Goal: Task Accomplishment & Management: Manage account settings

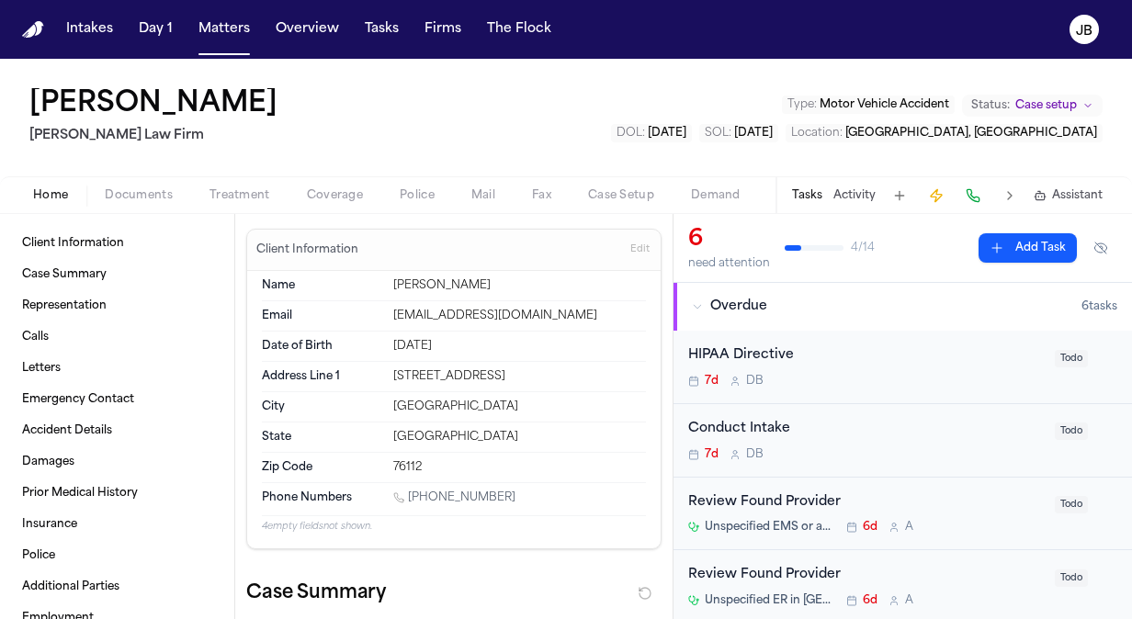
scroll to position [1458, 0]
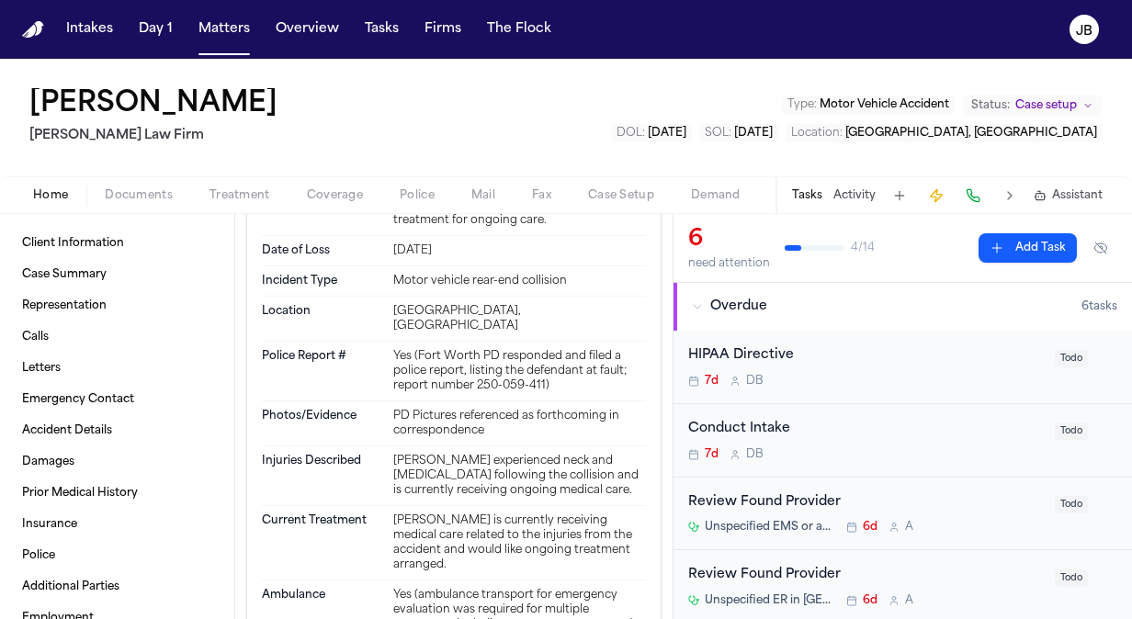
click at [834, 24] on nav "Intakes Day 1 Matters Overview Tasks Firms The Flock JB" at bounding box center [566, 29] width 1132 height 59
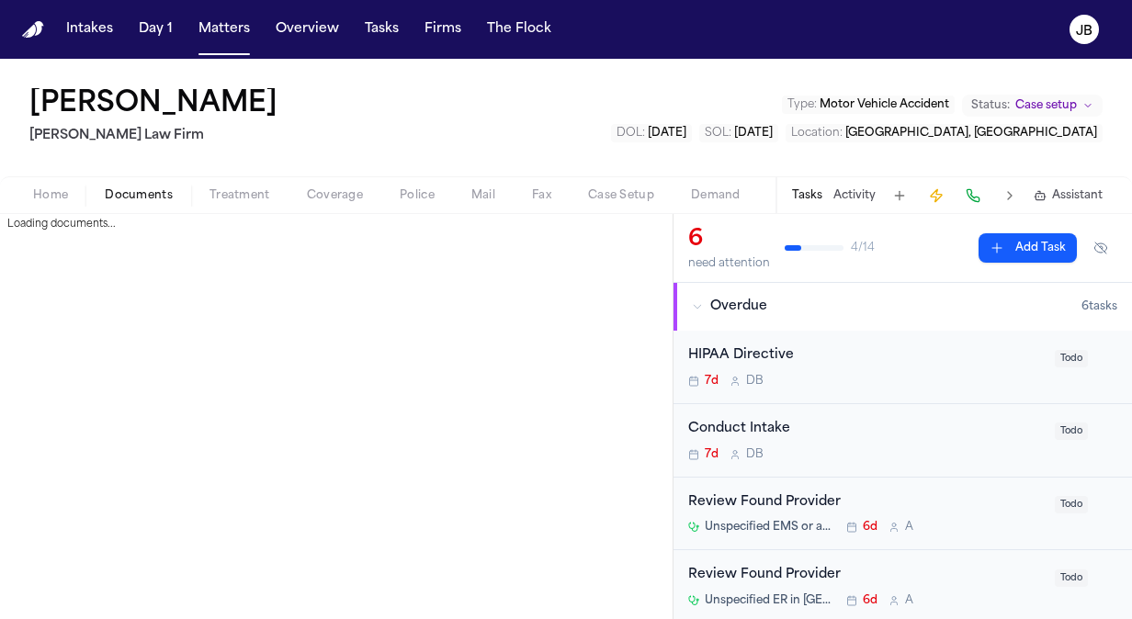
click at [143, 197] on span "Documents" at bounding box center [139, 195] width 68 height 15
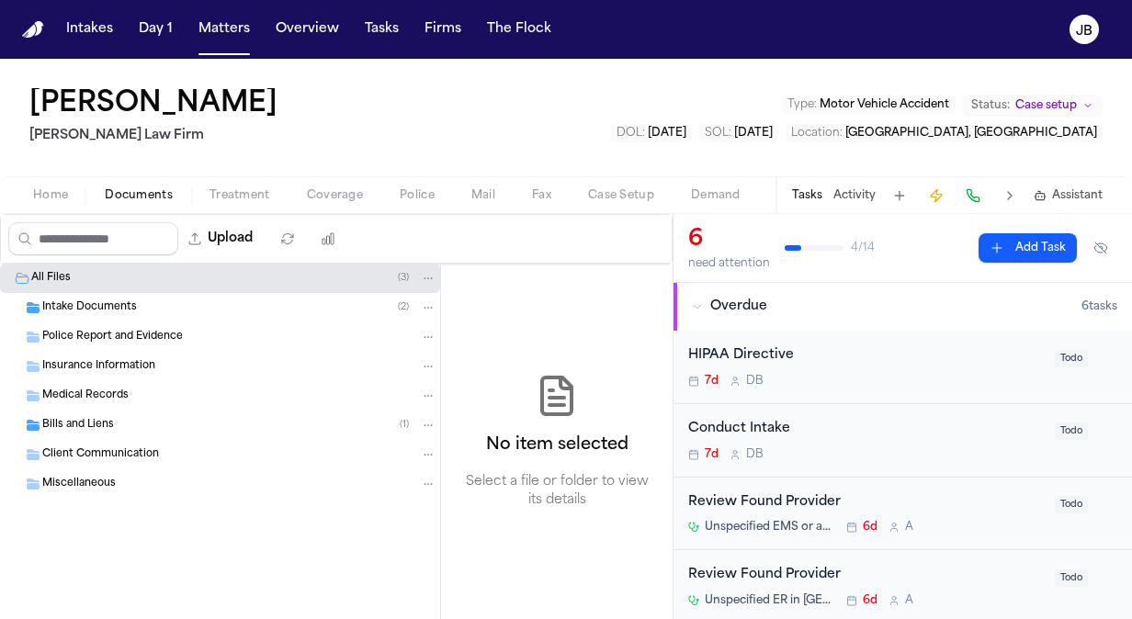
click at [121, 313] on span "Intake Documents" at bounding box center [89, 308] width 95 height 16
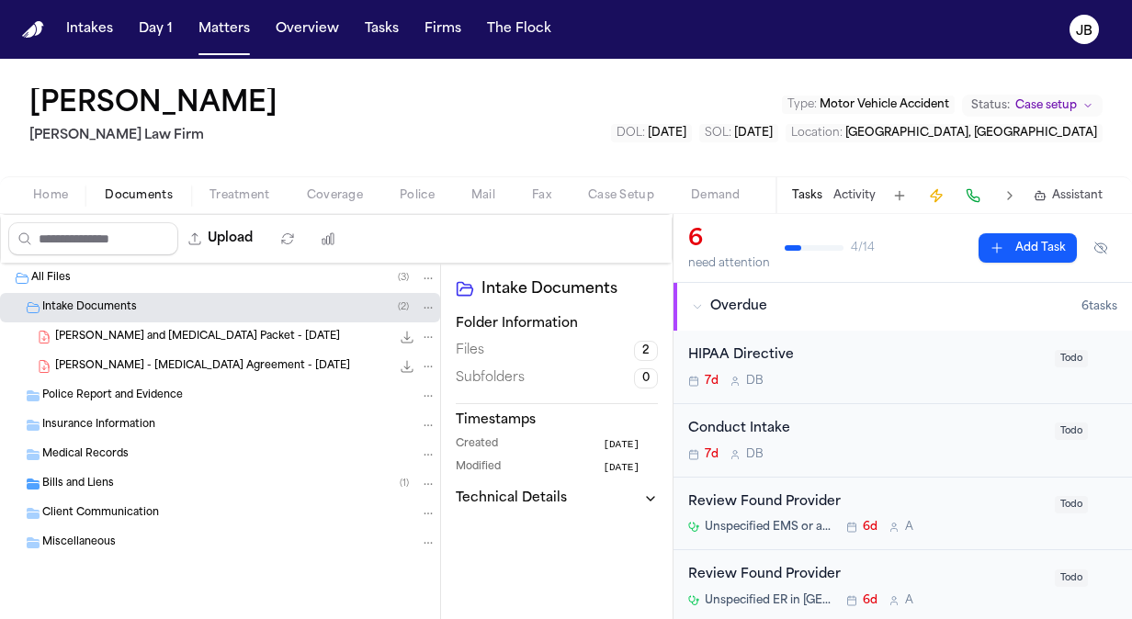
click at [186, 341] on span "R. Gonzalez - Intake and Retainer Packet - 8.13.25" at bounding box center [197, 338] width 285 height 16
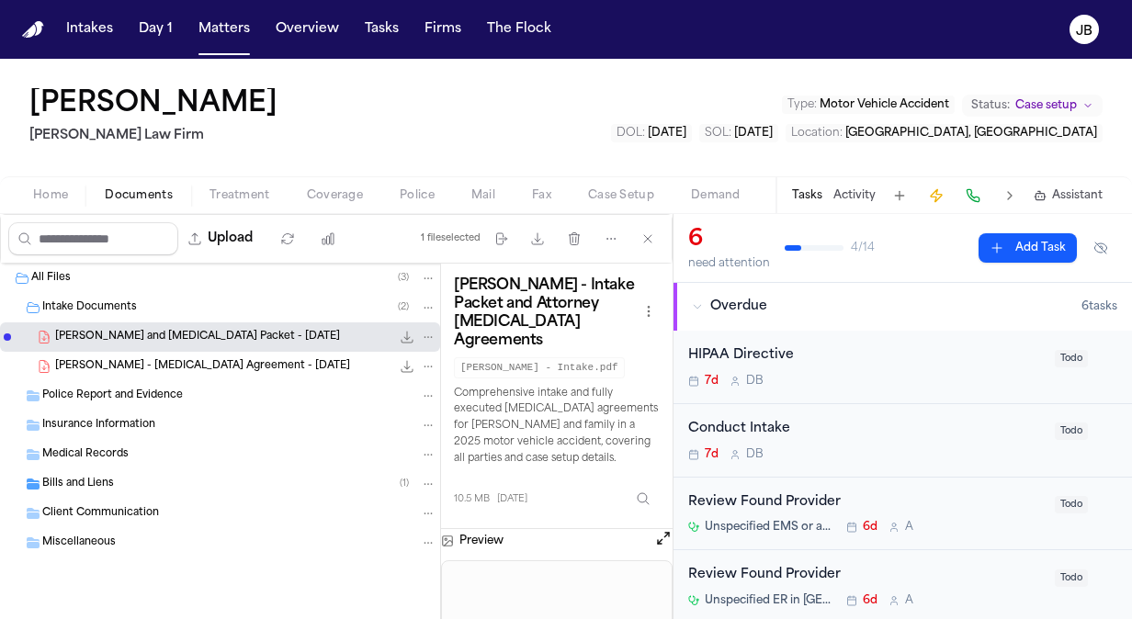
click at [660, 529] on button "Open preview" at bounding box center [663, 538] width 18 height 18
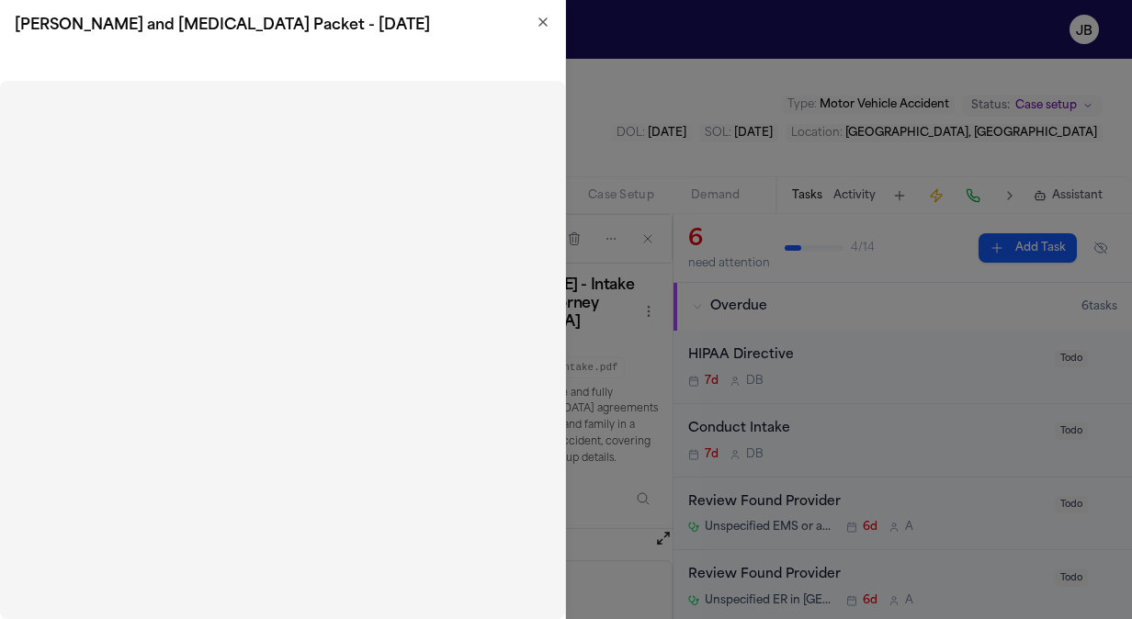
click at [544, 26] on icon "button" at bounding box center [543, 22] width 15 height 15
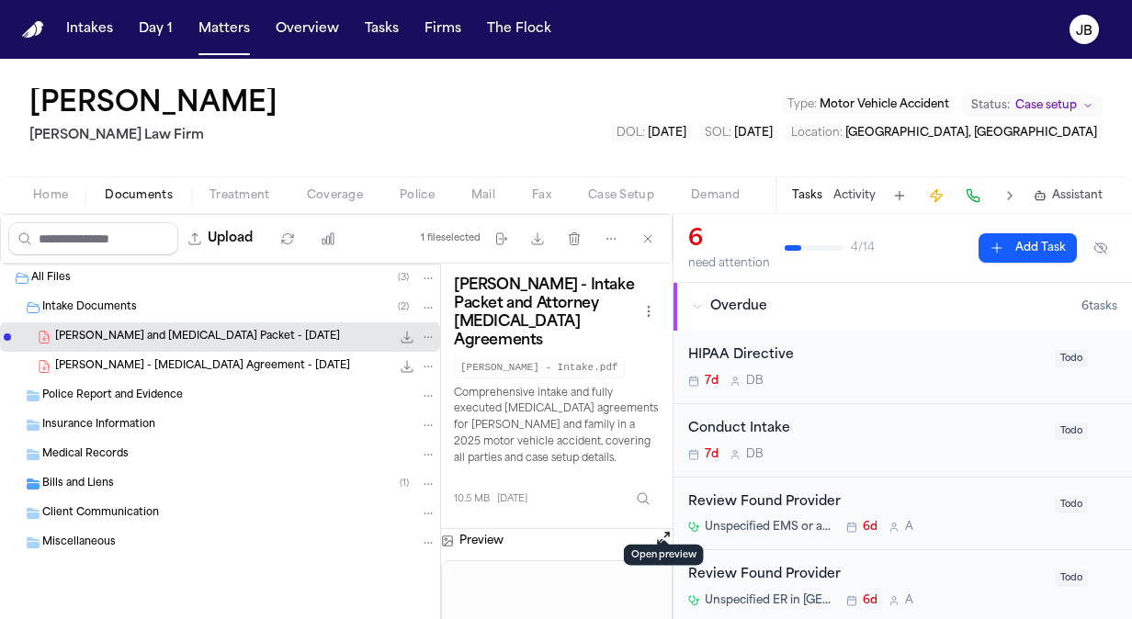
click at [410, 335] on icon "File: R. Gonzalez - Intake and Retainer Packet - 8.13.25" at bounding box center [408, 338] width 12 height 12
click at [186, 482] on div "Bills and Liens ( 1 )" at bounding box center [239, 484] width 394 height 17
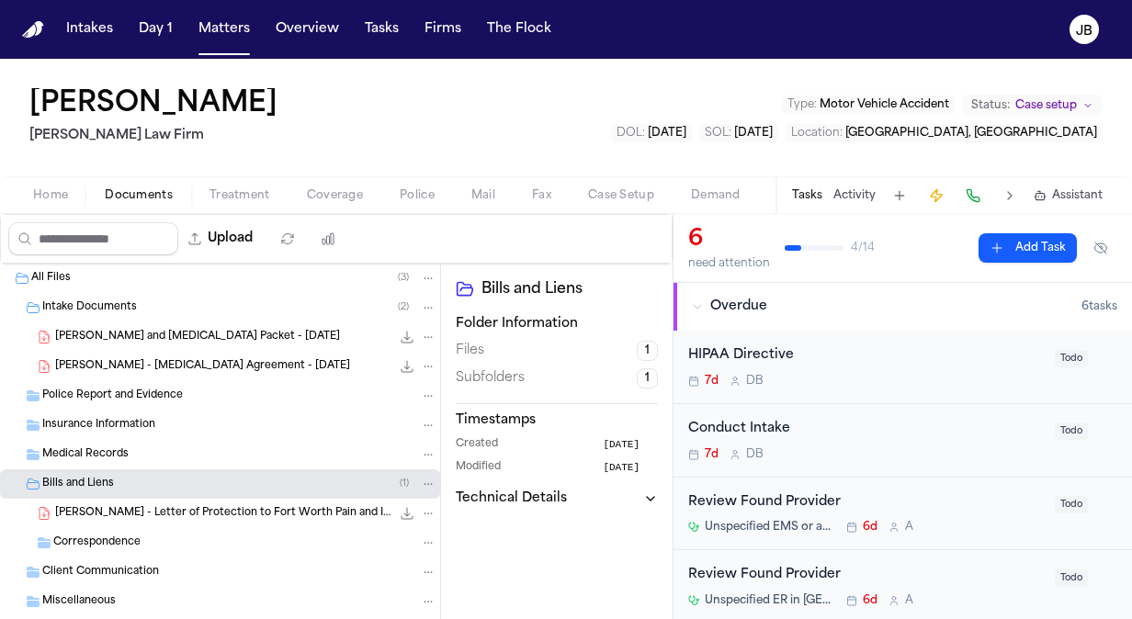
click at [178, 519] on span "R. Gonzalez - Letter of Protection to Fort Worth Pain and Injury - 8.12.25" at bounding box center [222, 514] width 335 height 16
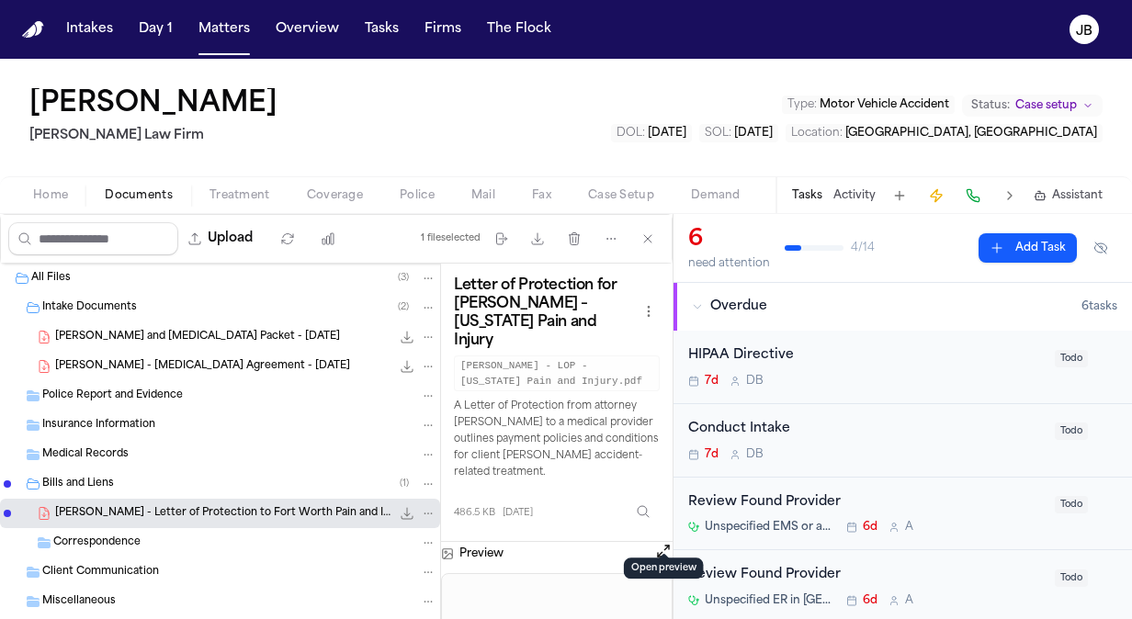
click at [655, 542] on button "Open preview" at bounding box center [663, 551] width 18 height 18
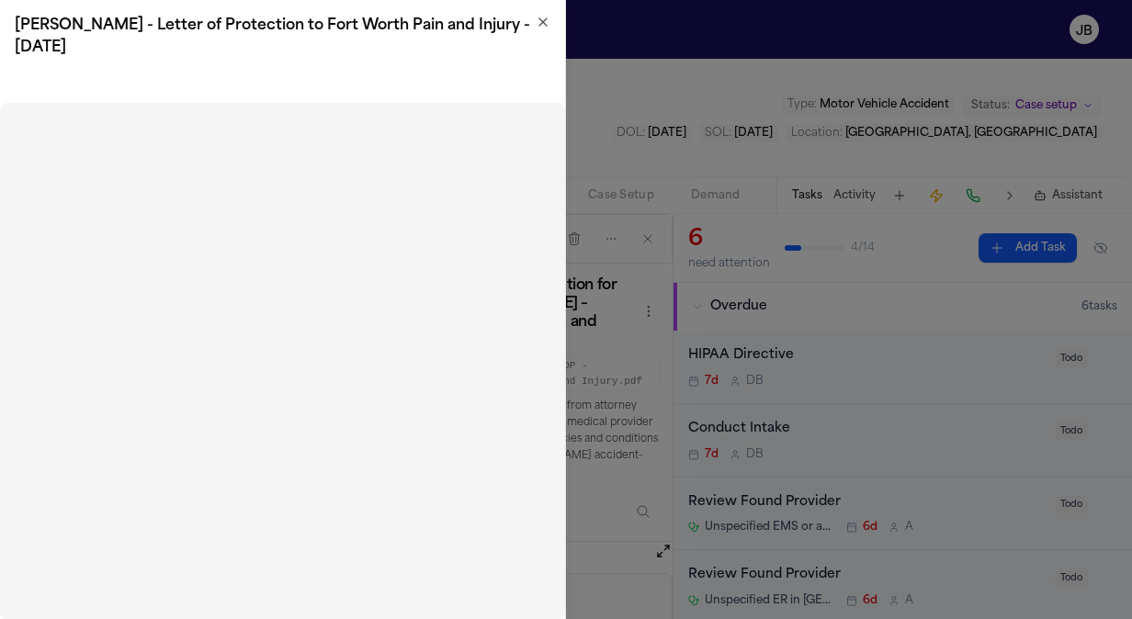
click at [544, 20] on icon "button" at bounding box center [542, 21] width 7 height 7
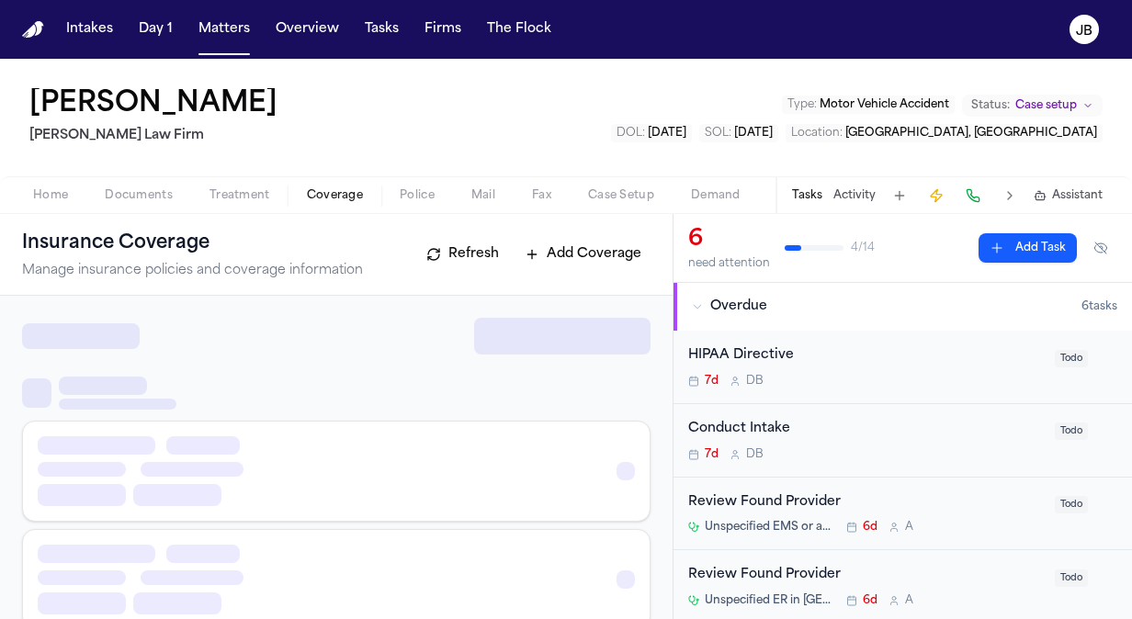
click at [340, 186] on button "Coverage" at bounding box center [335, 196] width 93 height 22
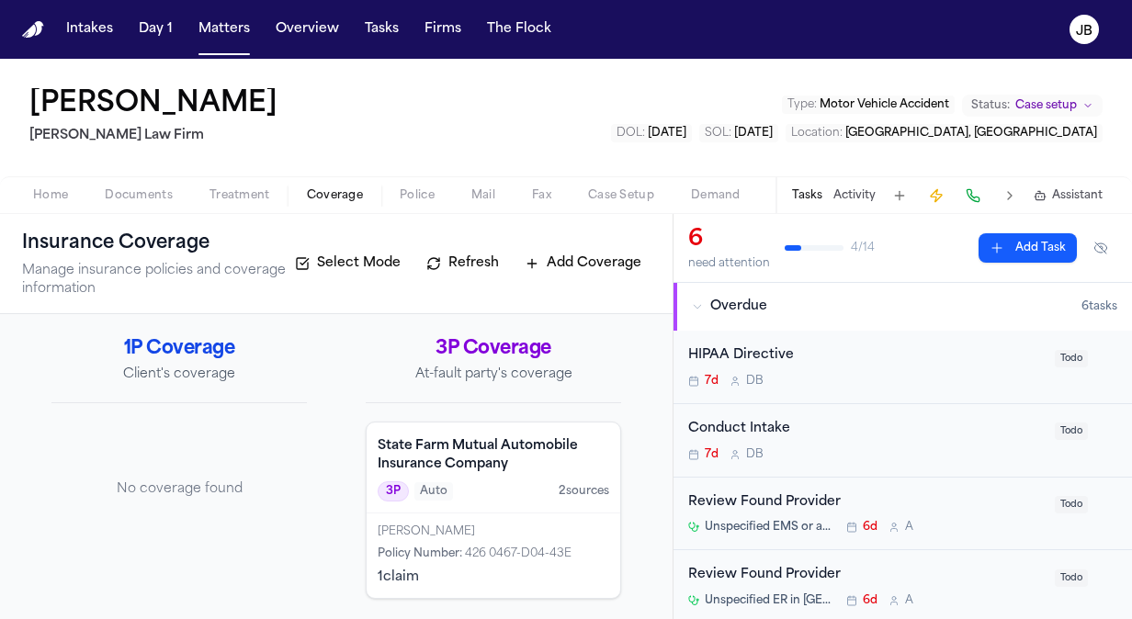
click at [254, 187] on button "Treatment" at bounding box center [239, 196] width 97 height 22
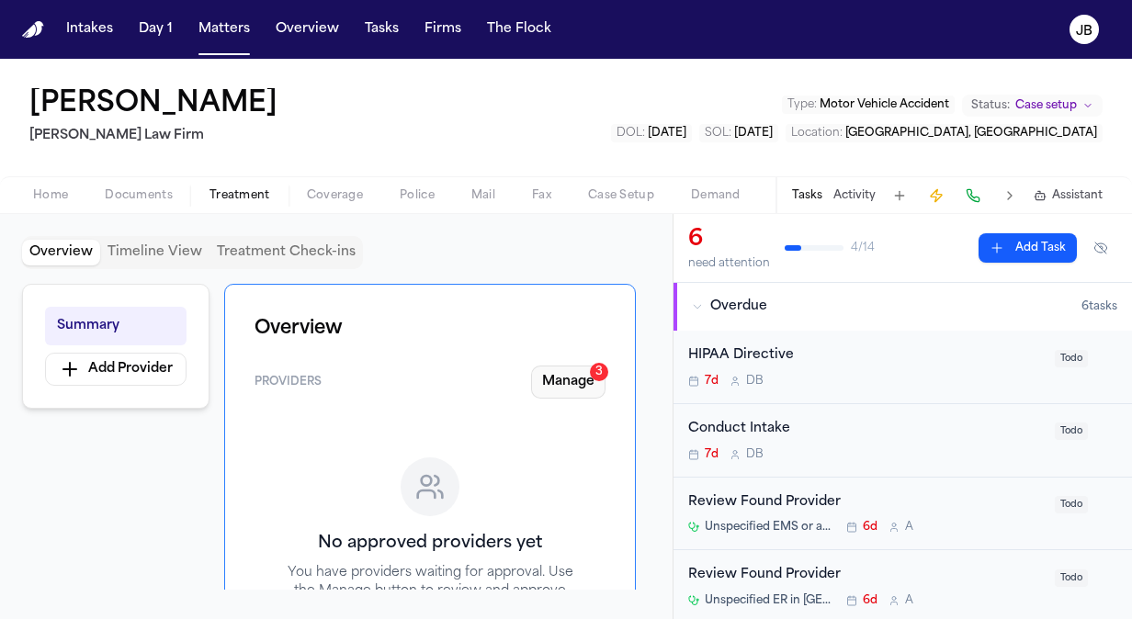
click at [568, 373] on button "Manage 3" at bounding box center [568, 382] width 74 height 33
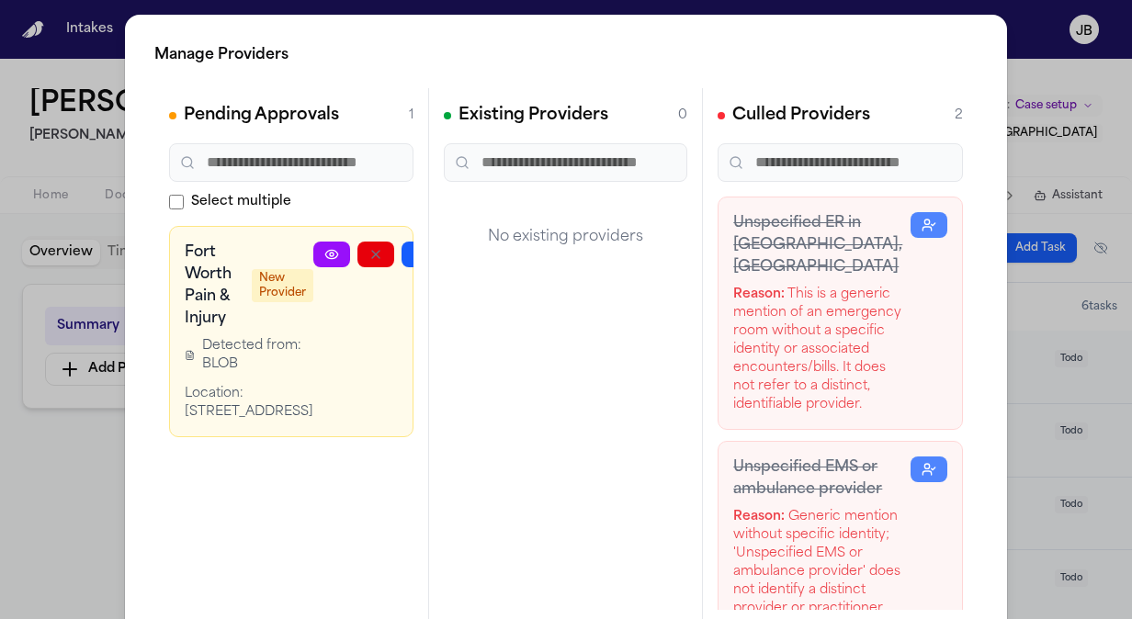
click at [324, 254] on icon at bounding box center [331, 254] width 15 height 15
click at [55, 442] on div "Manage Providers Pending Approvals 1 Select multiple Fort Worth Pain & Injury N…" at bounding box center [566, 373] width 1132 height 746
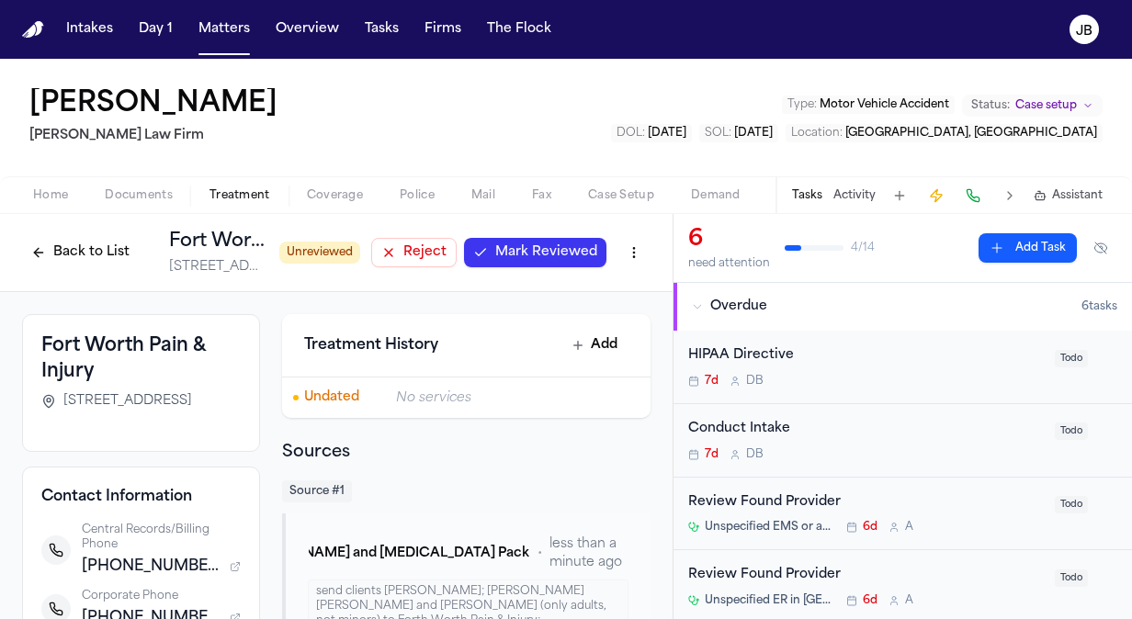
click at [540, 259] on span "Mark Reviewed" at bounding box center [546, 252] width 102 height 18
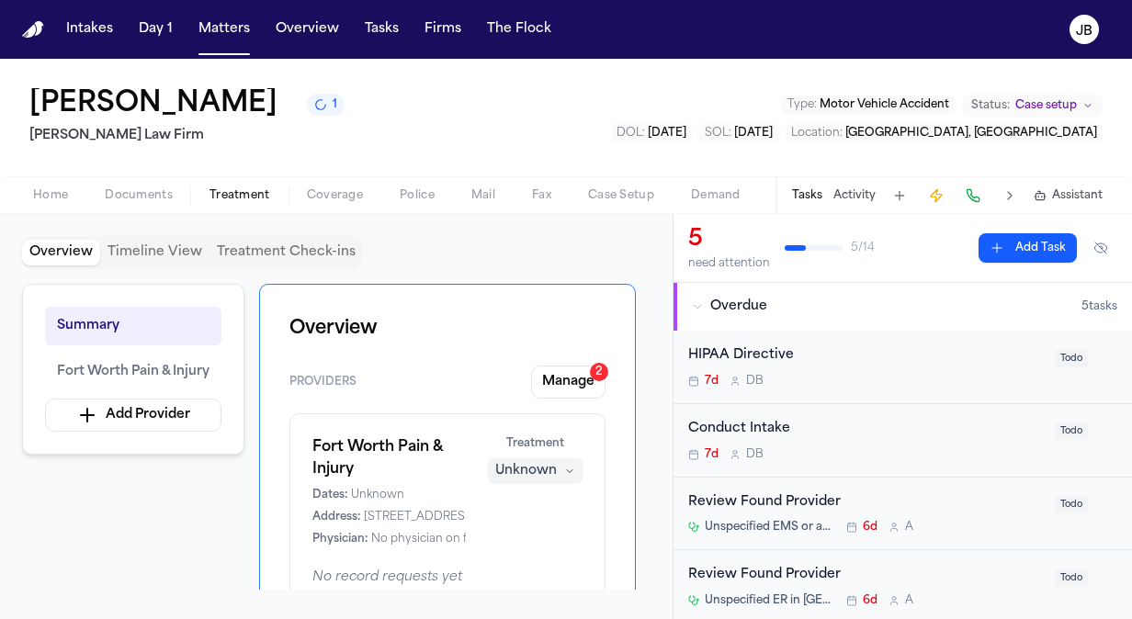
click at [514, 472] on div "Unknown" at bounding box center [526, 471] width 62 height 18
click at [487, 499] on span "Treating" at bounding box center [502, 506] width 51 height 18
click at [149, 199] on span "Documents" at bounding box center [139, 195] width 68 height 15
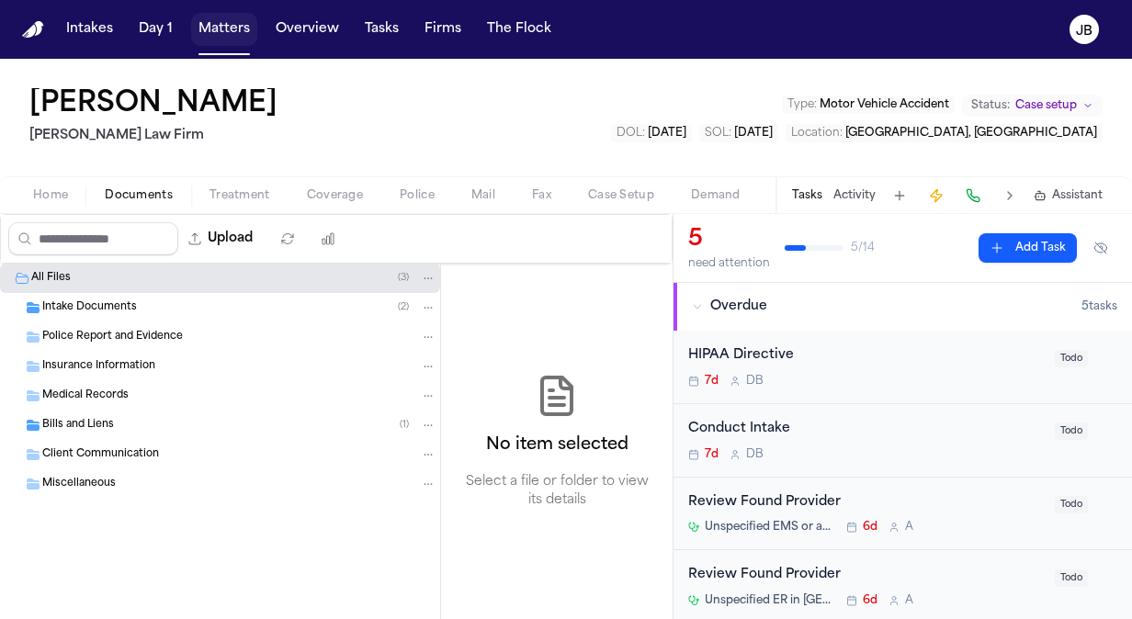
drag, startPoint x: 239, startPoint y: 25, endPoint x: 245, endPoint y: 55, distance: 31.0
click at [239, 25] on button "Matters" at bounding box center [224, 29] width 66 height 33
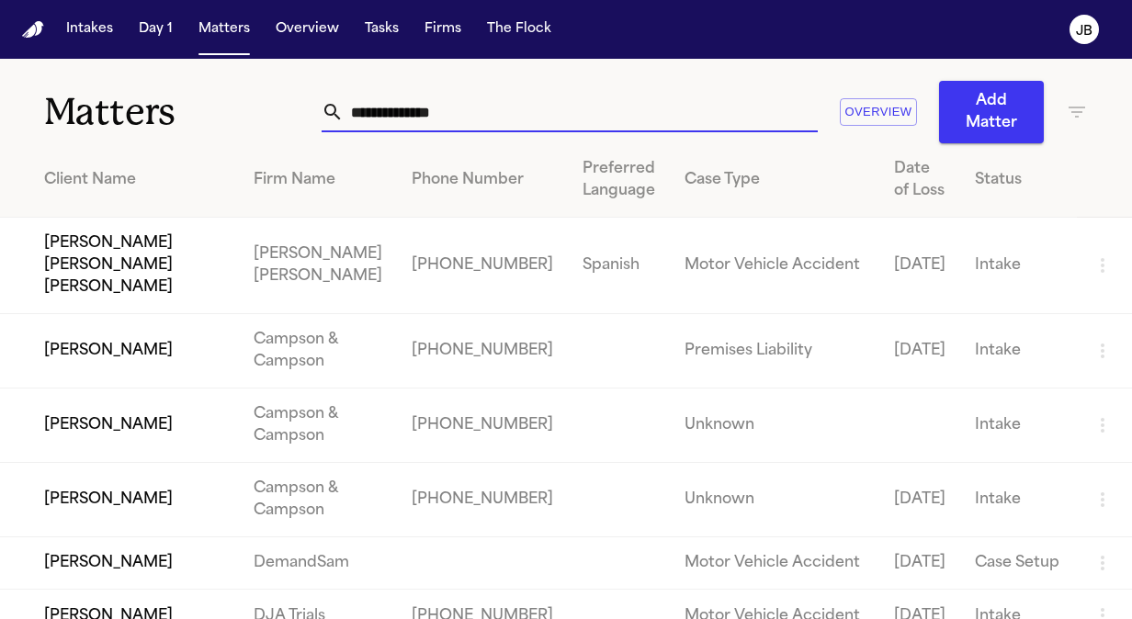
click at [416, 108] on input "text" at bounding box center [581, 112] width 474 height 40
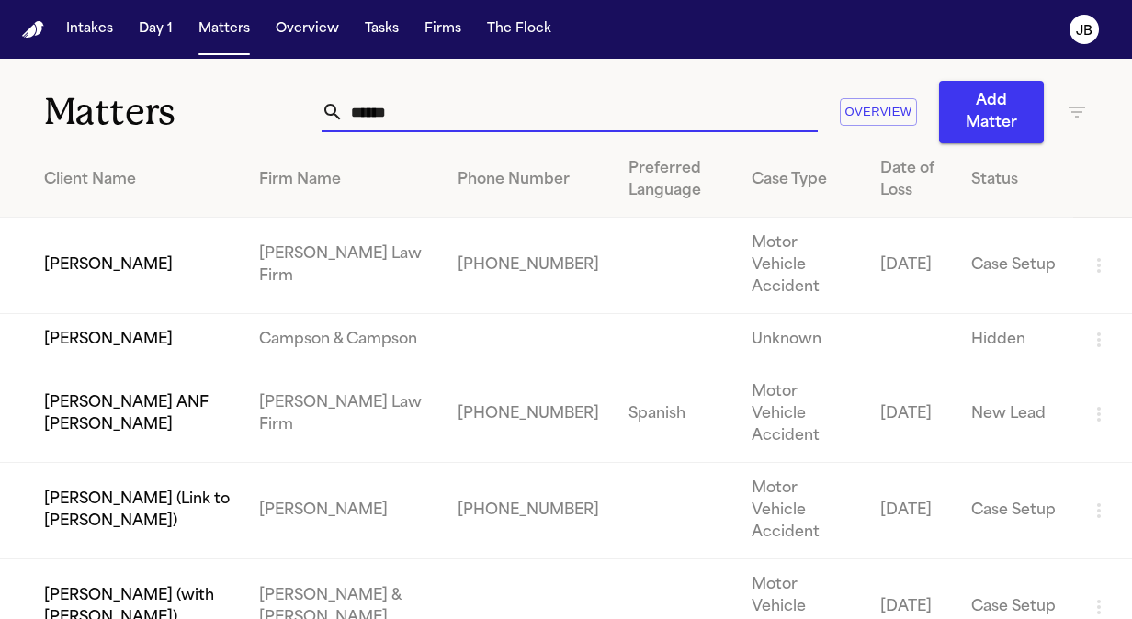
type input "*****"
click at [125, 252] on td "Laura Cardenas" at bounding box center [122, 266] width 244 height 96
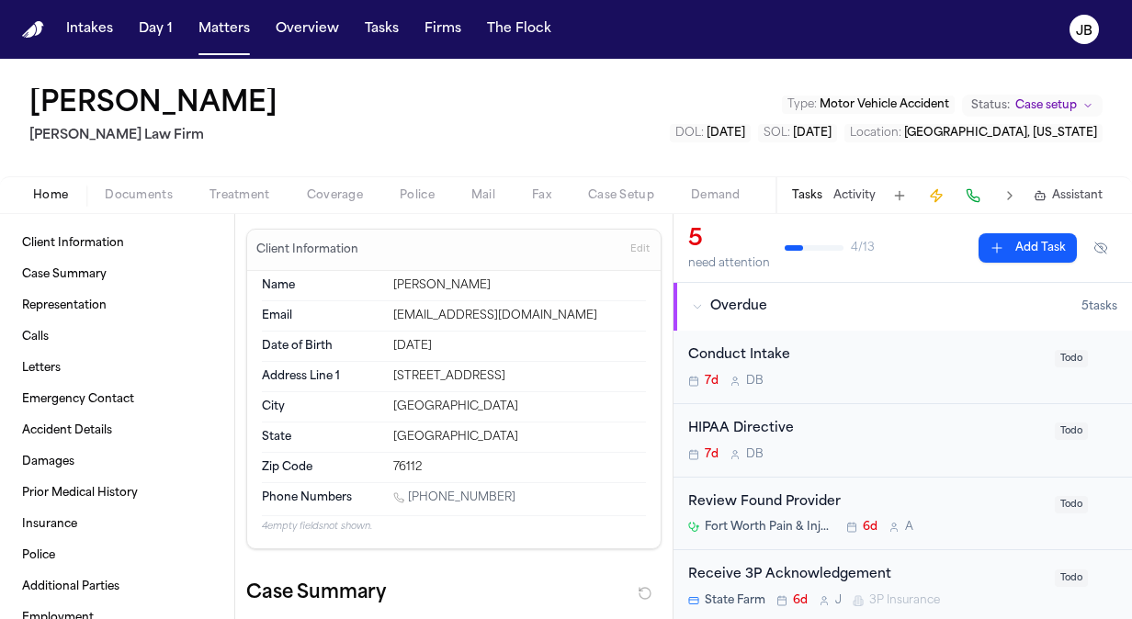
click at [221, 193] on span "Treatment" at bounding box center [239, 195] width 61 height 15
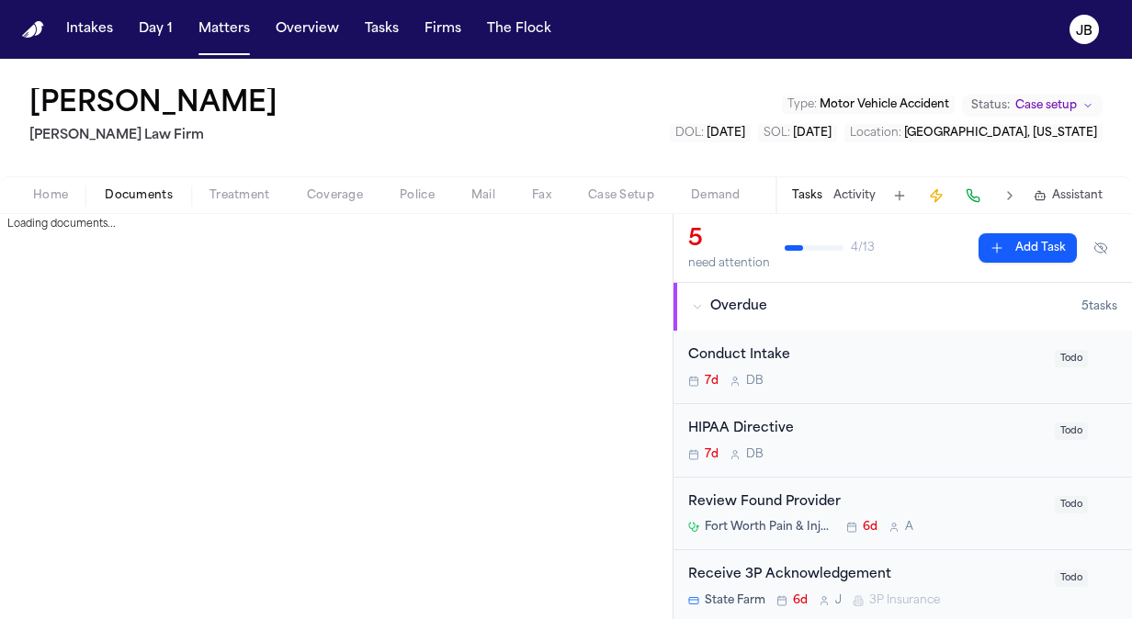
click at [149, 189] on span "Documents" at bounding box center [139, 195] width 68 height 15
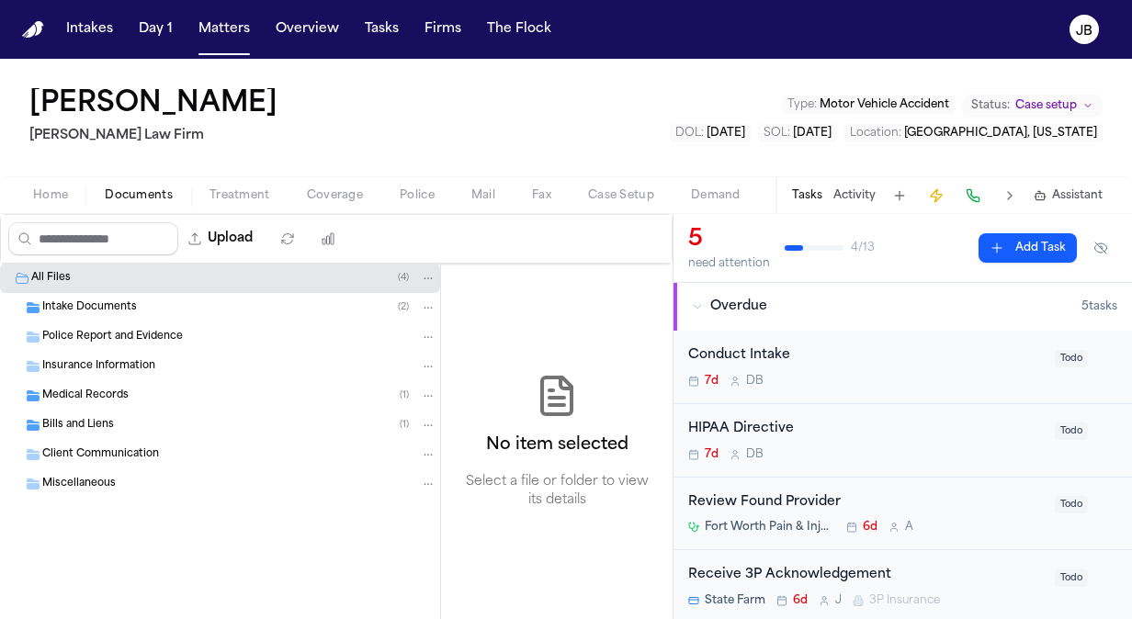
click at [156, 311] on div "Intake Documents ( 2 )" at bounding box center [239, 308] width 394 height 17
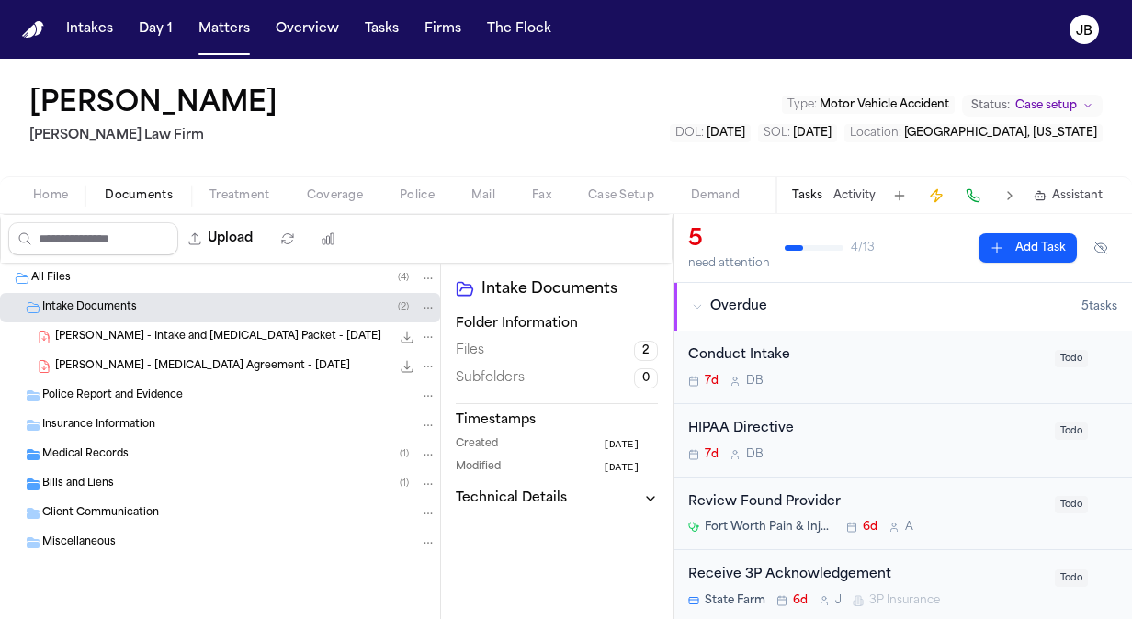
click at [277, 334] on span "L. Cardenas - Intake and Retainer Packet - 8.12.25" at bounding box center [218, 338] width 326 height 16
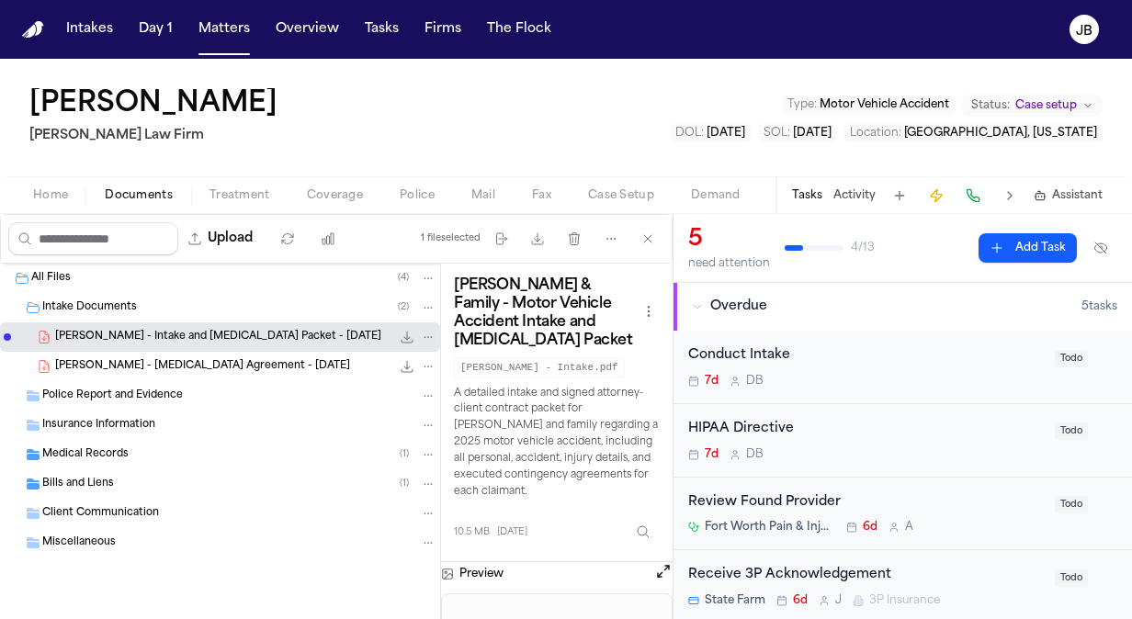
click at [411, 340] on icon "File: L. Cardenas - Intake and Retainer Packet - 8.12.25" at bounding box center [407, 337] width 15 height 15
click at [108, 434] on div "Insurance Information" at bounding box center [220, 425] width 440 height 29
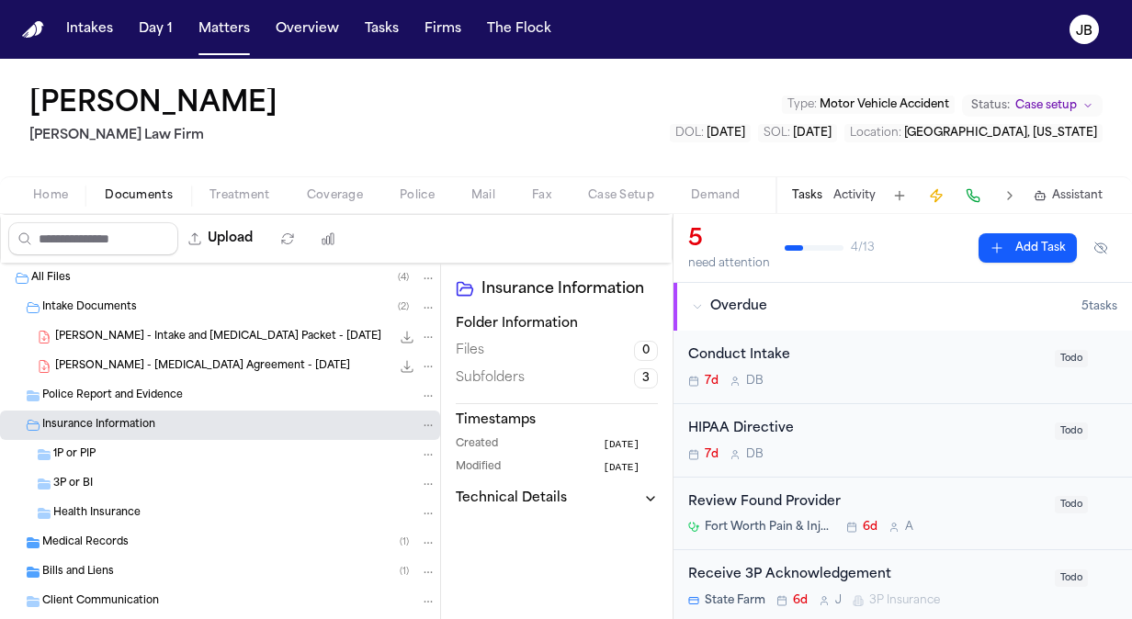
click at [103, 443] on div "1P or PIP" at bounding box center [220, 454] width 440 height 29
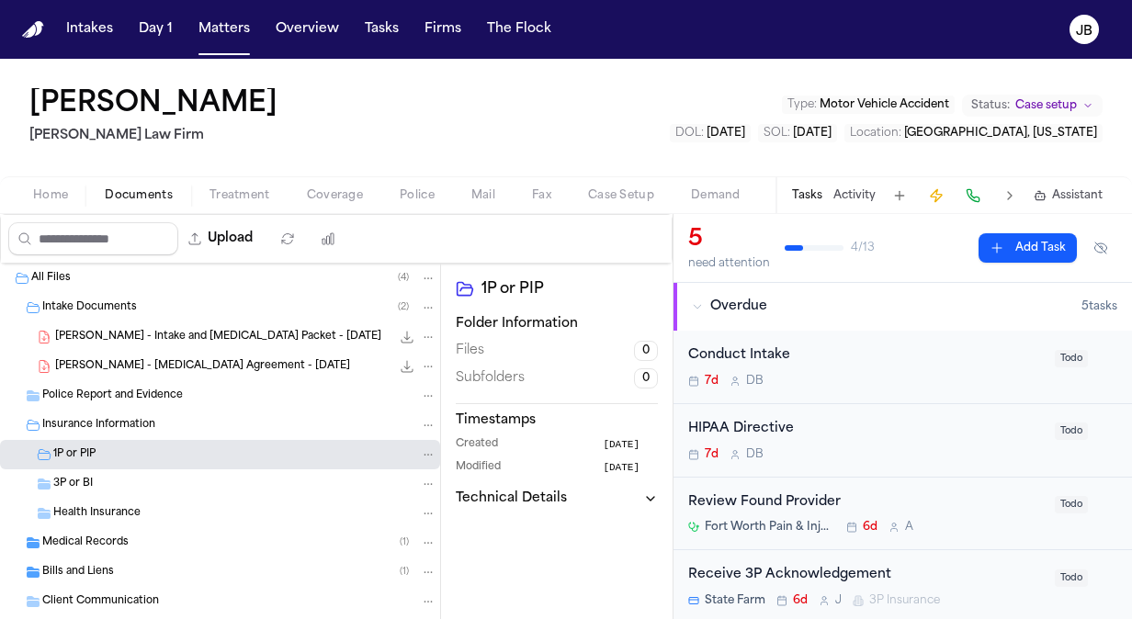
click at [90, 483] on span "3P or BI" at bounding box center [73, 485] width 40 height 16
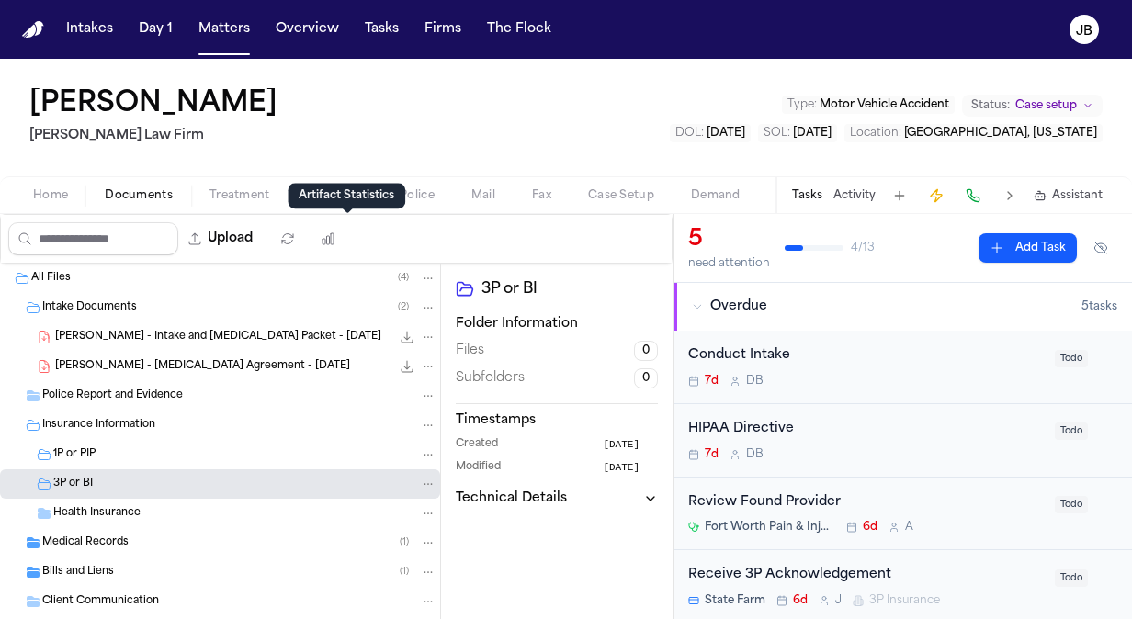
click at [344, 197] on div "Artifact Statistics Artifact Statistics" at bounding box center [347, 196] width 118 height 26
click at [338, 191] on span "Coverage" at bounding box center [335, 195] width 56 height 15
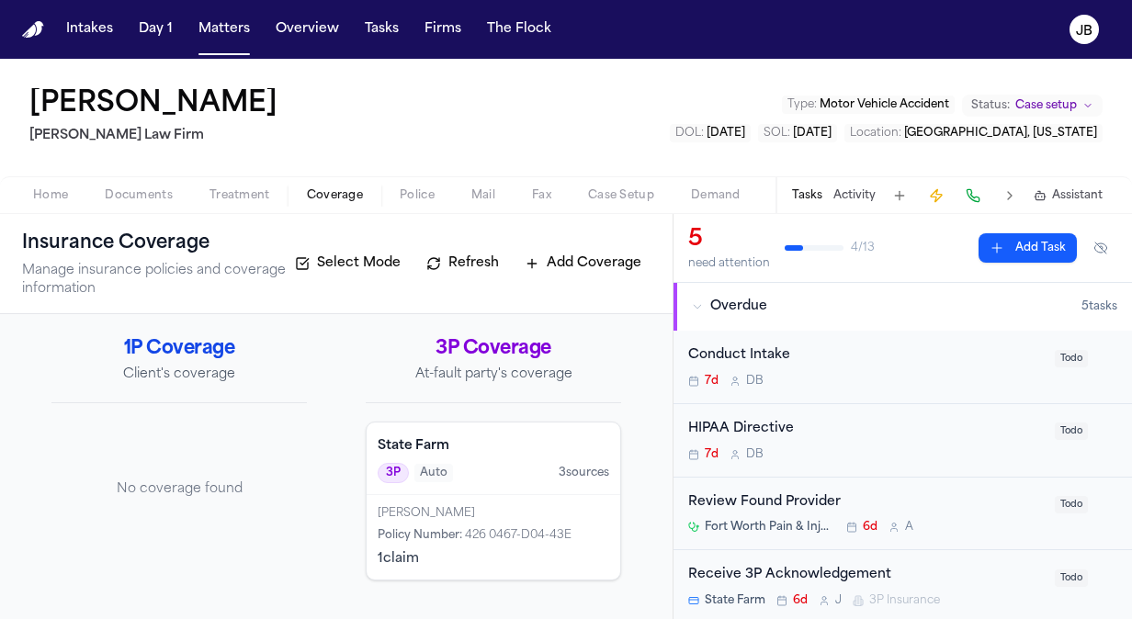
click at [132, 182] on div "Home Documents Treatment Coverage Police Mail Fax Case Setup Demand Workspaces …" at bounding box center [566, 194] width 1132 height 37
click at [123, 193] on span "Documents" at bounding box center [139, 195] width 68 height 15
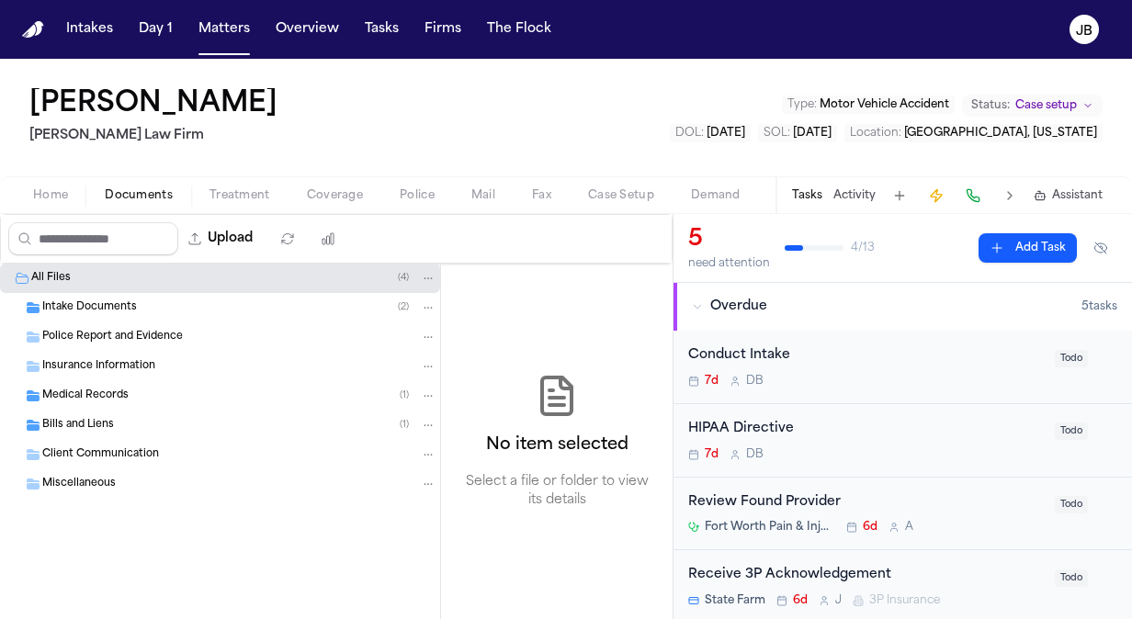
click at [111, 426] on span "Bills and Liens" at bounding box center [78, 426] width 72 height 16
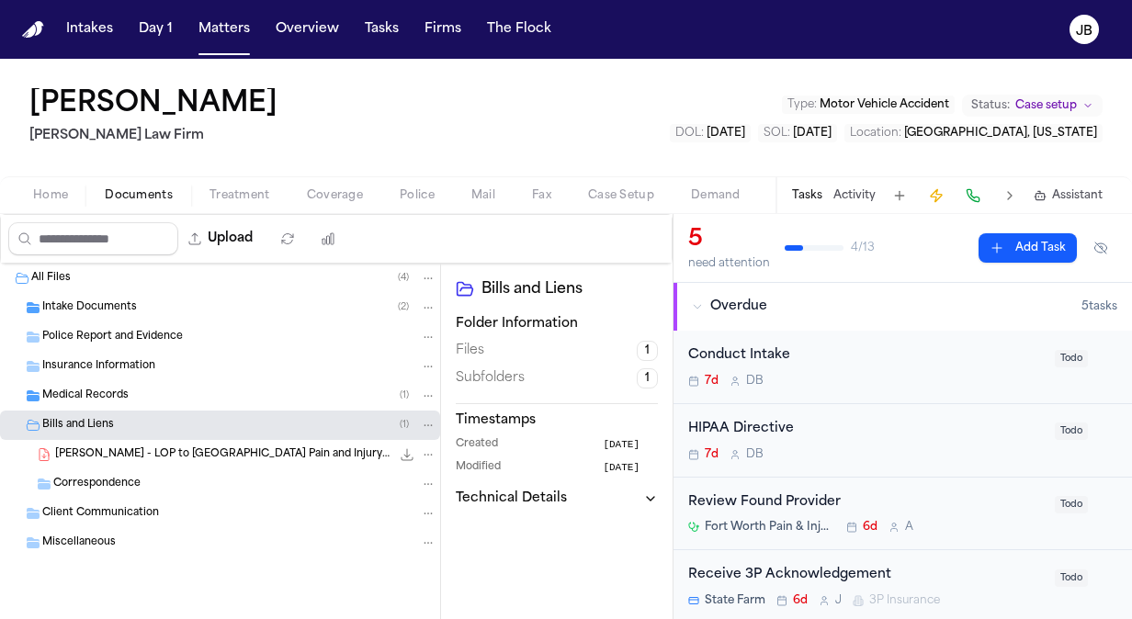
click at [120, 398] on span "Medical Records" at bounding box center [85, 397] width 86 height 16
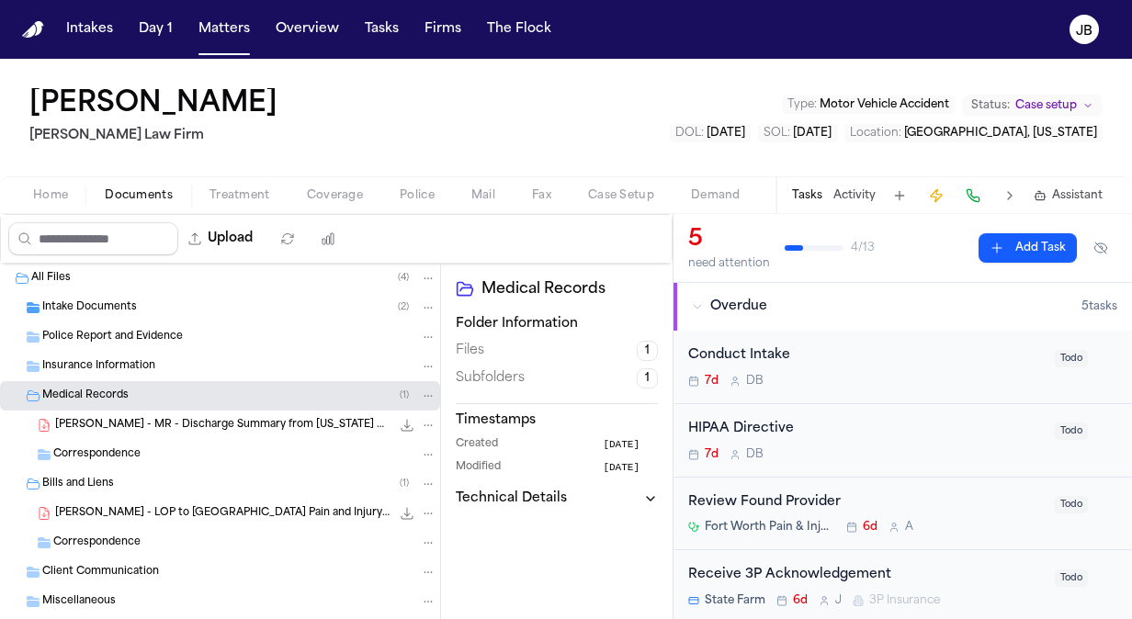
click at [116, 440] on div "Correspondence" at bounding box center [220, 454] width 440 height 29
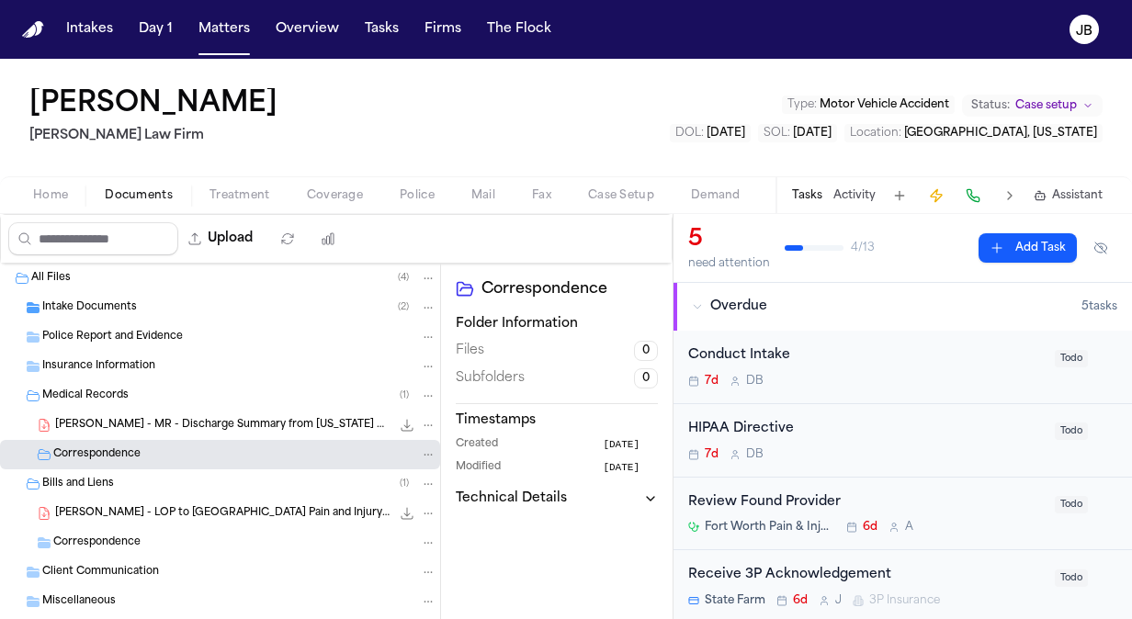
click at [129, 309] on span "Intake Documents" at bounding box center [89, 308] width 95 height 16
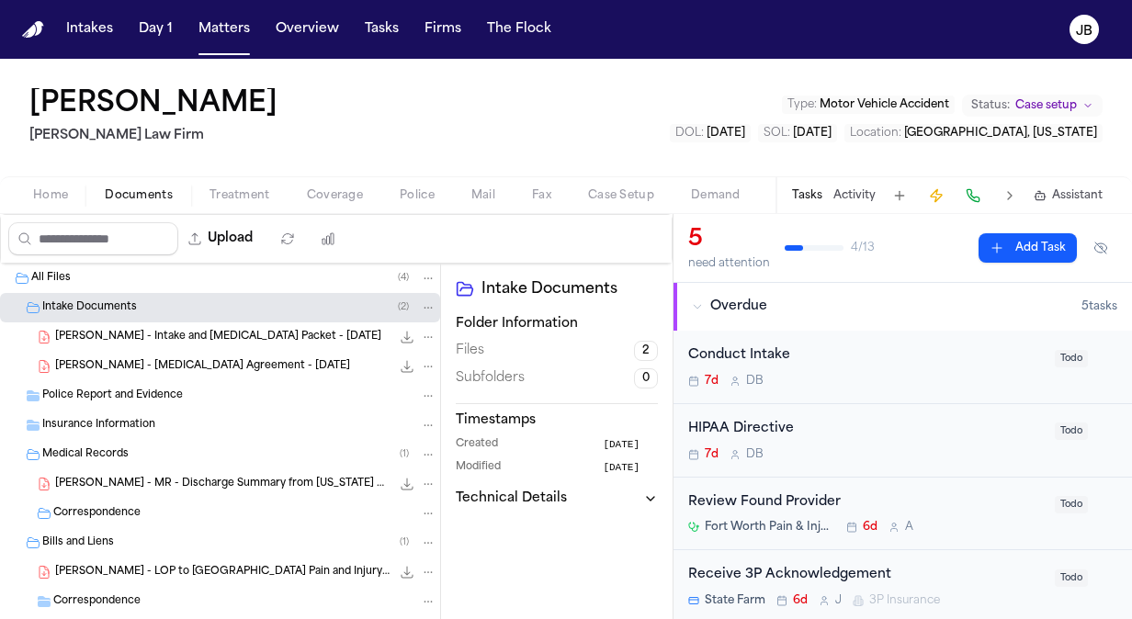
scroll to position [97, 0]
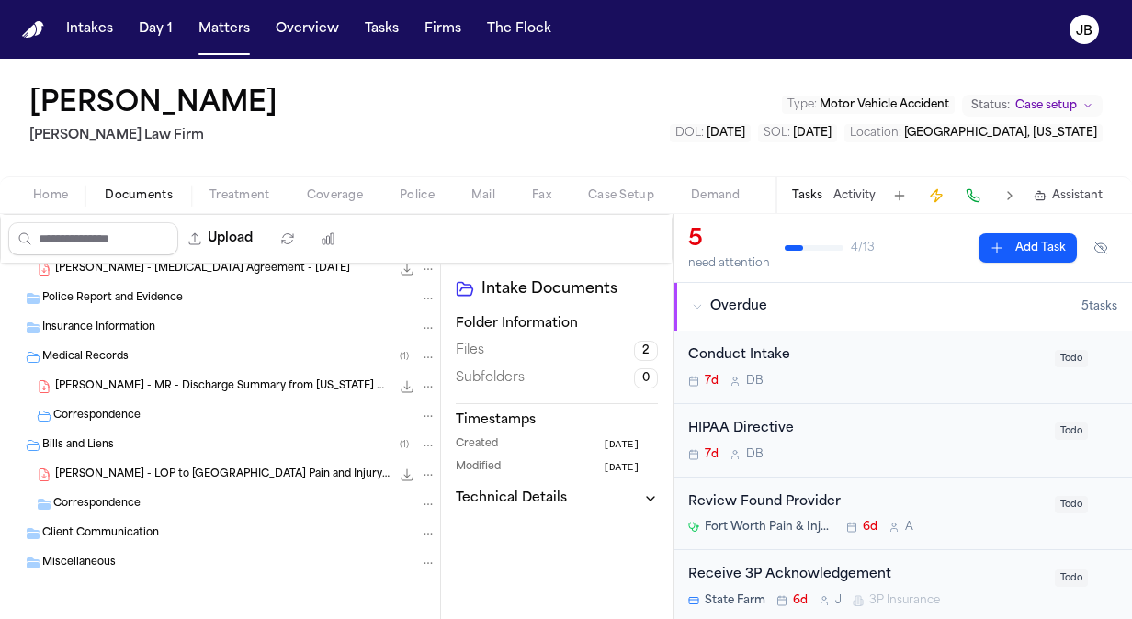
click at [147, 419] on div "Correspondence" at bounding box center [244, 416] width 383 height 17
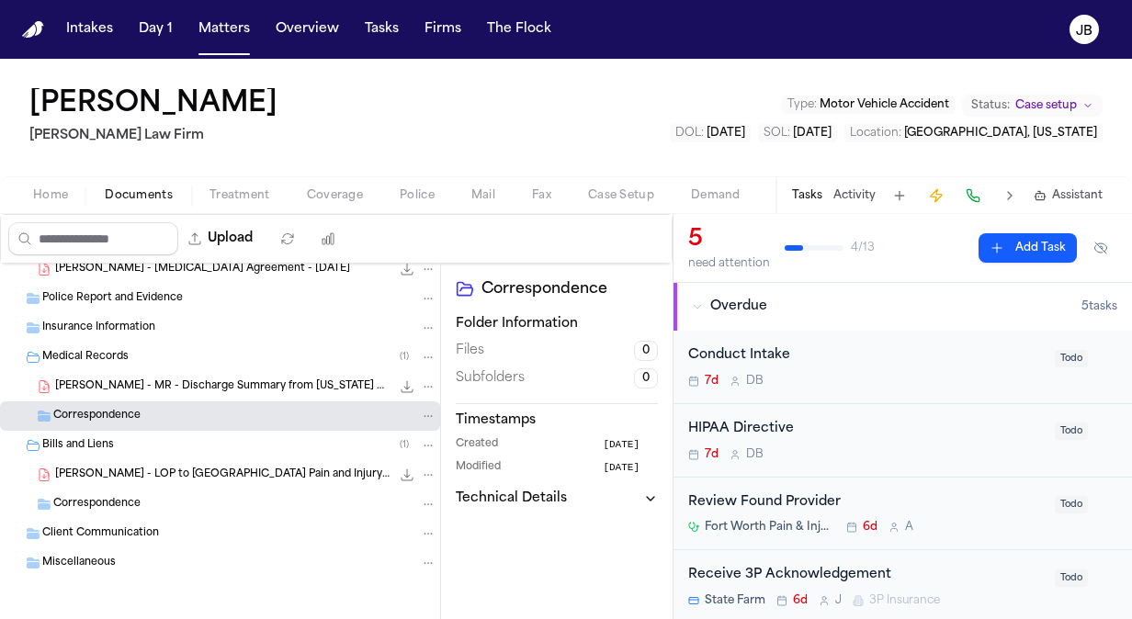
click at [124, 504] on span "Correspondence" at bounding box center [96, 505] width 87 height 16
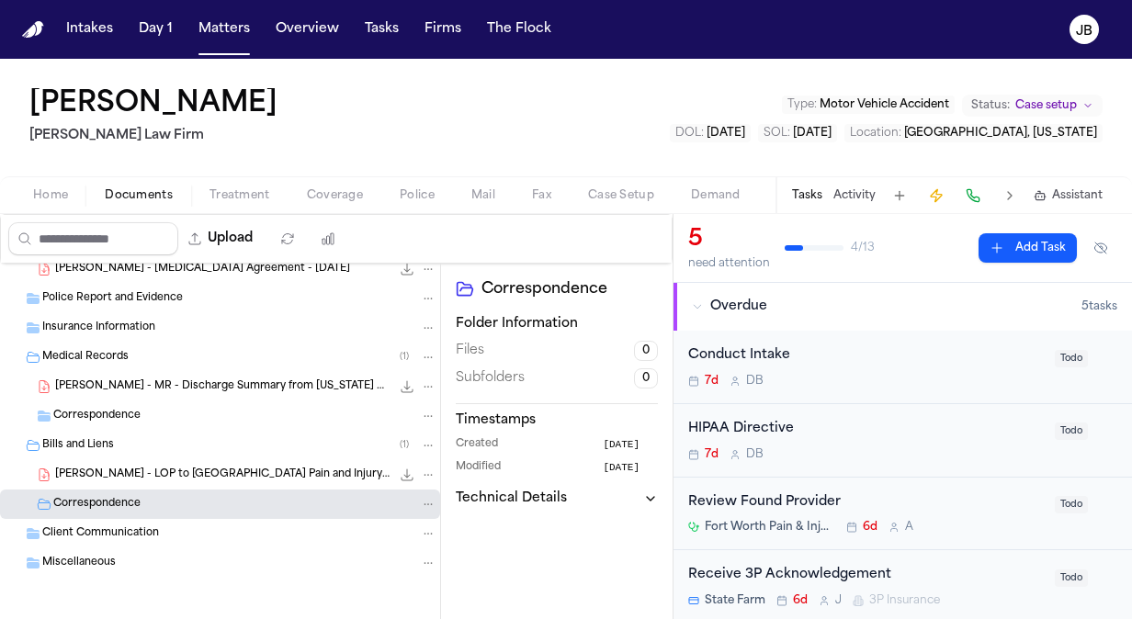
click at [120, 540] on div "Client Communication" at bounding box center [220, 533] width 440 height 29
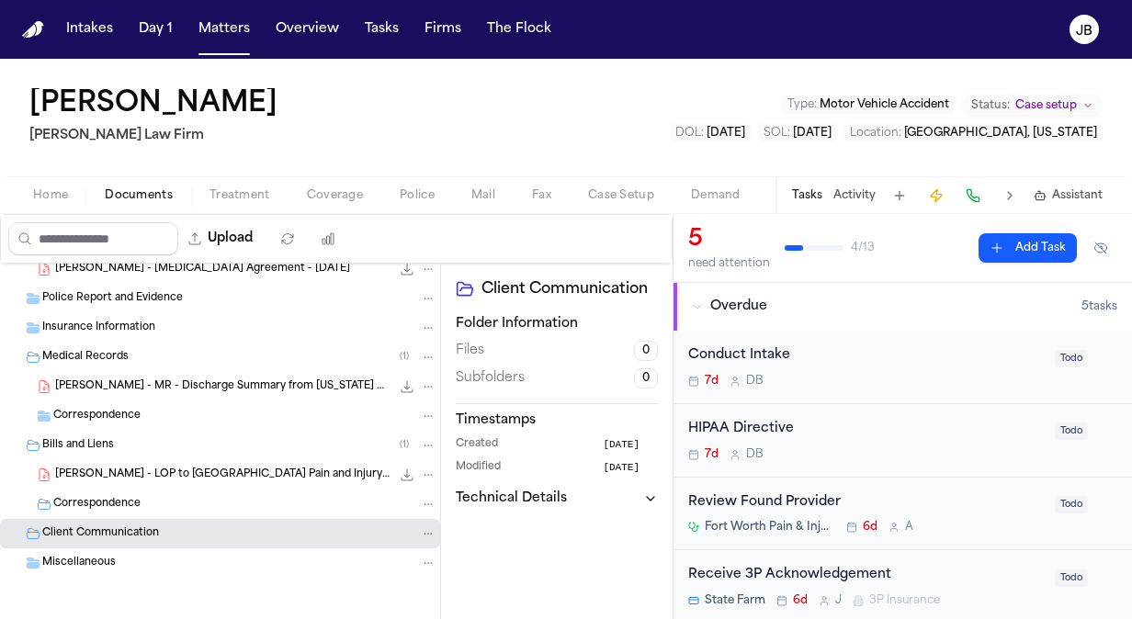
click at [106, 570] on div "Miscellaneous" at bounding box center [220, 563] width 440 height 29
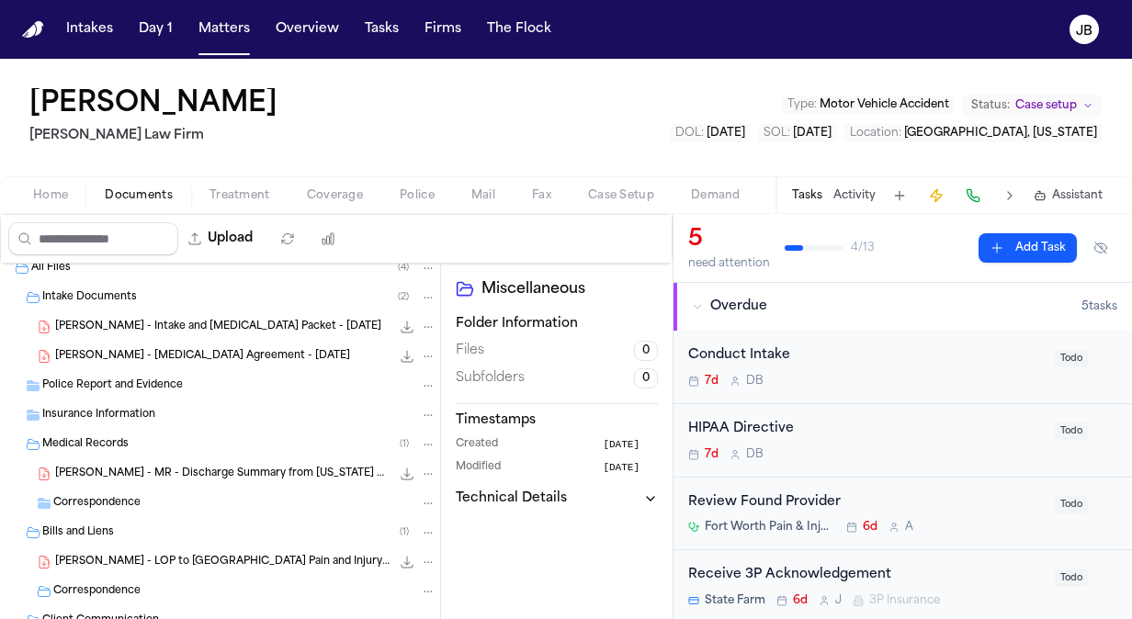
scroll to position [0, 0]
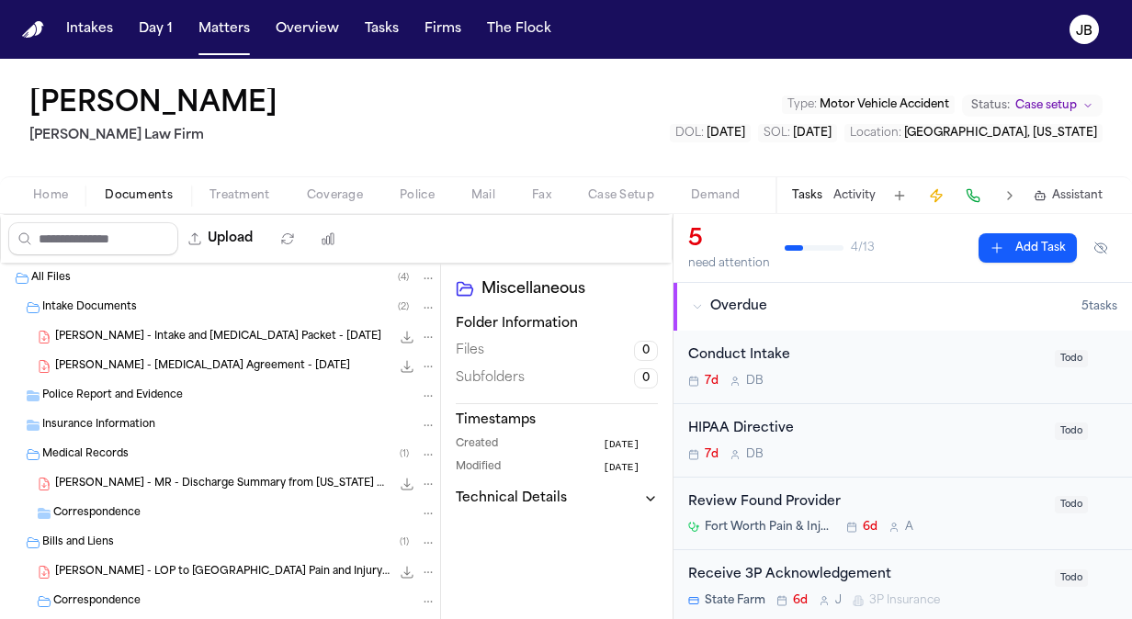
click at [130, 427] on span "Insurance Information" at bounding box center [98, 426] width 113 height 16
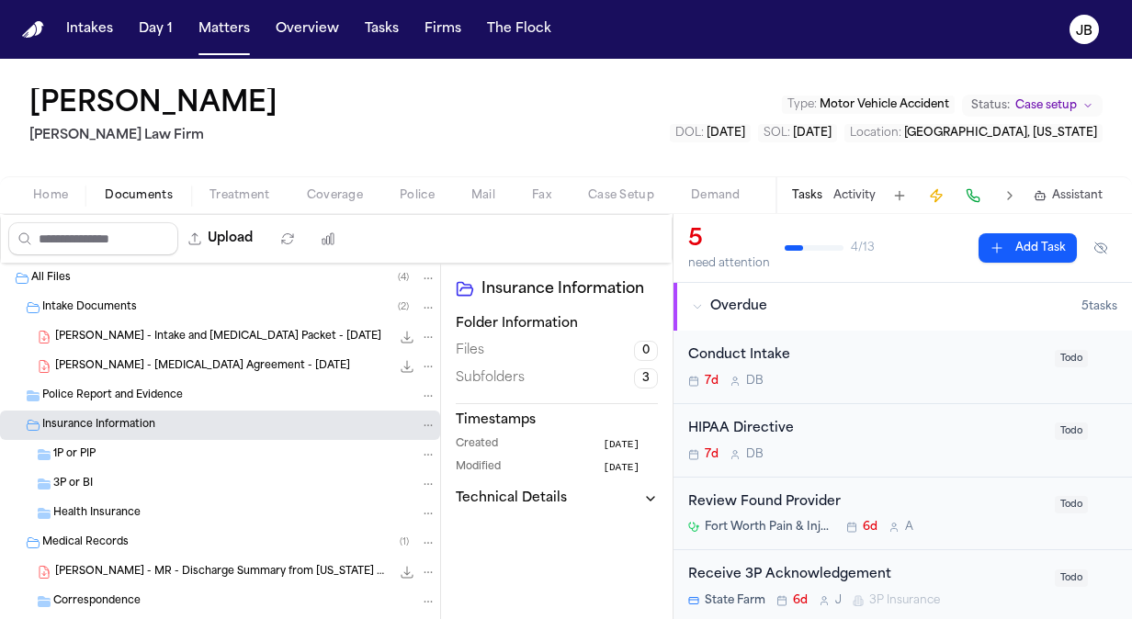
click at [99, 448] on div "1P or PIP" at bounding box center [244, 455] width 383 height 17
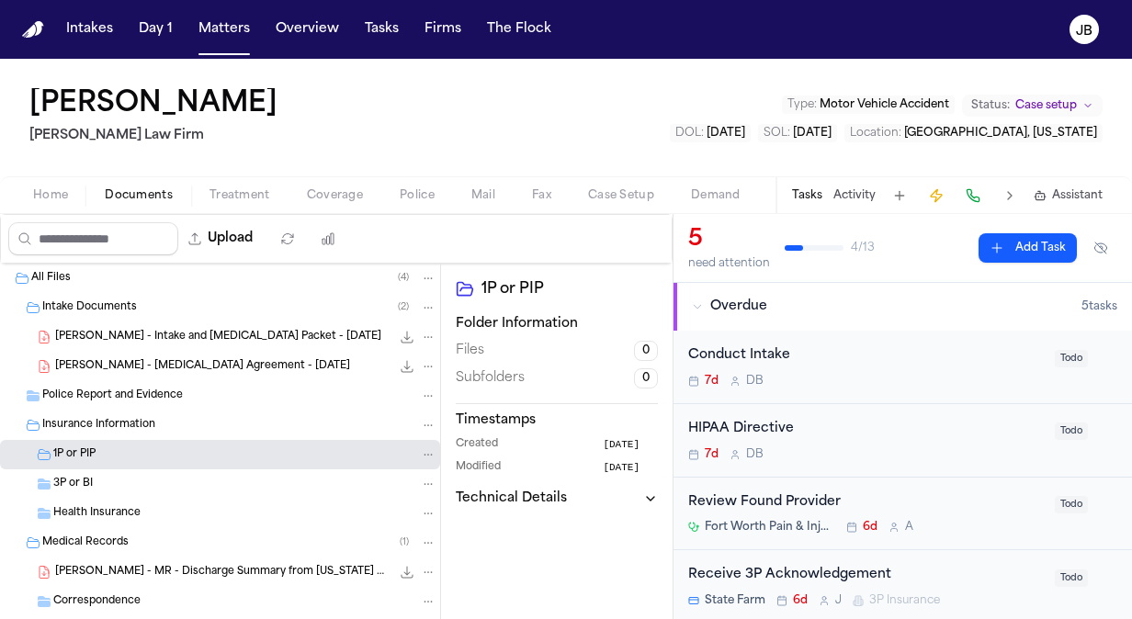
click at [90, 477] on span "3P or BI" at bounding box center [73, 485] width 40 height 16
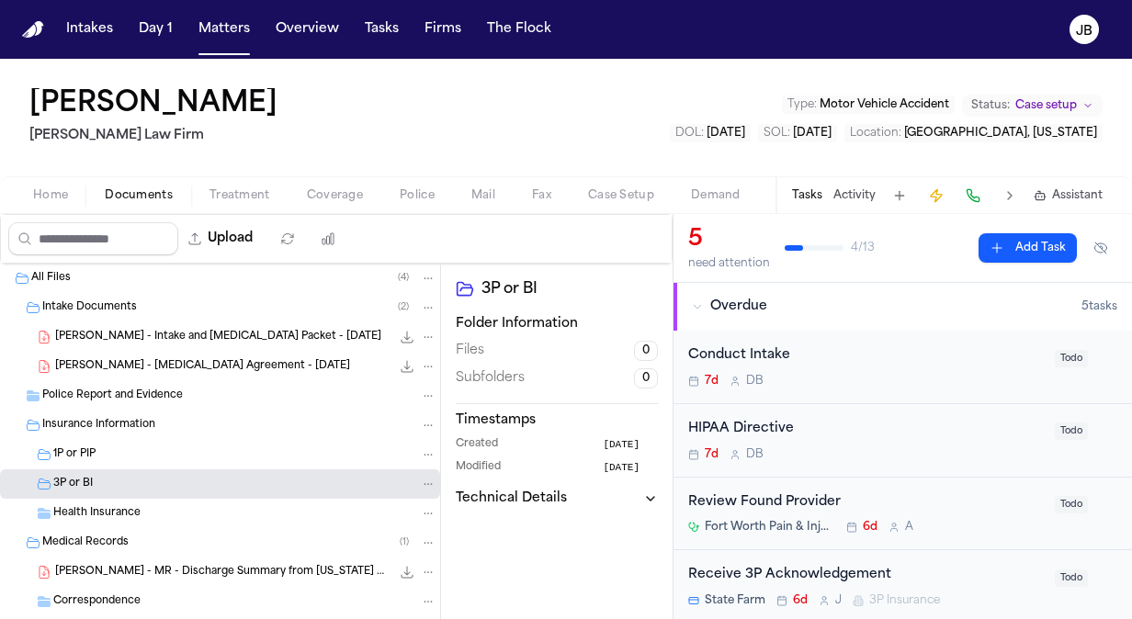
click at [223, 202] on span "Treatment" at bounding box center [239, 195] width 61 height 15
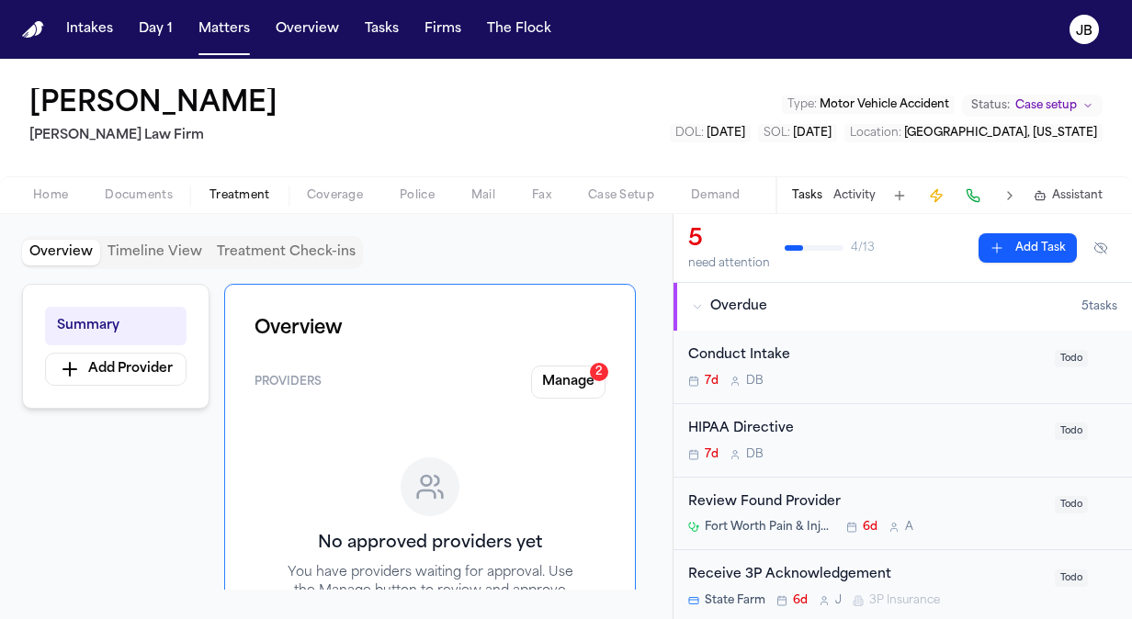
click at [118, 386] on div "Summary Add Provider" at bounding box center [115, 346] width 187 height 125
click at [121, 384] on div "Summary Add Provider" at bounding box center [115, 346] width 187 height 125
click at [127, 381] on button "Add Provider" at bounding box center [115, 369] width 141 height 33
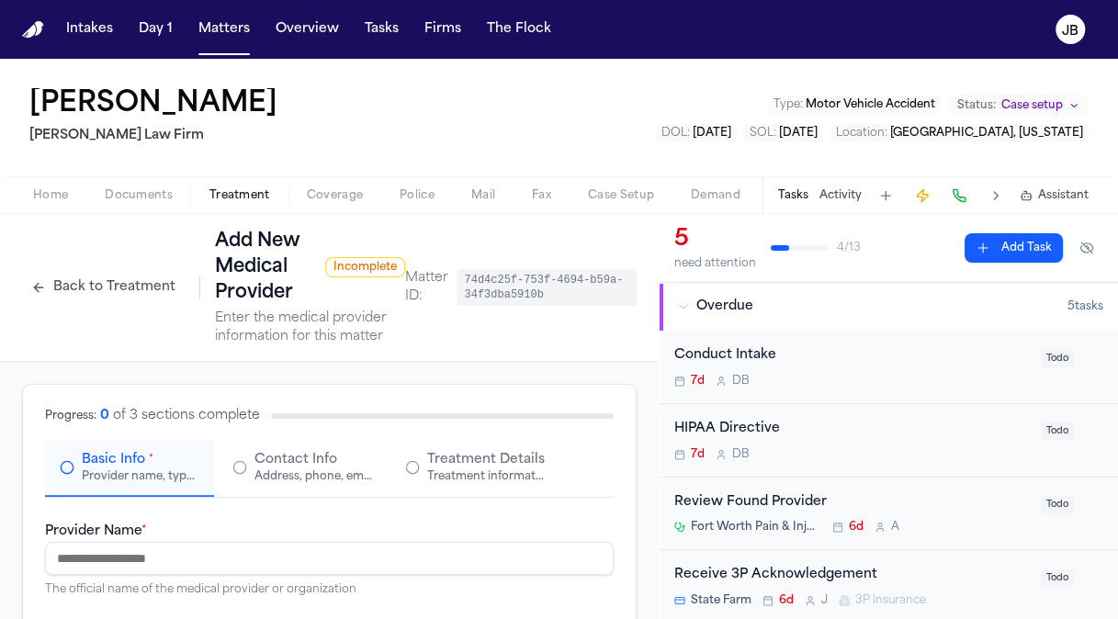
click at [153, 562] on input "Provider Name *" at bounding box center [329, 558] width 569 height 33
paste input "**********"
type input "**********"
drag, startPoint x: 261, startPoint y: 555, endPoint x: 0, endPoint y: 526, distance: 262.6
click at [0, 526] on html "**********" at bounding box center [559, 309] width 1118 height 619
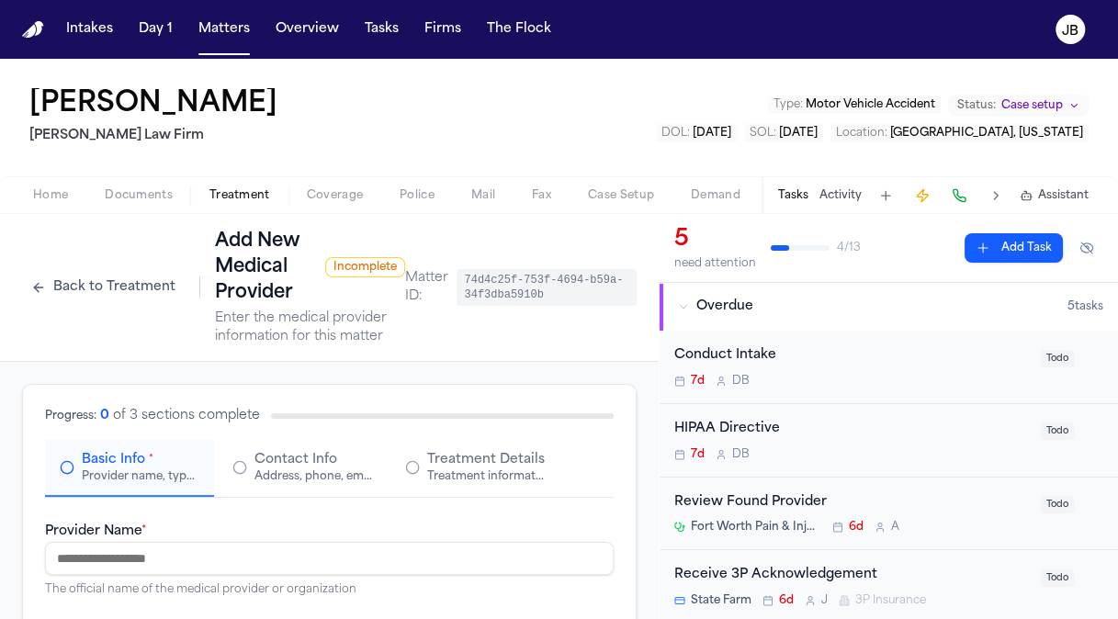
click at [79, 288] on button "Back to Treatment" at bounding box center [103, 287] width 163 height 29
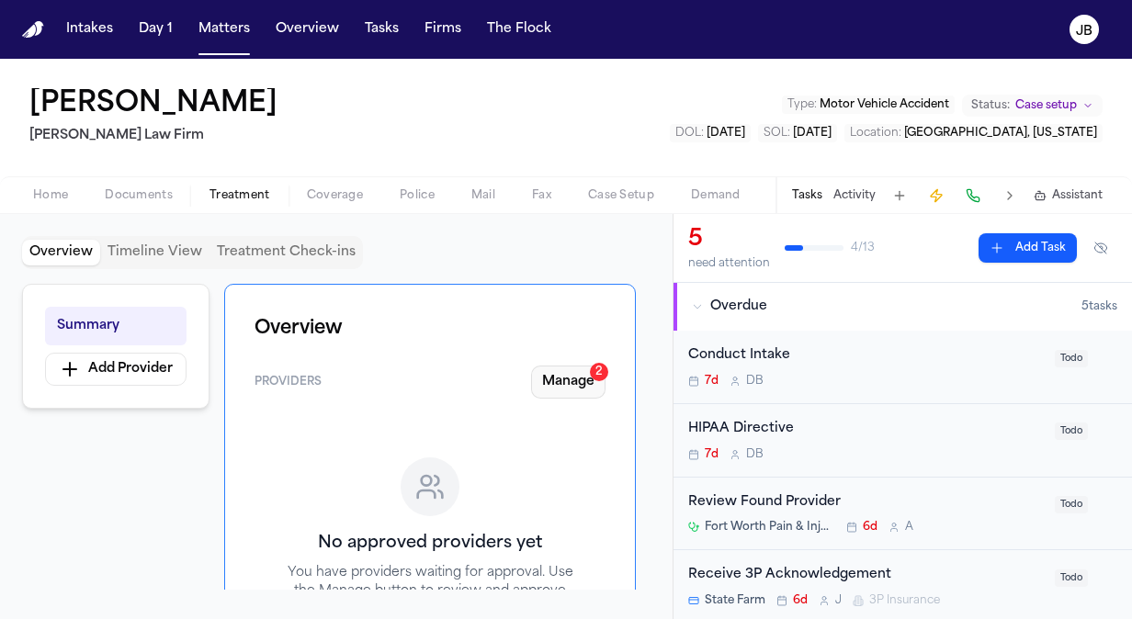
click at [590, 382] on button "Manage 2" at bounding box center [568, 382] width 74 height 33
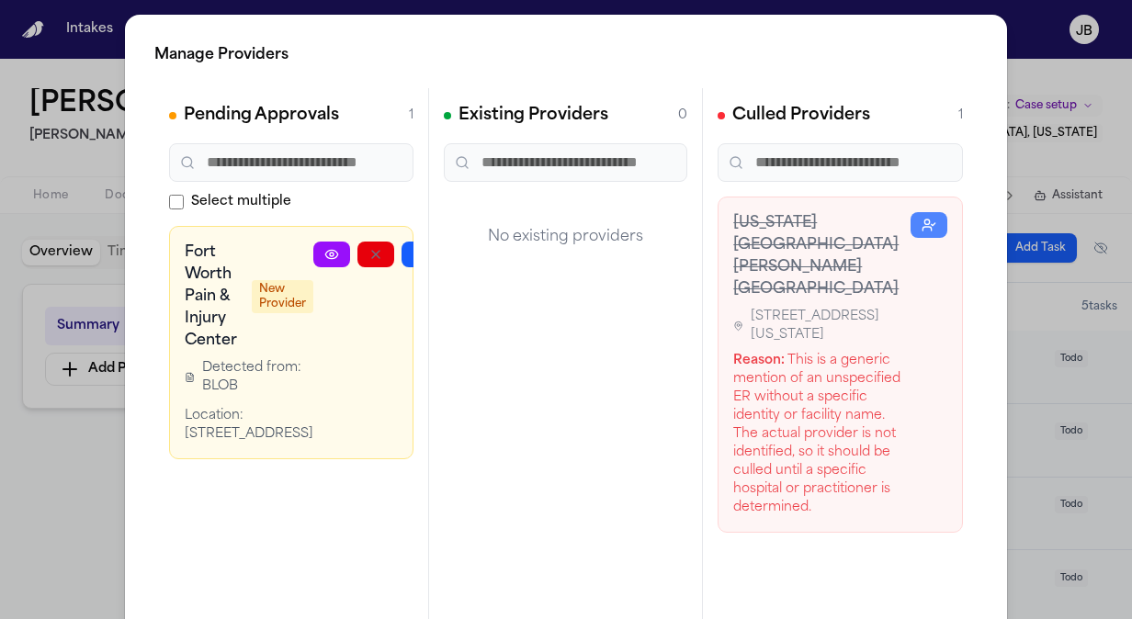
click at [324, 255] on icon at bounding box center [331, 254] width 15 height 15
click at [108, 412] on div "Manage Providers Pending Approvals 1 Select multiple Fort Worth Pain & Injury C…" at bounding box center [566, 373] width 1132 height 746
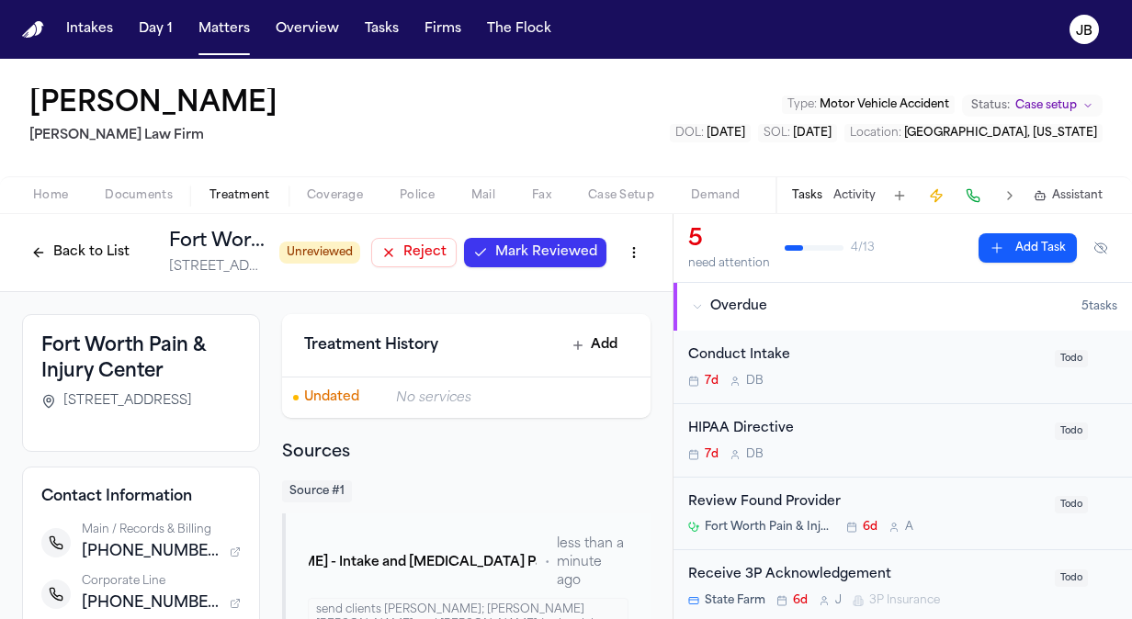
click at [520, 258] on span "Mark Reviewed" at bounding box center [546, 252] width 102 height 18
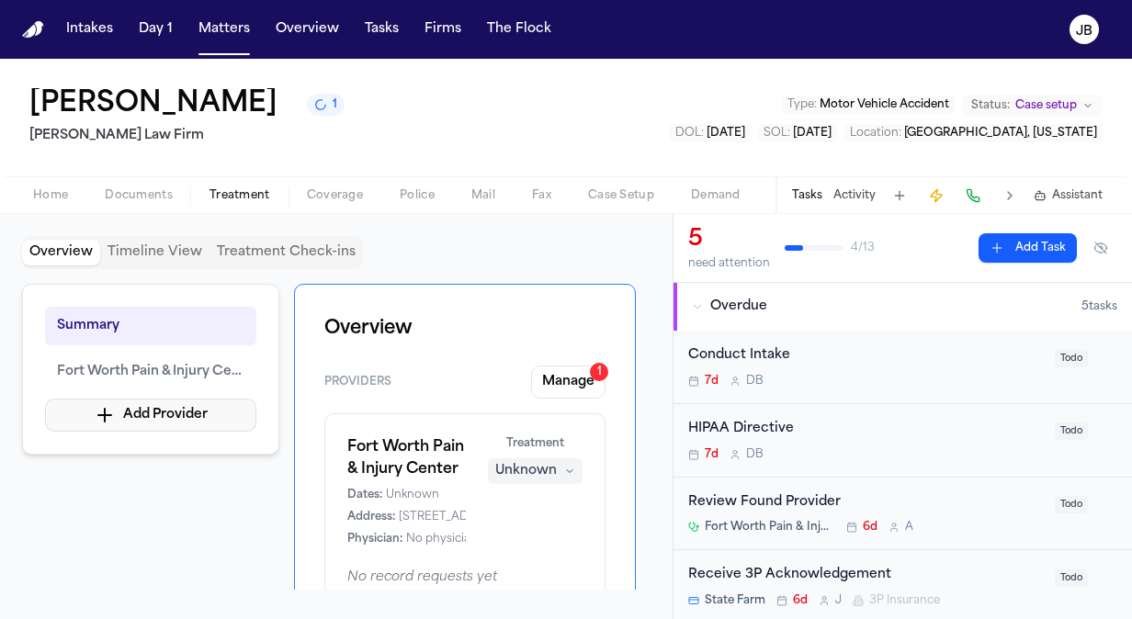
click at [186, 418] on button "Add Provider" at bounding box center [150, 415] width 211 height 33
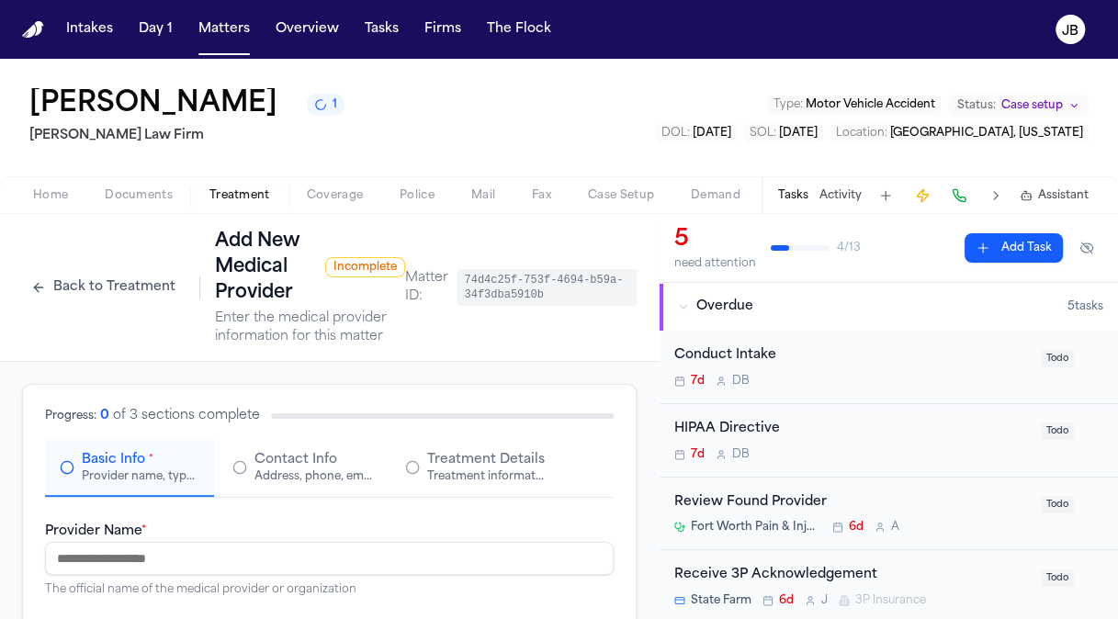
click at [159, 555] on input "Provider Name *" at bounding box center [329, 558] width 569 height 33
paste input "**********"
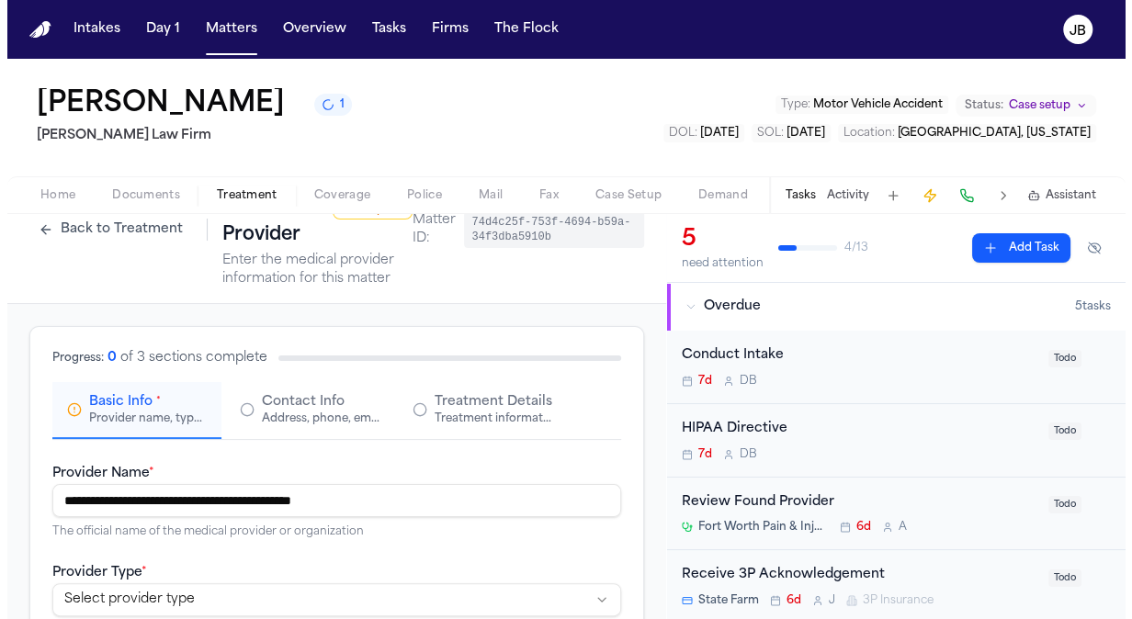
scroll to position [62, 0]
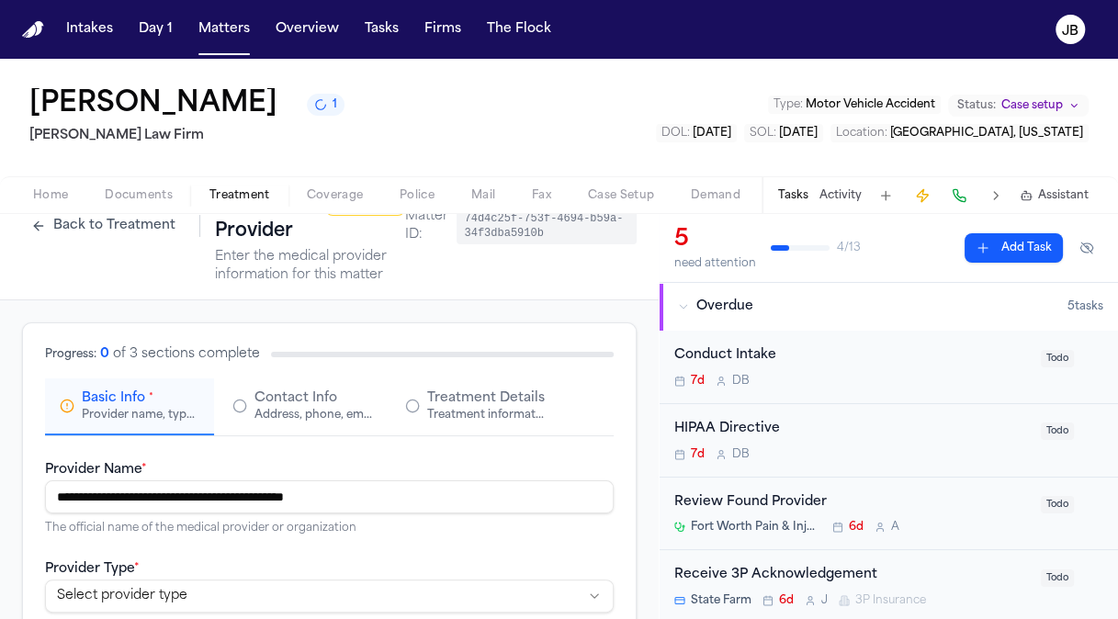
type input "**********"
click at [241, 409] on icon "button" at bounding box center [239, 406] width 15 height 15
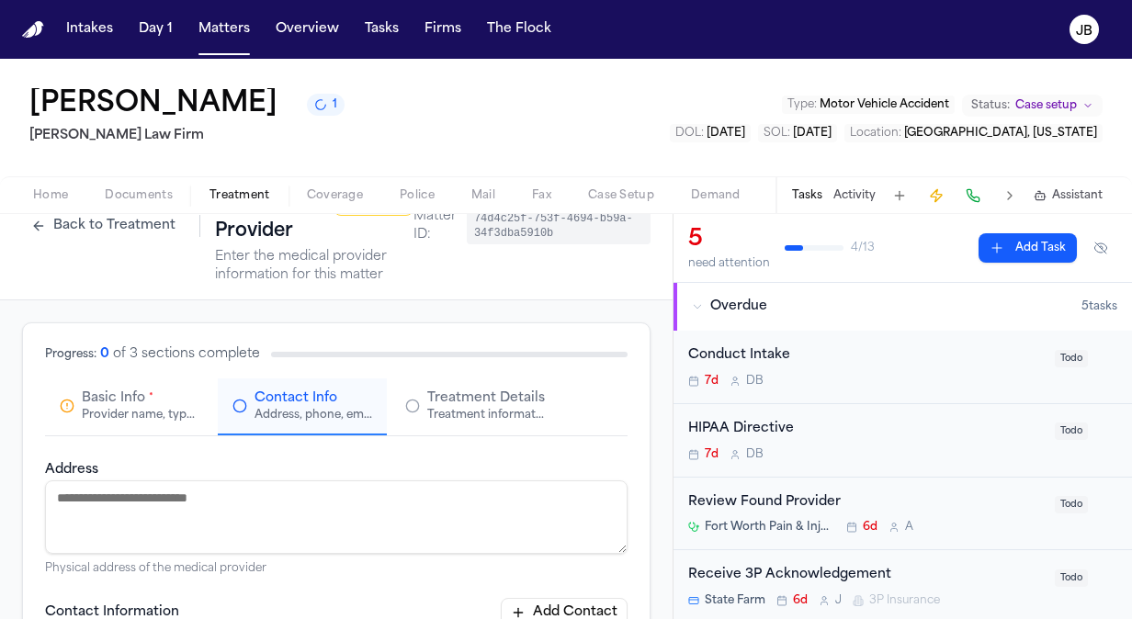
click at [202, 493] on textarea "Address" at bounding box center [336, 518] width 583 height 74
paste textarea "**********"
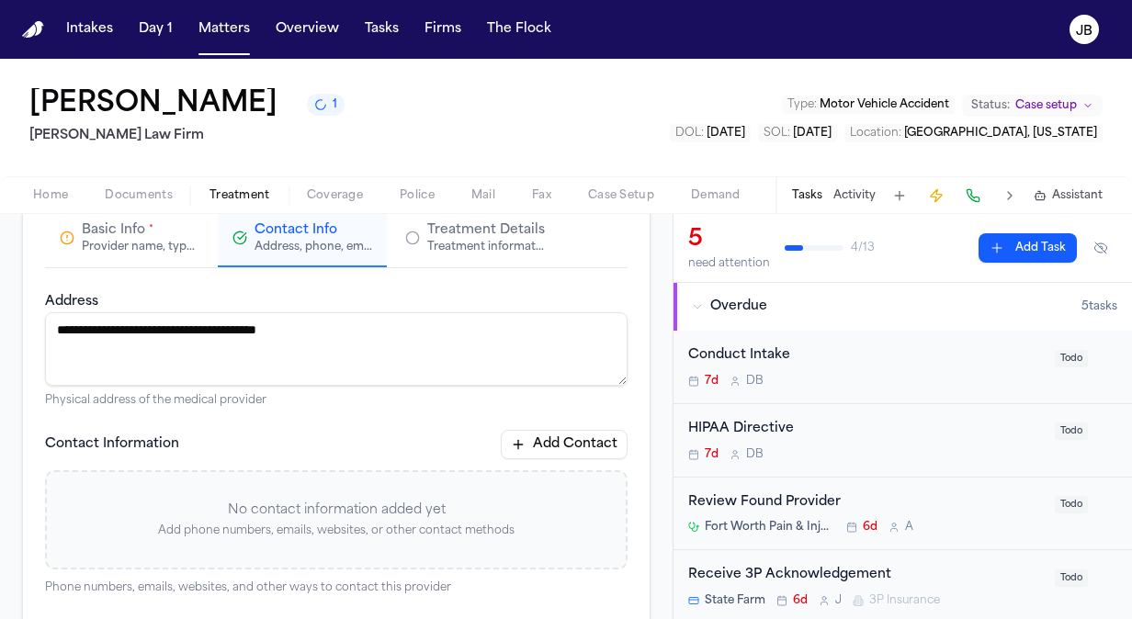
scroll to position [229, 0]
type textarea "**********"
click at [472, 248] on div "Treatment information, practitioners, and dates" at bounding box center [486, 248] width 118 height 15
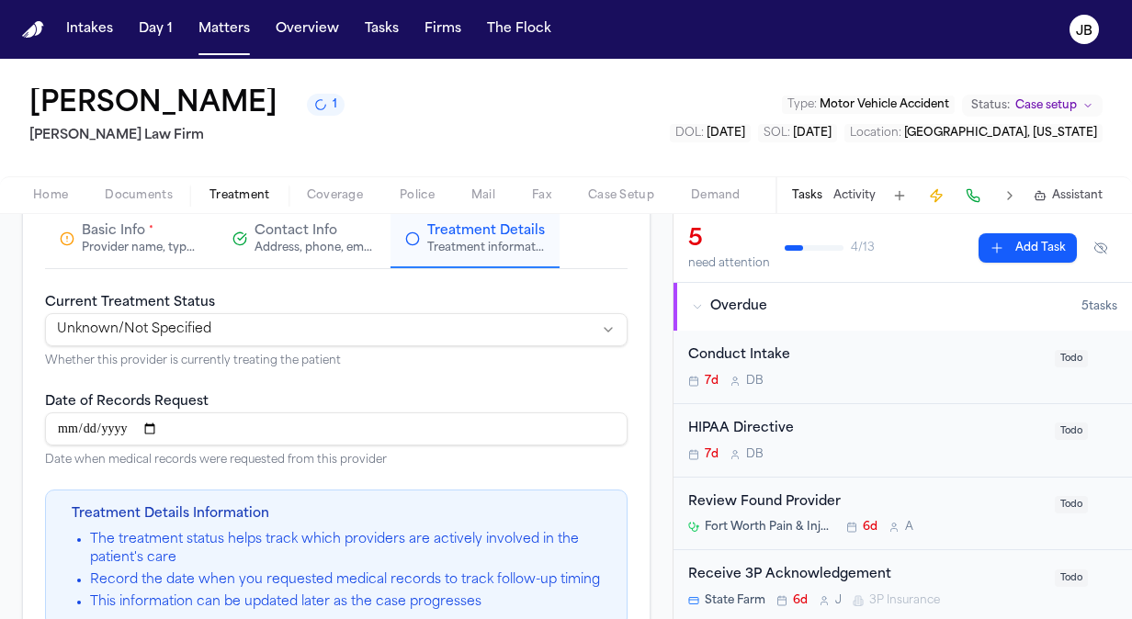
click at [345, 242] on div "Address, phone, email, and other contact details" at bounding box center [314, 248] width 118 height 15
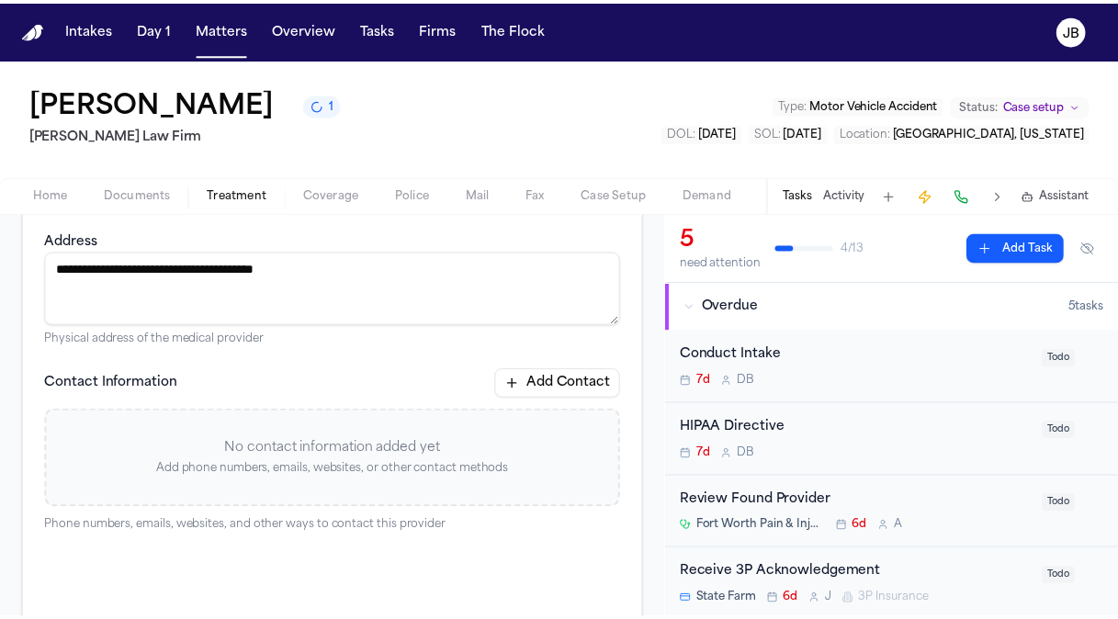
scroll to position [287, 0]
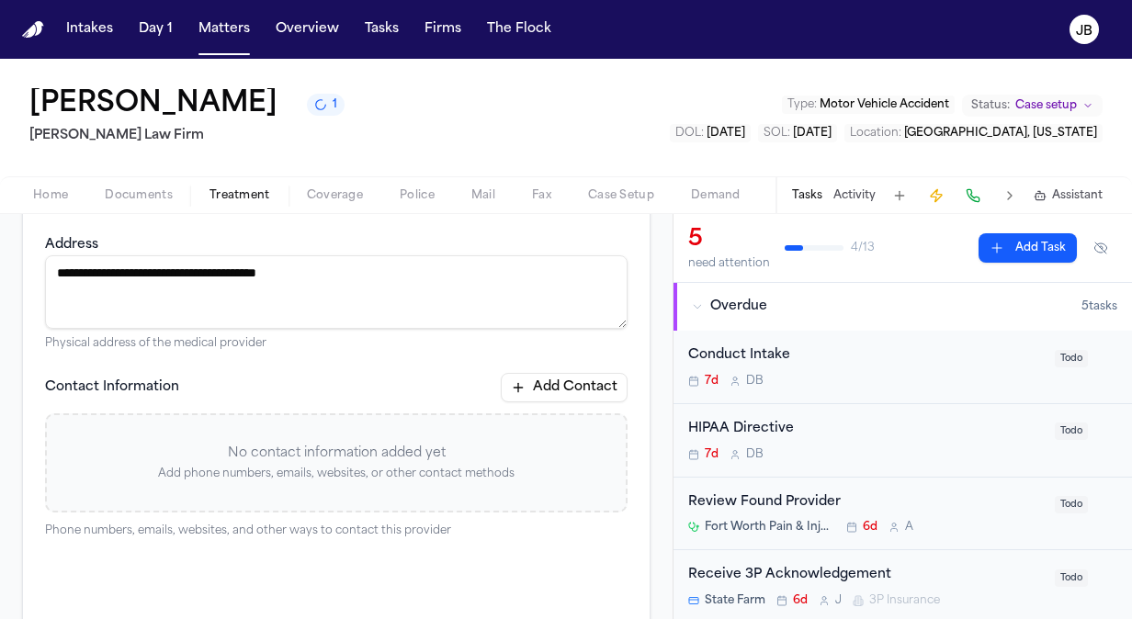
click at [530, 391] on button "Add Contact" at bounding box center [564, 387] width 127 height 29
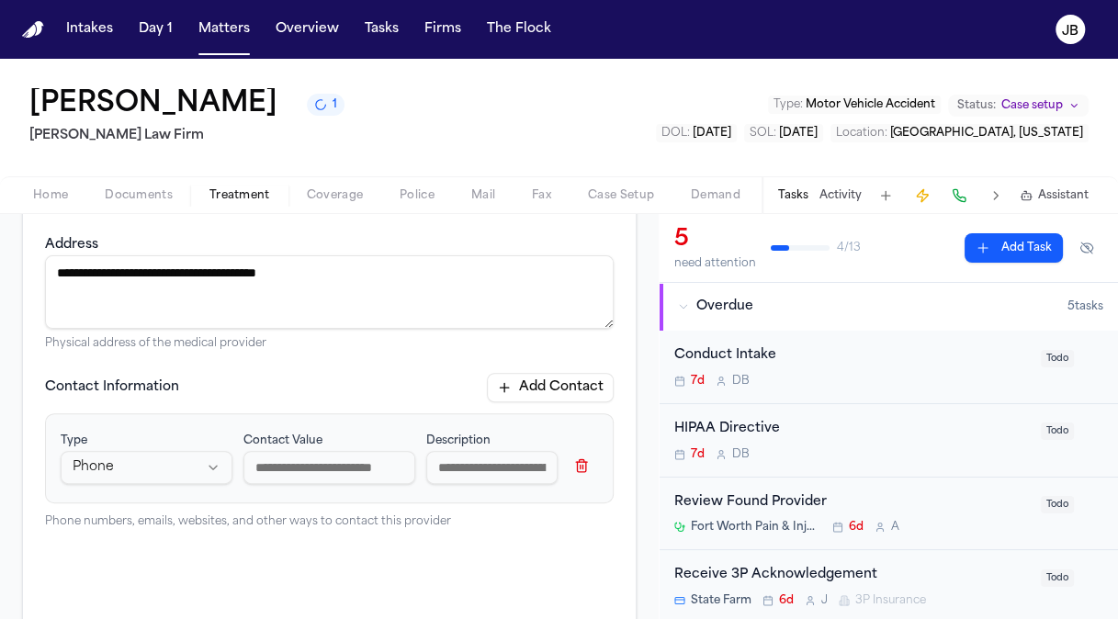
click at [338, 467] on input at bounding box center [329, 467] width 172 height 33
paste input "**********"
type input "**********"
click at [454, 469] on input at bounding box center [491, 467] width 131 height 33
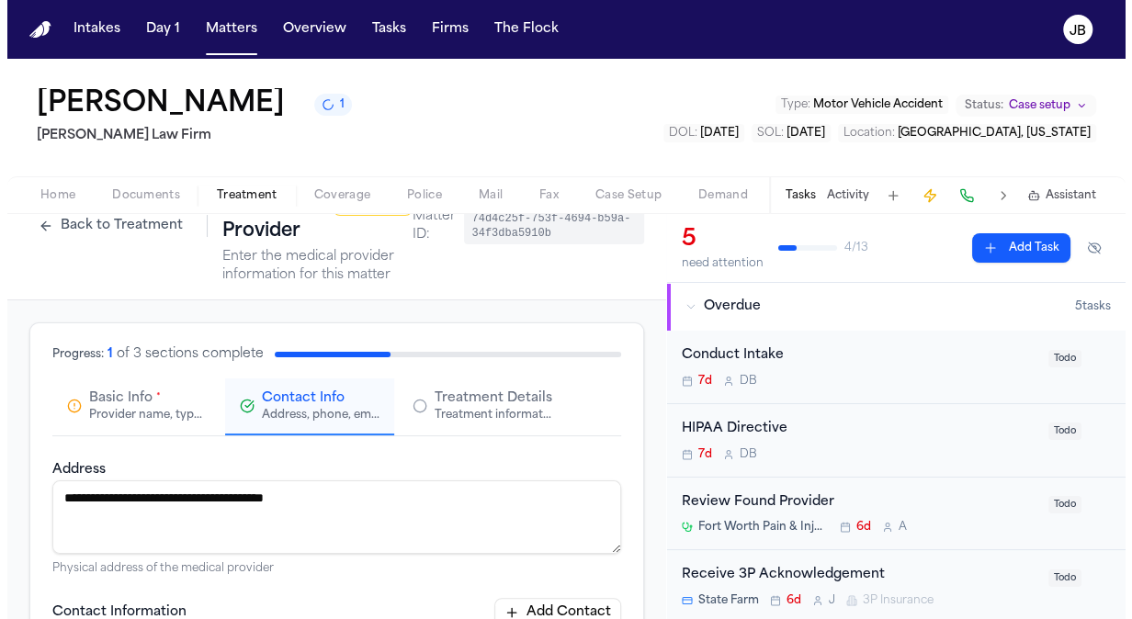
scroll to position [55, 0]
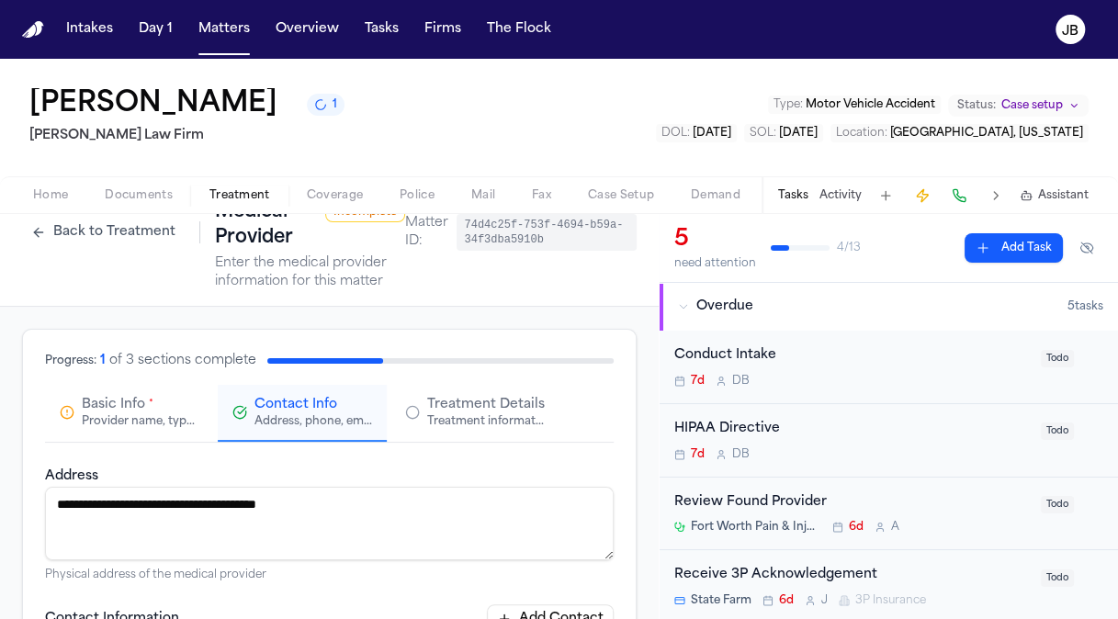
type input "********"
click at [408, 396] on div "Treatment Details Treatment information, practitioners, and dates" at bounding box center [475, 412] width 140 height 33
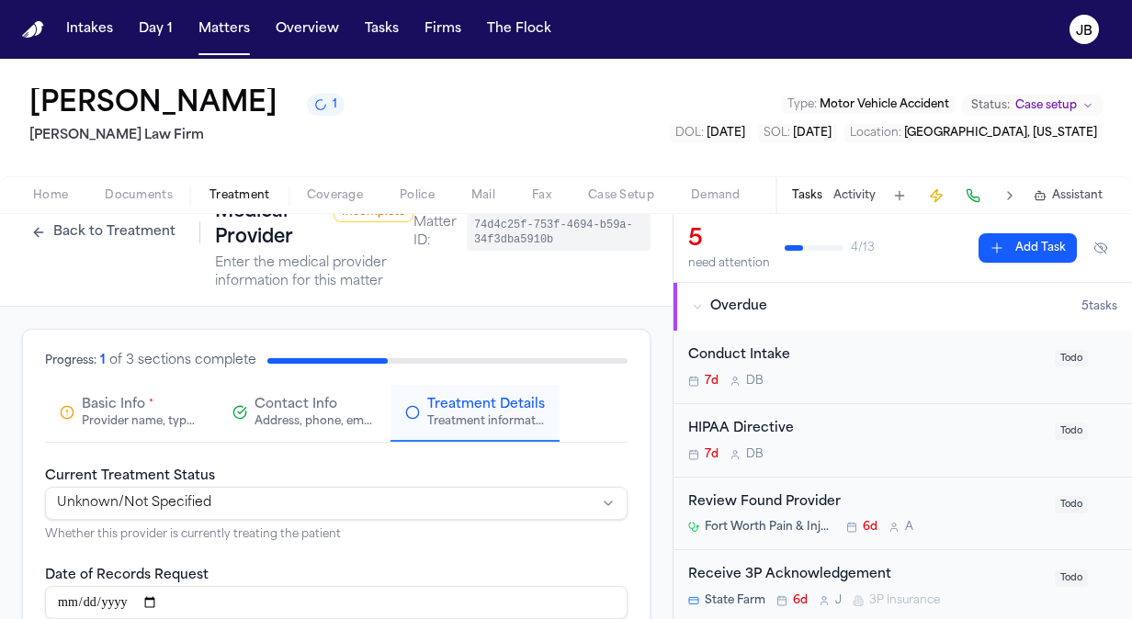
click at [277, 507] on html "**********" at bounding box center [566, 309] width 1132 height 619
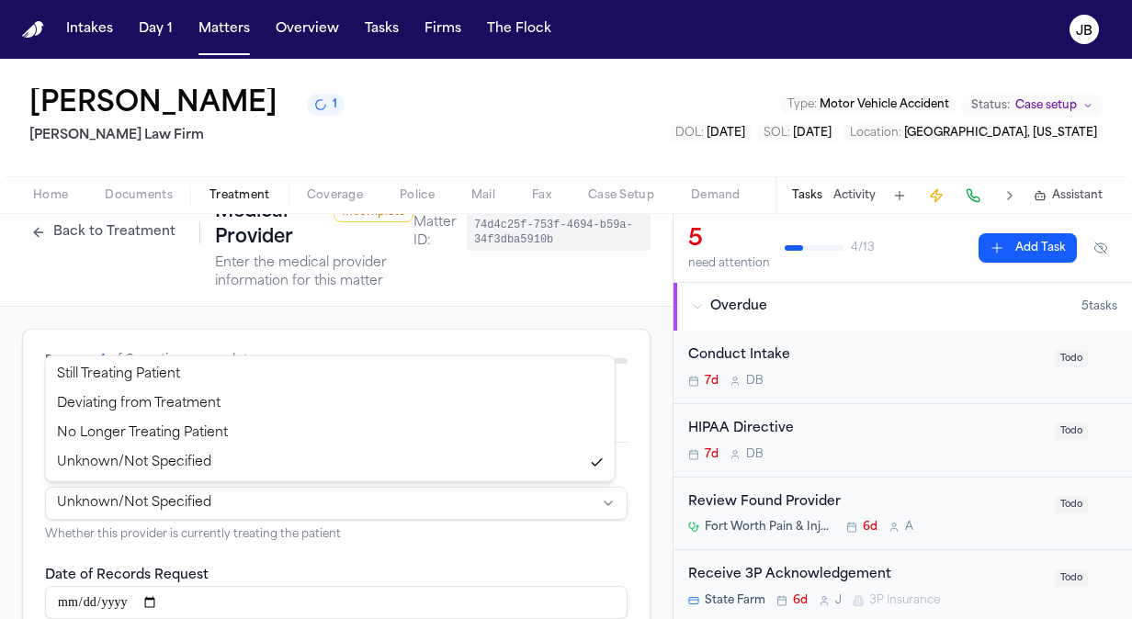
select select "*********"
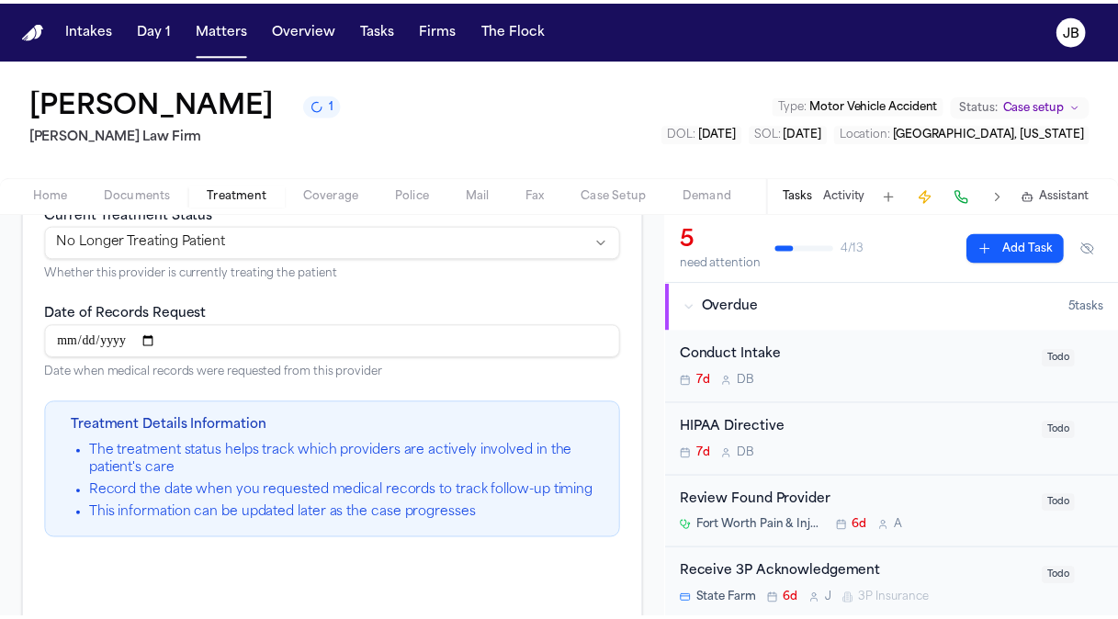
scroll to position [501, 0]
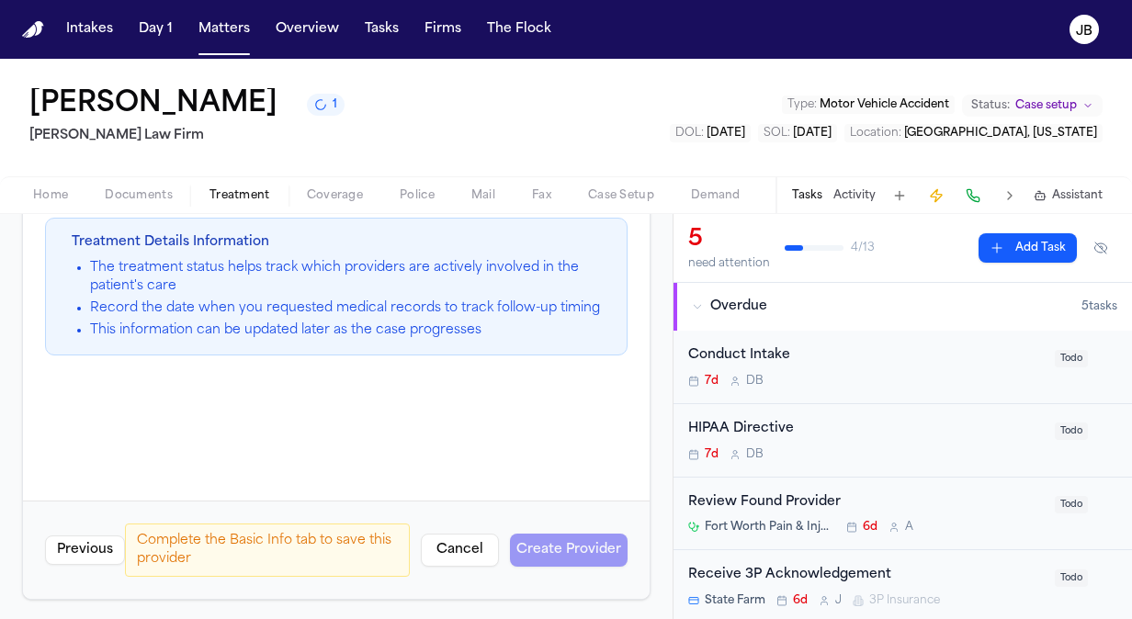
click at [104, 552] on button "Previous" at bounding box center [85, 550] width 80 height 29
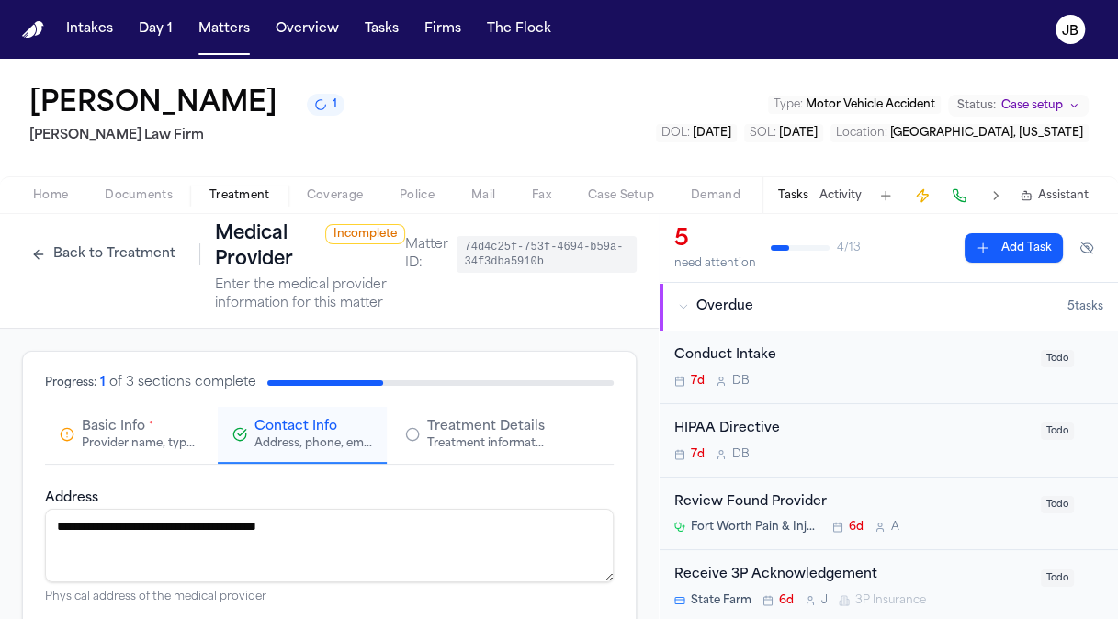
scroll to position [30, 0]
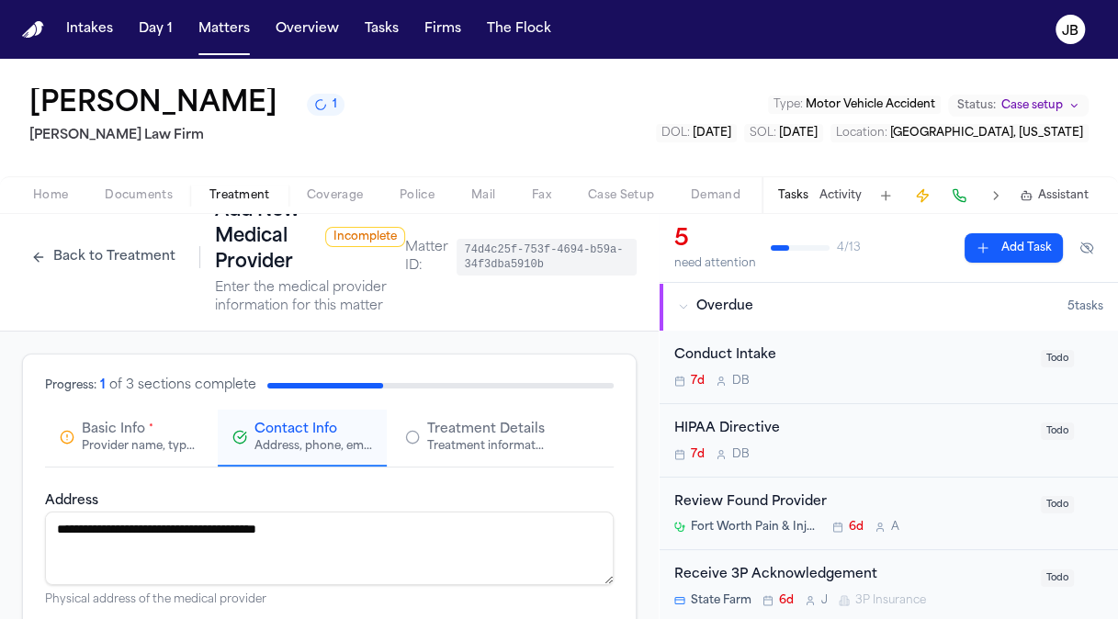
click at [66, 450] on div "Basic Info * Provider name, type, and general information" at bounding box center [130, 437] width 140 height 33
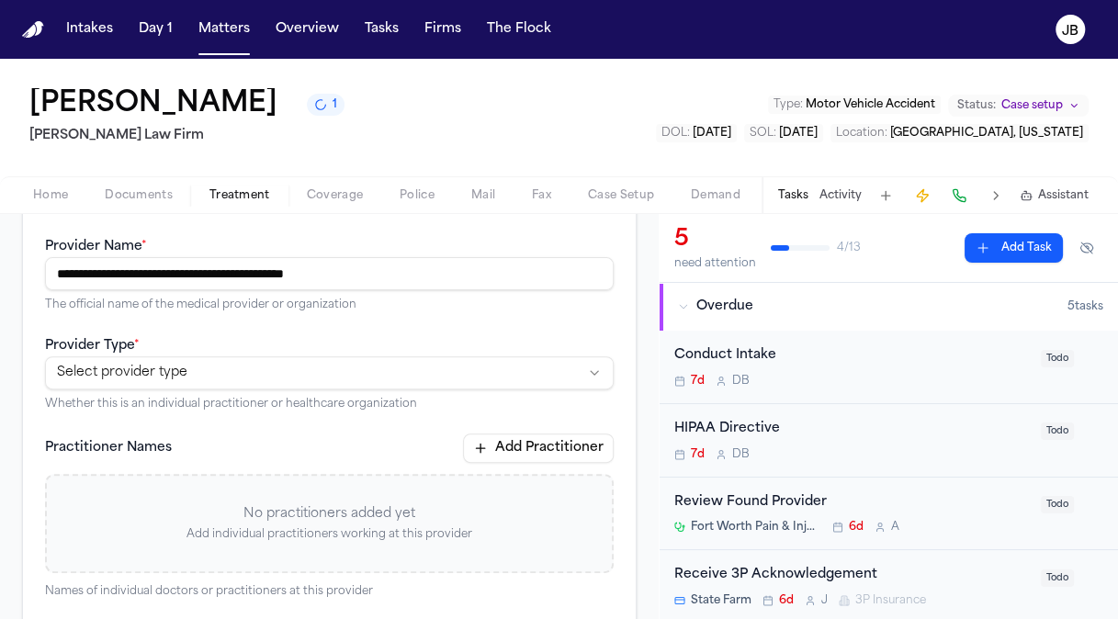
scroll to position [319, 0]
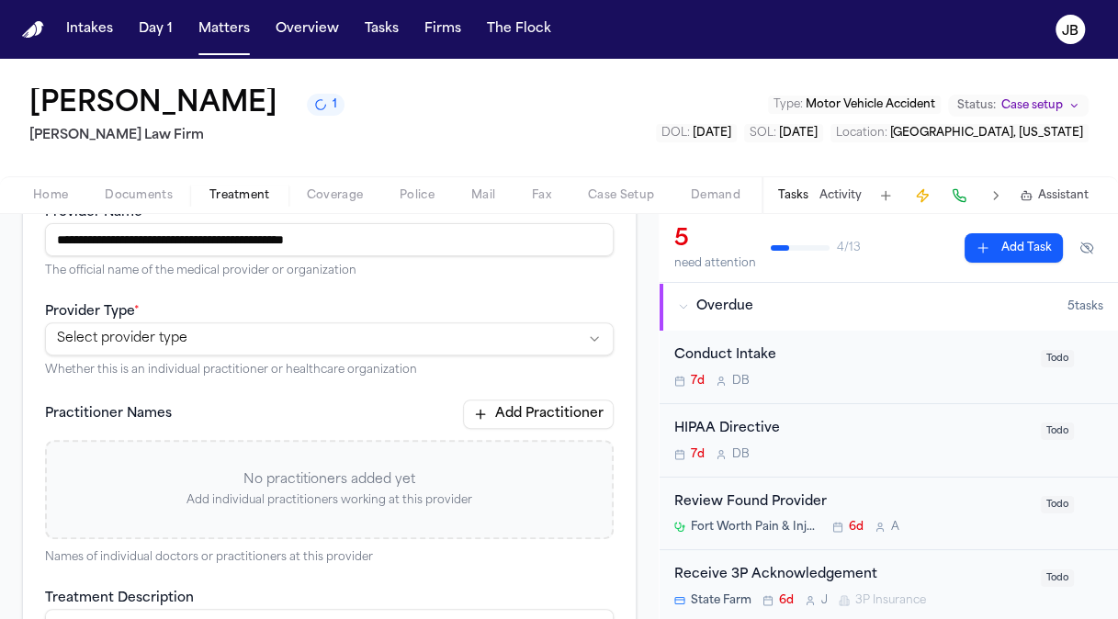
click at [217, 338] on html "**********" at bounding box center [559, 309] width 1118 height 619
click at [409, 266] on p "The official name of the medical provider or organization" at bounding box center [329, 271] width 569 height 15
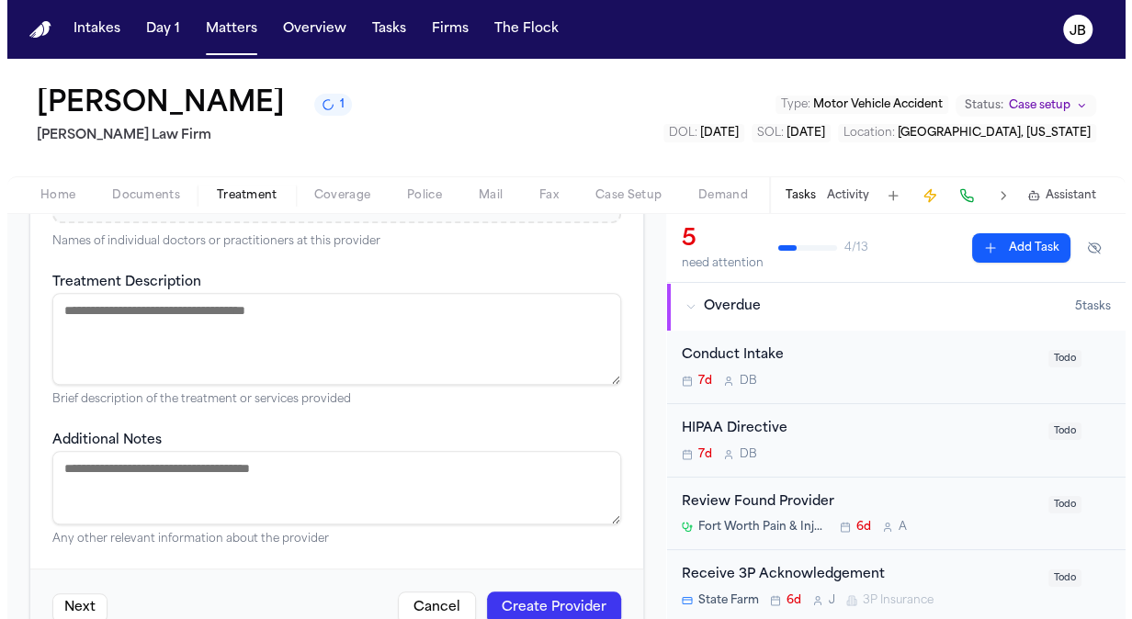
scroll to position [677, 0]
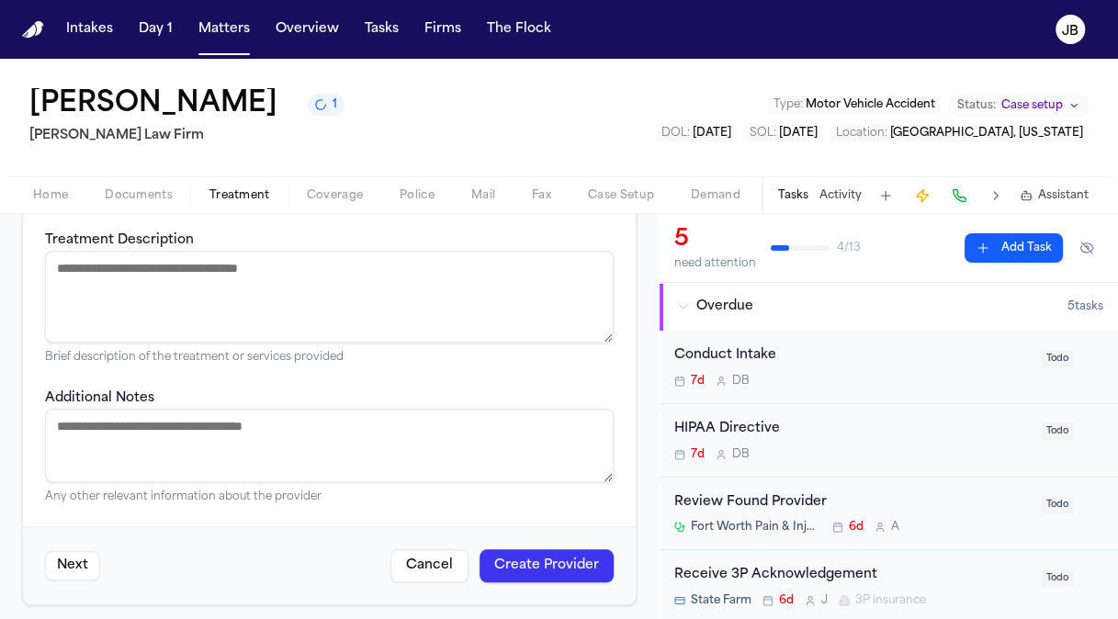
click at [556, 562] on button "Create Provider" at bounding box center [547, 565] width 134 height 33
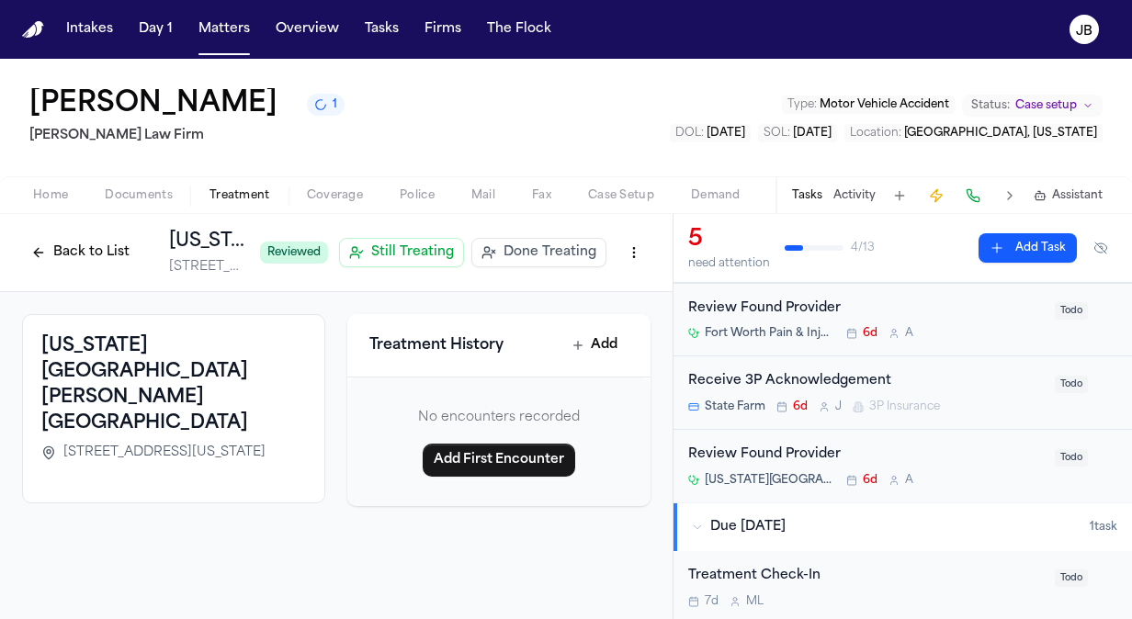
scroll to position [189, 0]
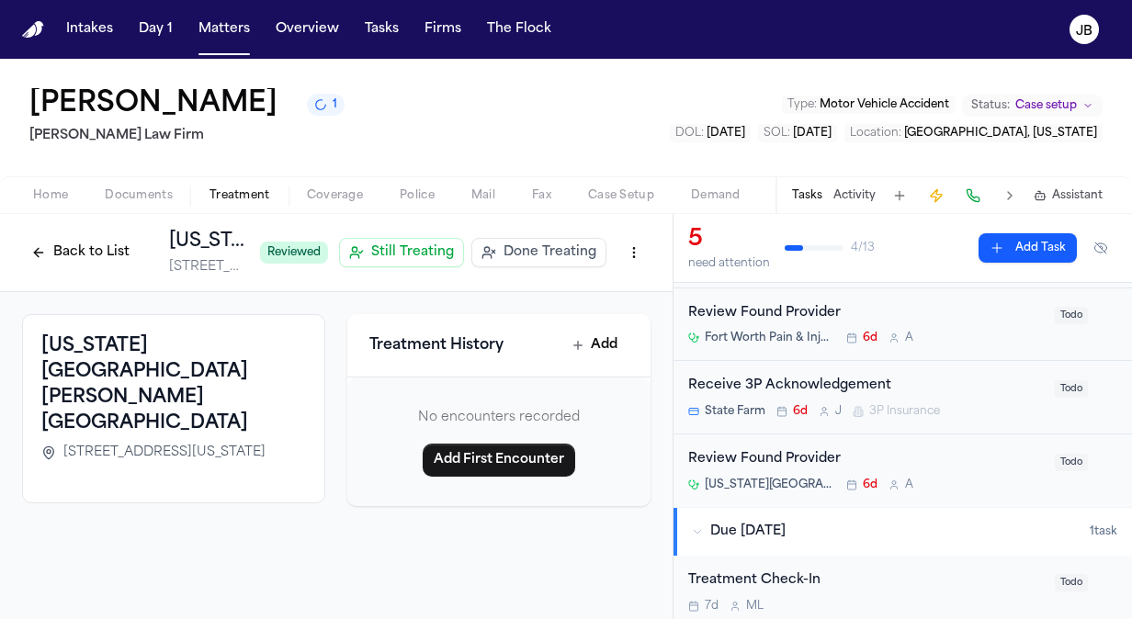
click at [51, 252] on button "Back to List" at bounding box center [80, 252] width 117 height 29
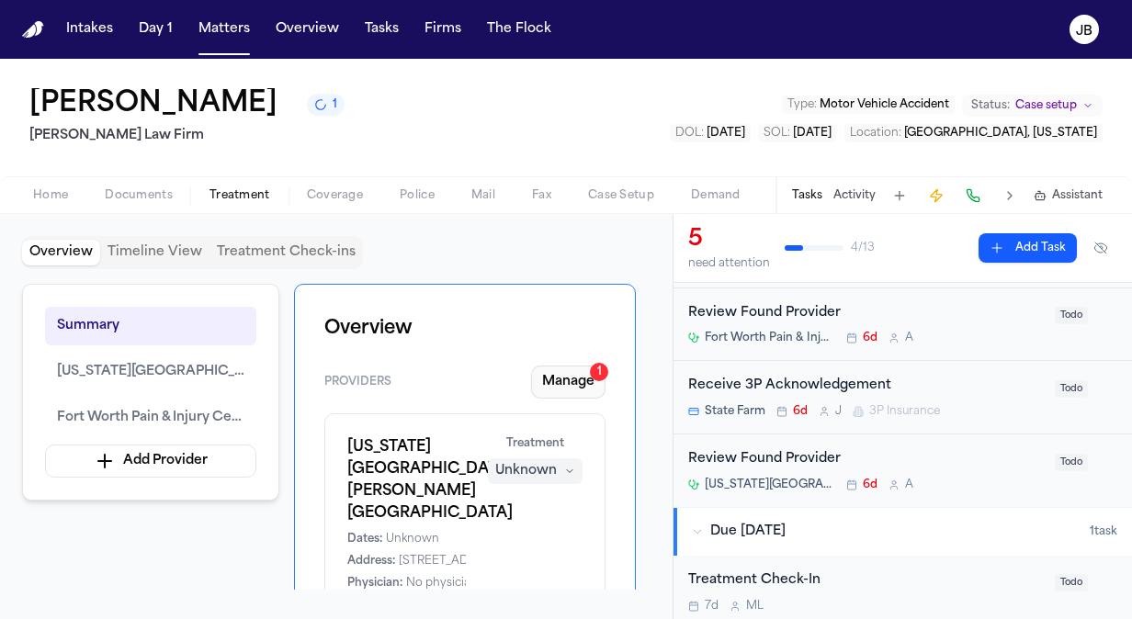
click at [568, 376] on button "Manage 1" at bounding box center [568, 382] width 74 height 33
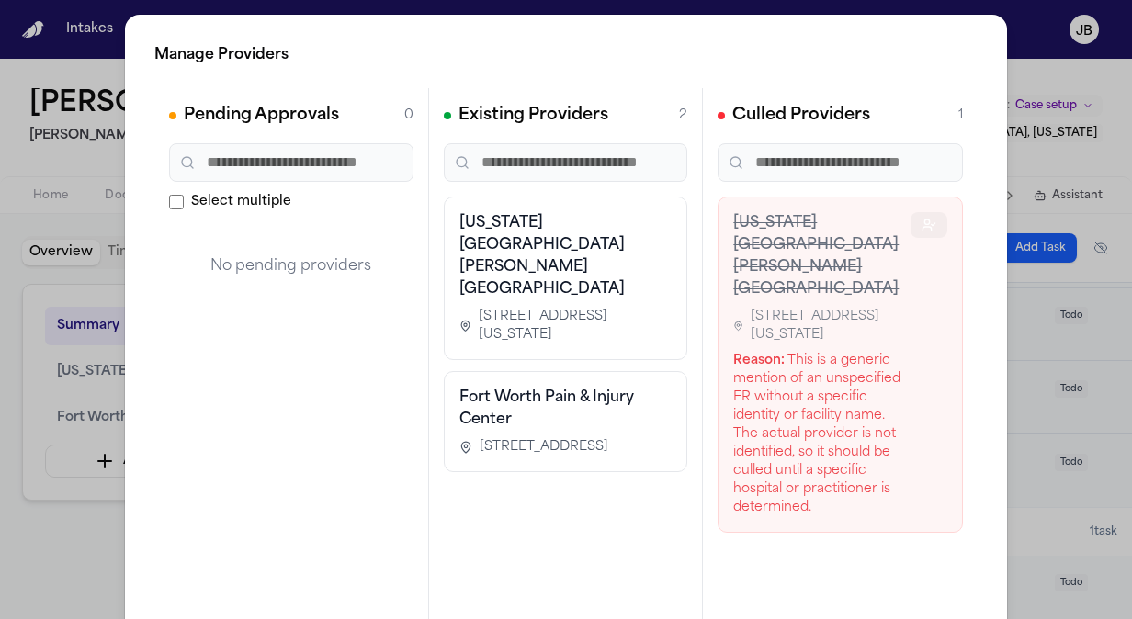
click at [922, 224] on icon "button" at bounding box center [929, 225] width 15 height 15
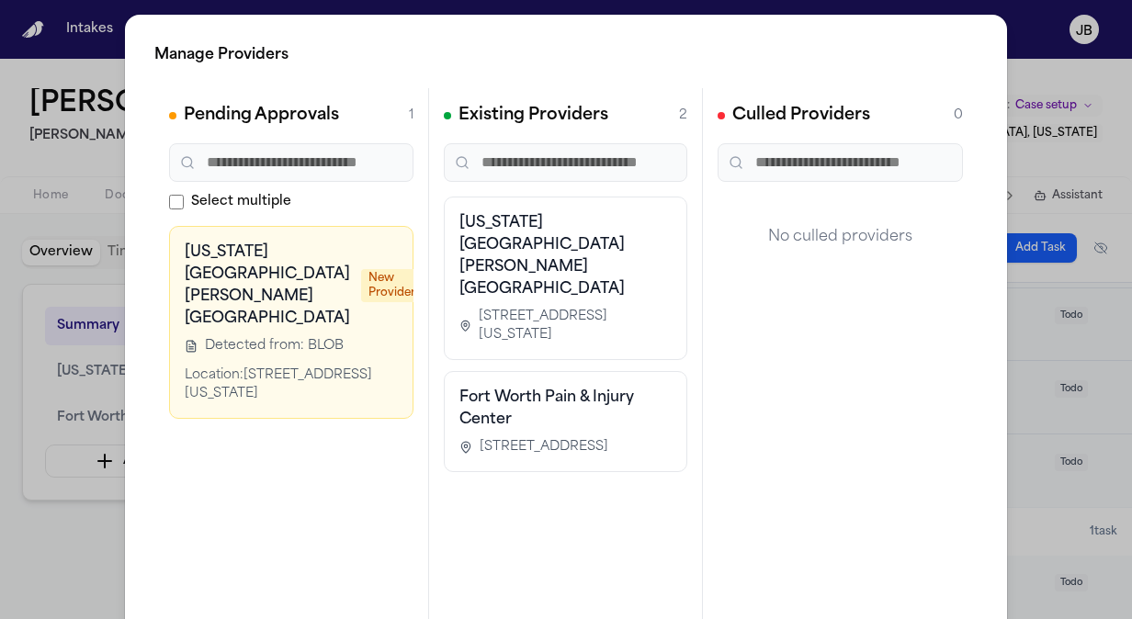
click at [481, 256] on icon "button" at bounding box center [484, 254] width 7 height 7
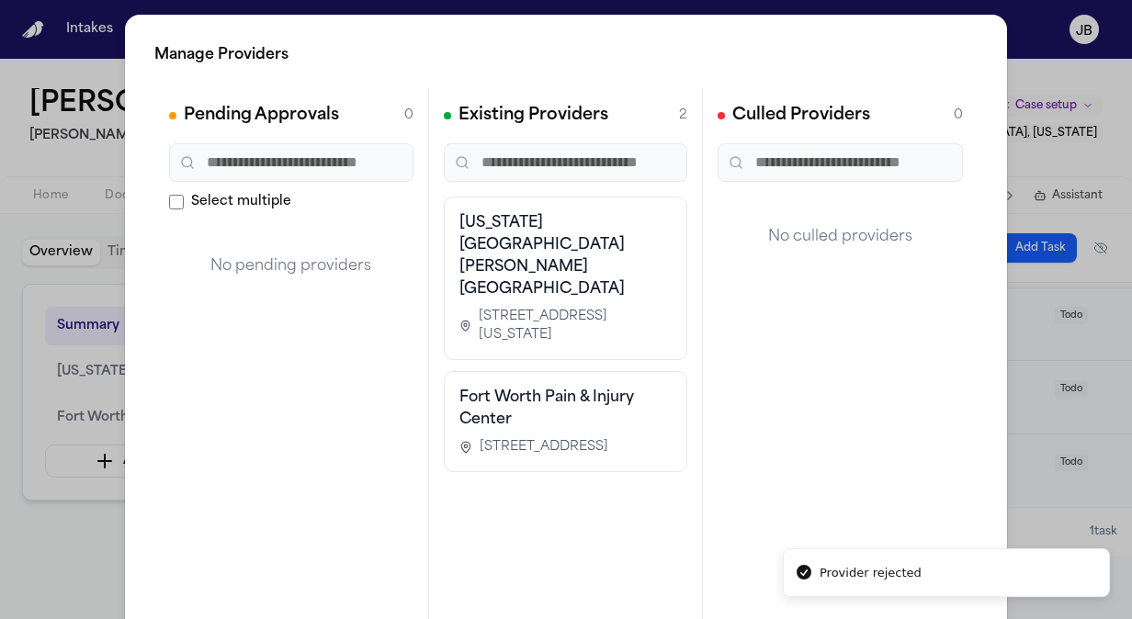
click at [28, 511] on div "Manage Providers Pending Approvals 0 Select multiple No pending providers Exist…" at bounding box center [566, 373] width 1132 height 746
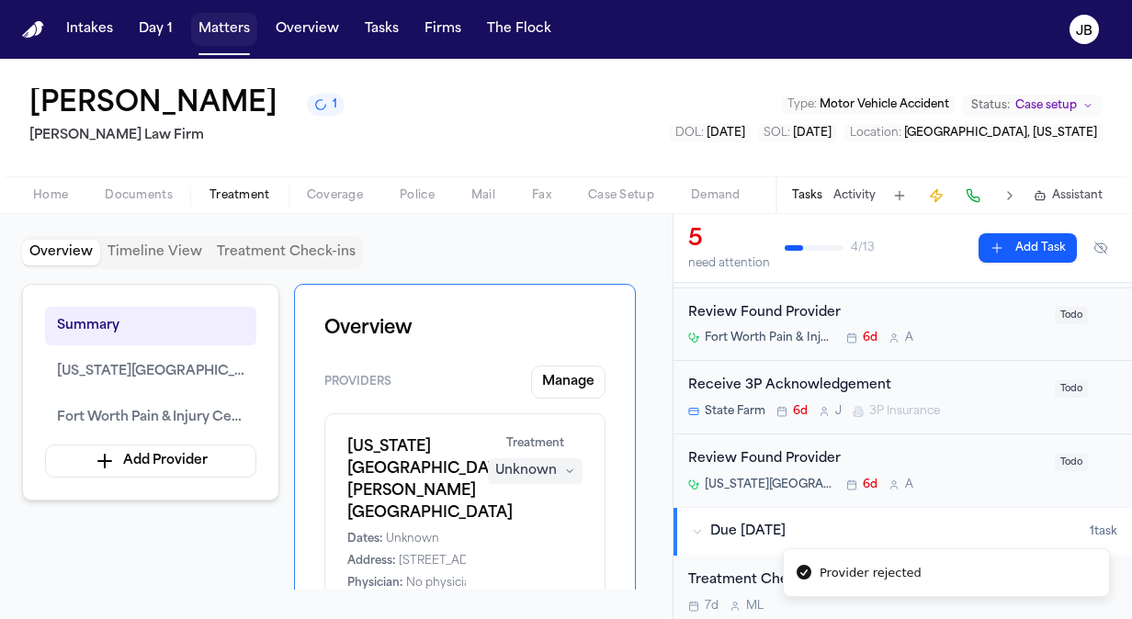
click at [226, 36] on button "Matters" at bounding box center [224, 29] width 66 height 33
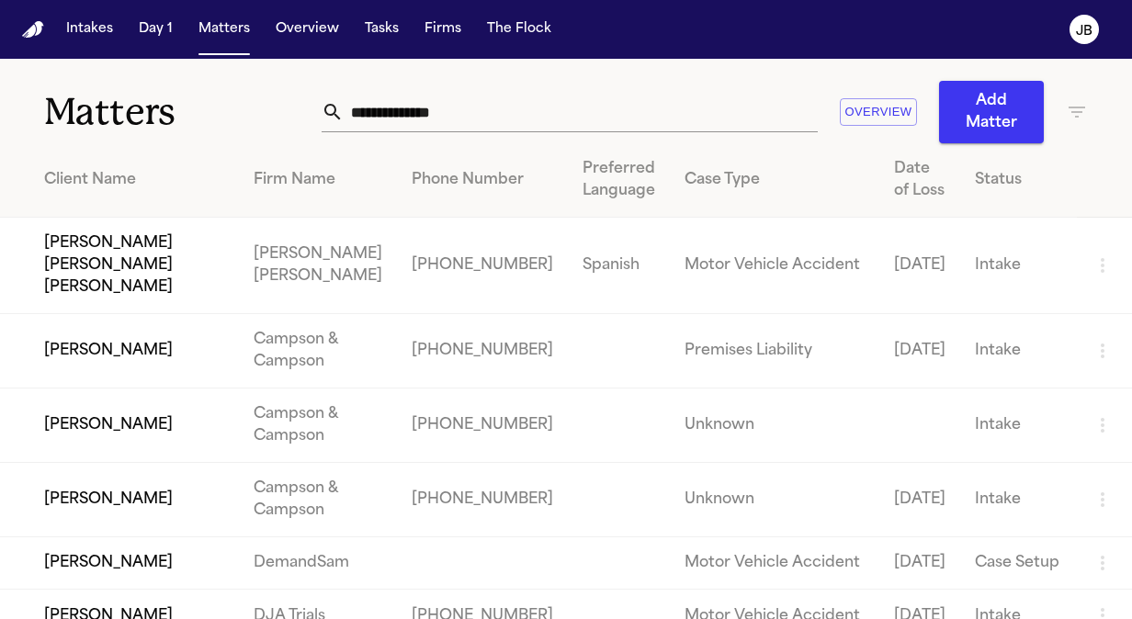
click at [485, 122] on input "text" at bounding box center [581, 112] width 474 height 40
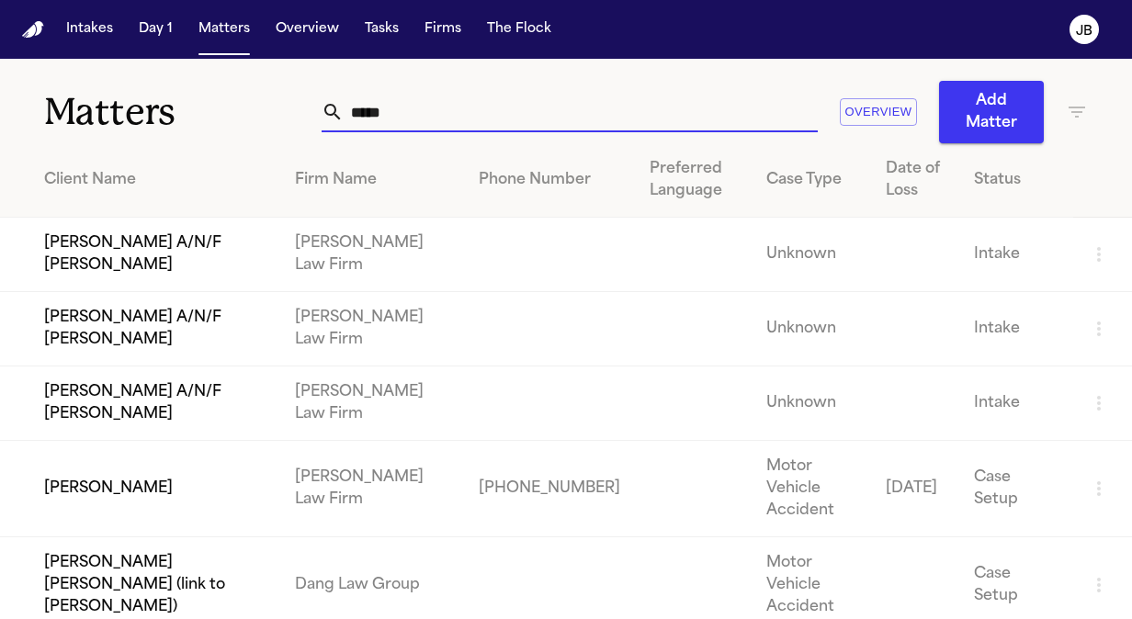
type input "*****"
click at [230, 256] on td "Edgar Lucio A/N/F Liam Lucio" at bounding box center [140, 255] width 280 height 74
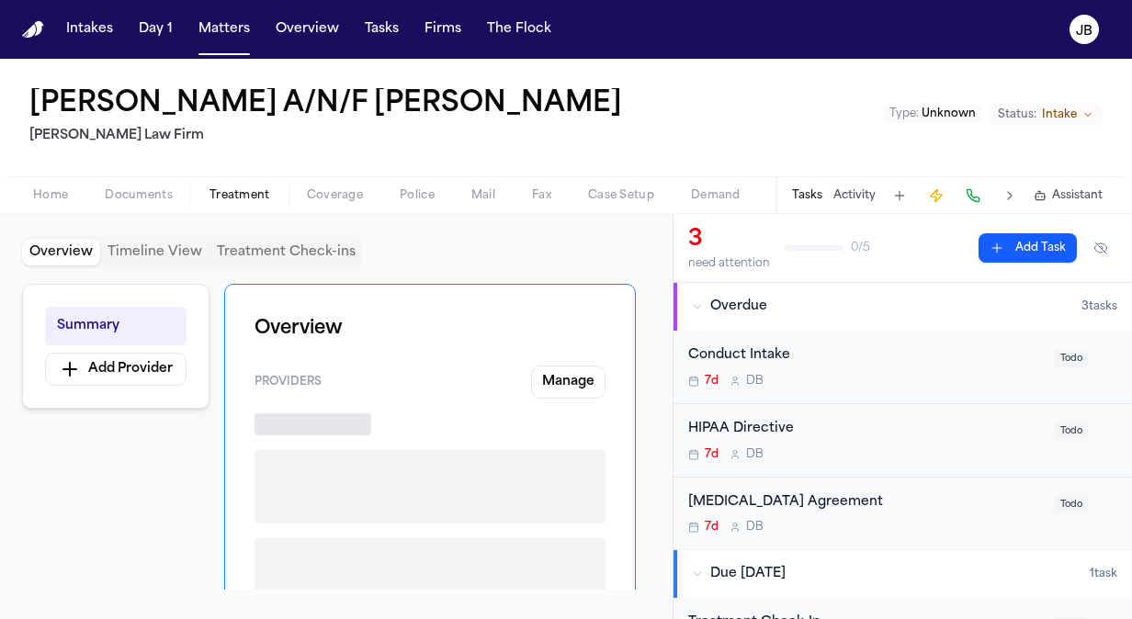
click at [248, 185] on button "Treatment" at bounding box center [239, 196] width 97 height 22
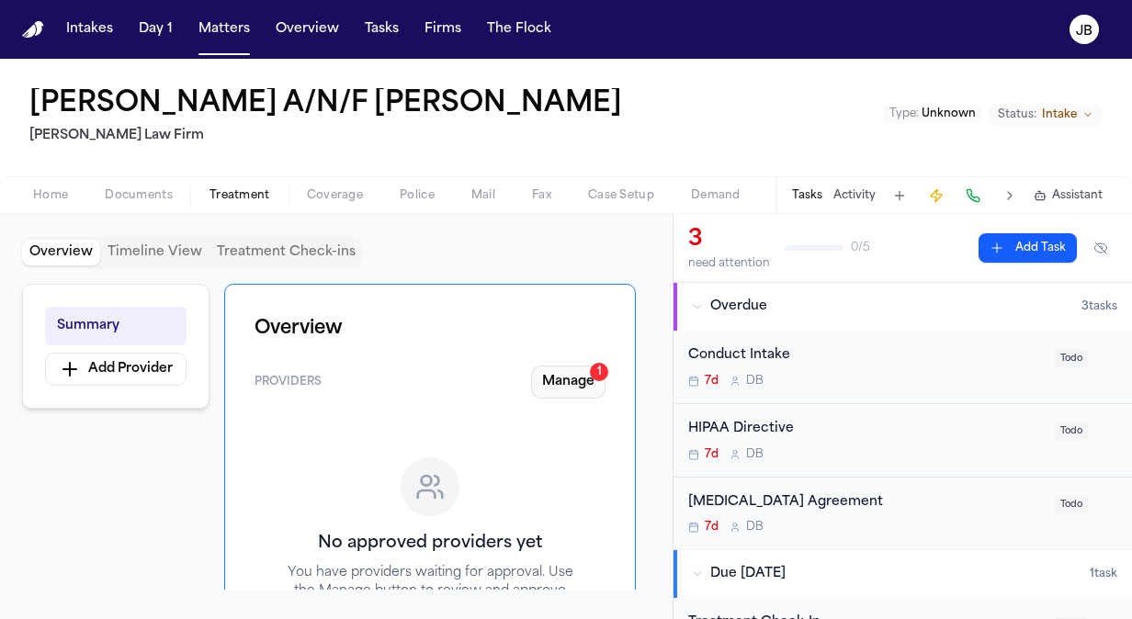
click at [570, 389] on button "Manage 1" at bounding box center [568, 382] width 74 height 33
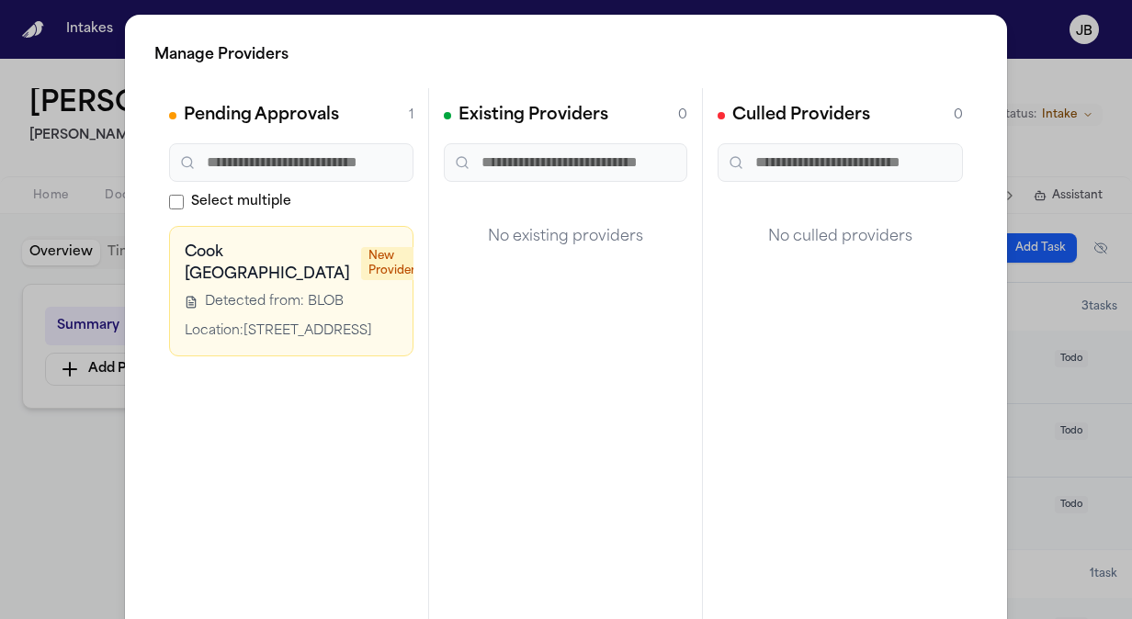
click at [434, 254] on icon at bounding box center [441, 254] width 15 height 15
click at [57, 198] on div "Manage Providers Pending Approvals 1 Select multiple Cook Children's Medical Ce…" at bounding box center [566, 373] width 1132 height 746
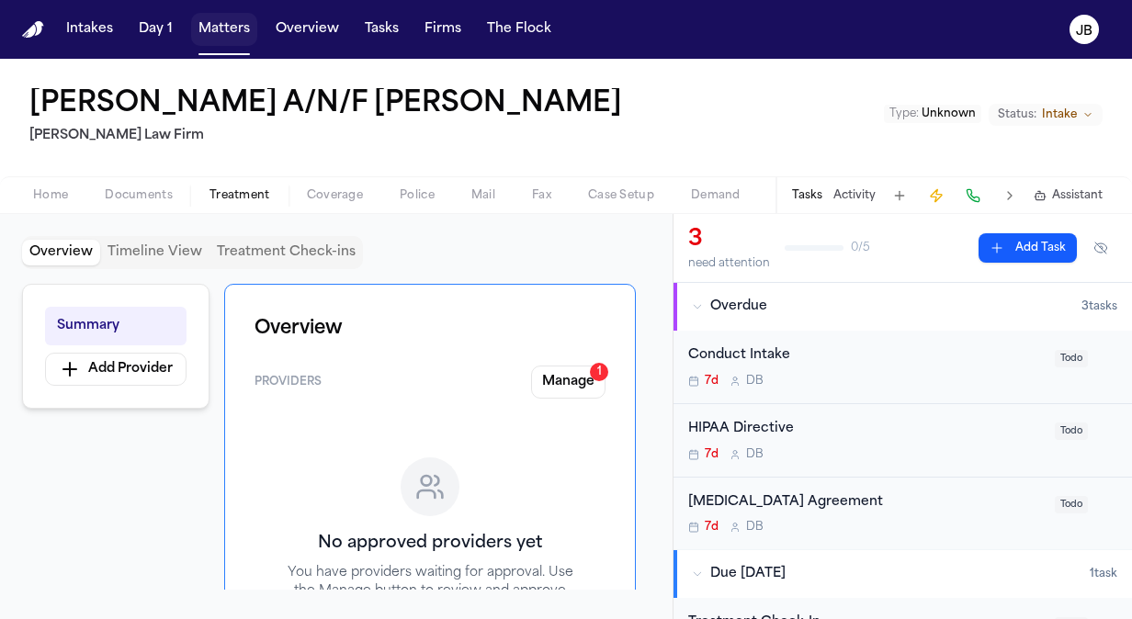
click at [223, 28] on button "Matters" at bounding box center [224, 29] width 66 height 33
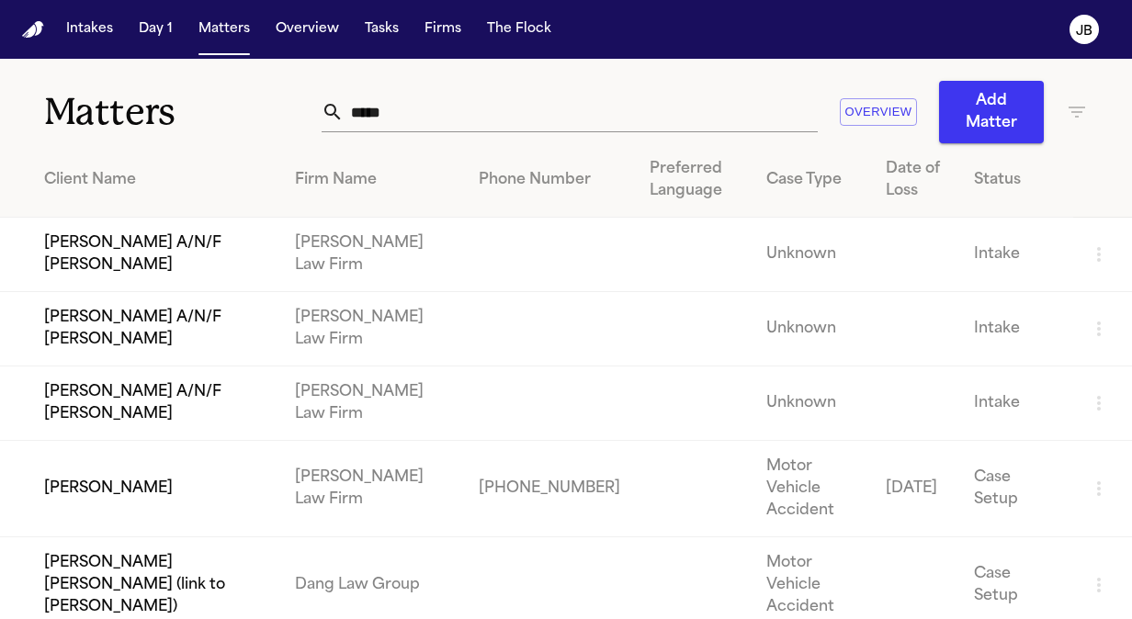
click at [200, 339] on td "Edgar Lucio A/N/F Jayden Lucio" at bounding box center [140, 329] width 280 height 74
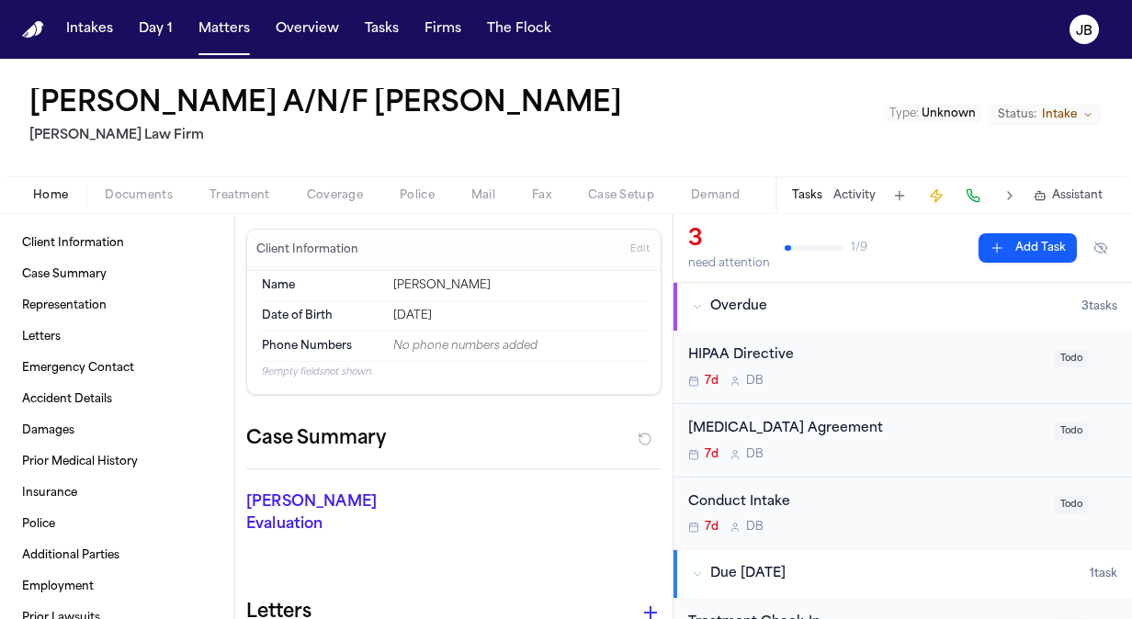
click at [232, 195] on span "Treatment" at bounding box center [239, 195] width 61 height 15
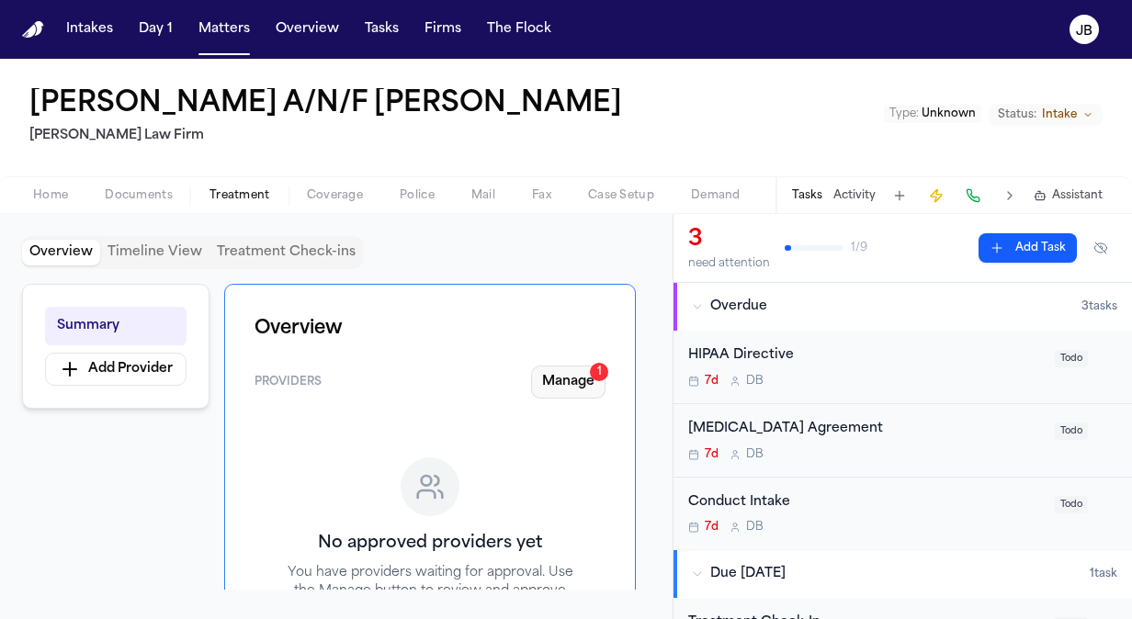
click at [569, 373] on button "Manage 1" at bounding box center [568, 382] width 74 height 33
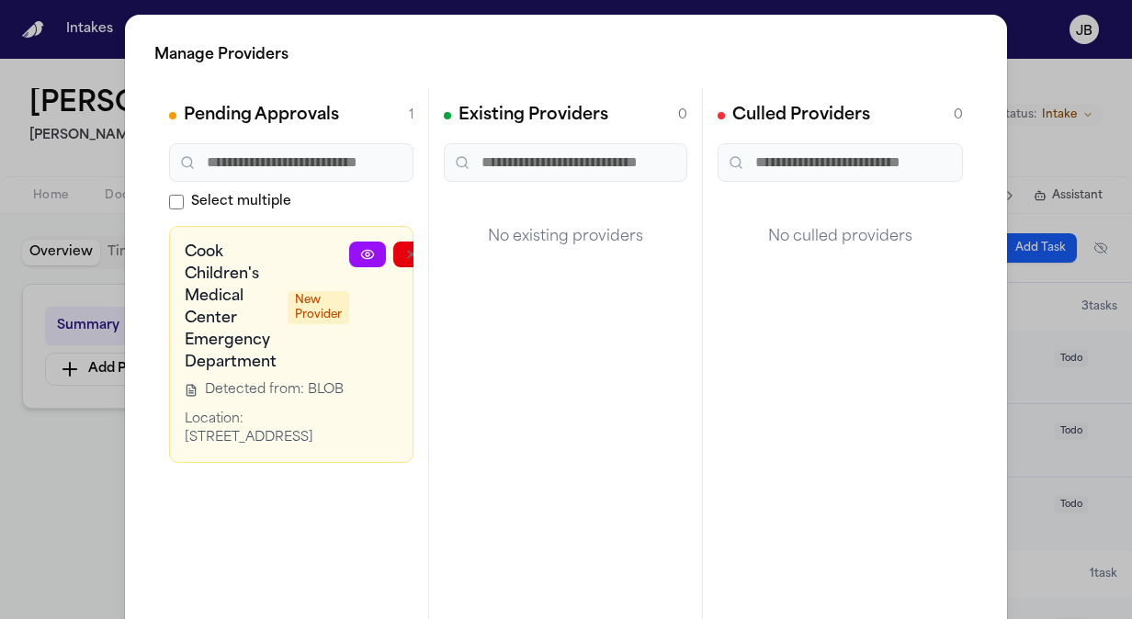
click at [369, 254] on icon at bounding box center [367, 254] width 15 height 15
click at [90, 81] on div "Manage Providers Pending Approvals 1 Select multiple Cook Children's Medical Ce…" at bounding box center [566, 373] width 1132 height 746
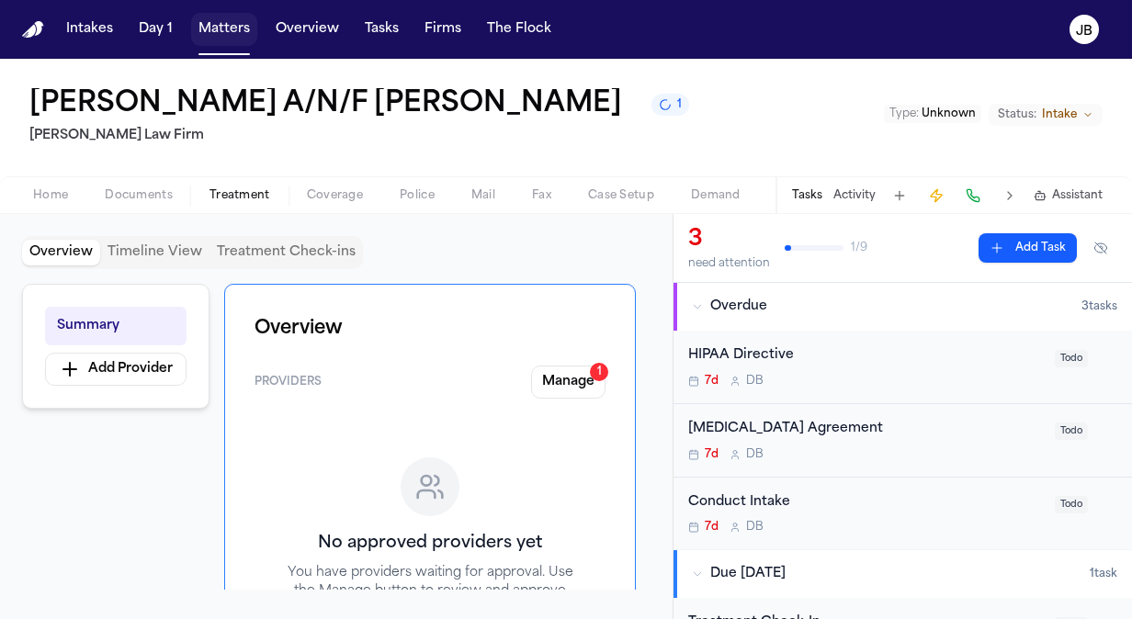
click at [218, 37] on button "Matters" at bounding box center [224, 29] width 66 height 33
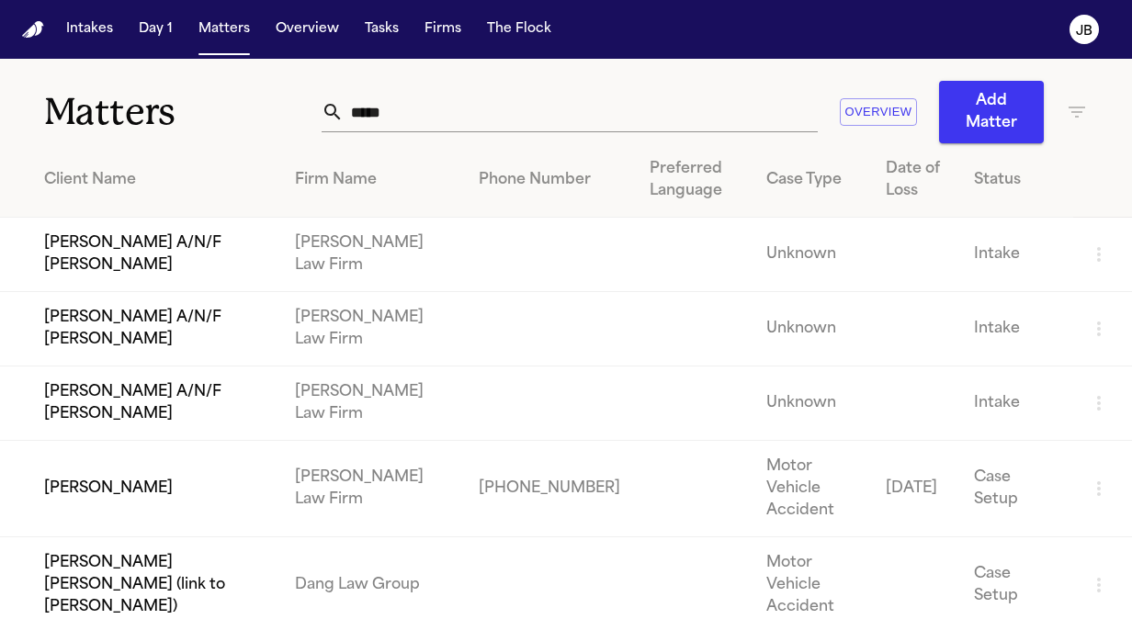
click at [186, 379] on td "[PERSON_NAME] A/N/F [PERSON_NAME]" at bounding box center [140, 404] width 280 height 74
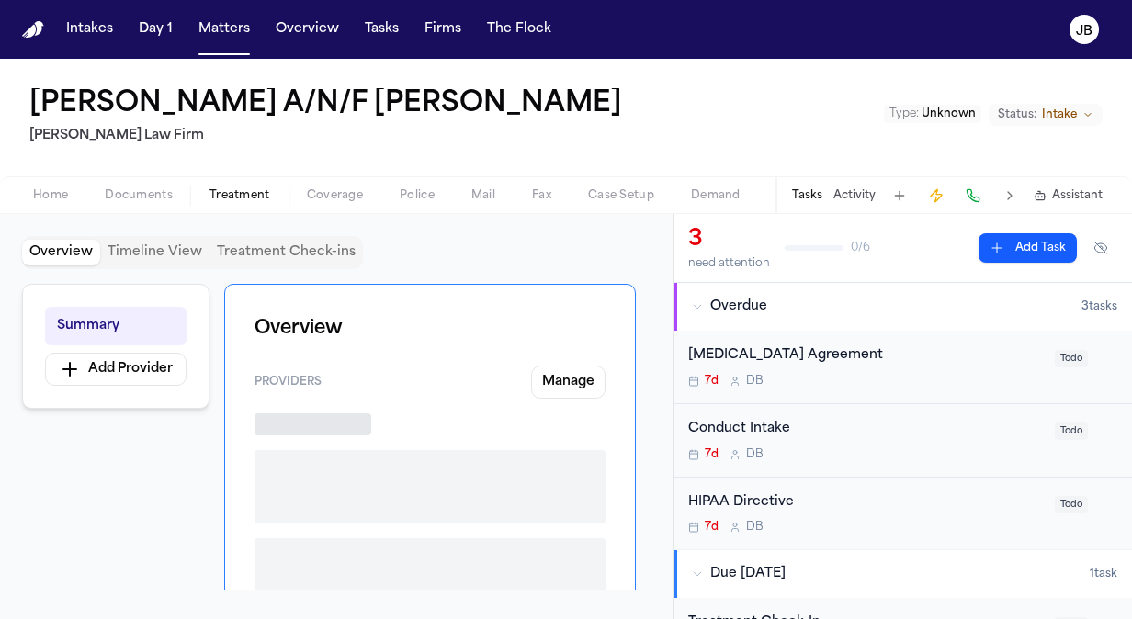
click at [238, 195] on span "Treatment" at bounding box center [239, 195] width 61 height 15
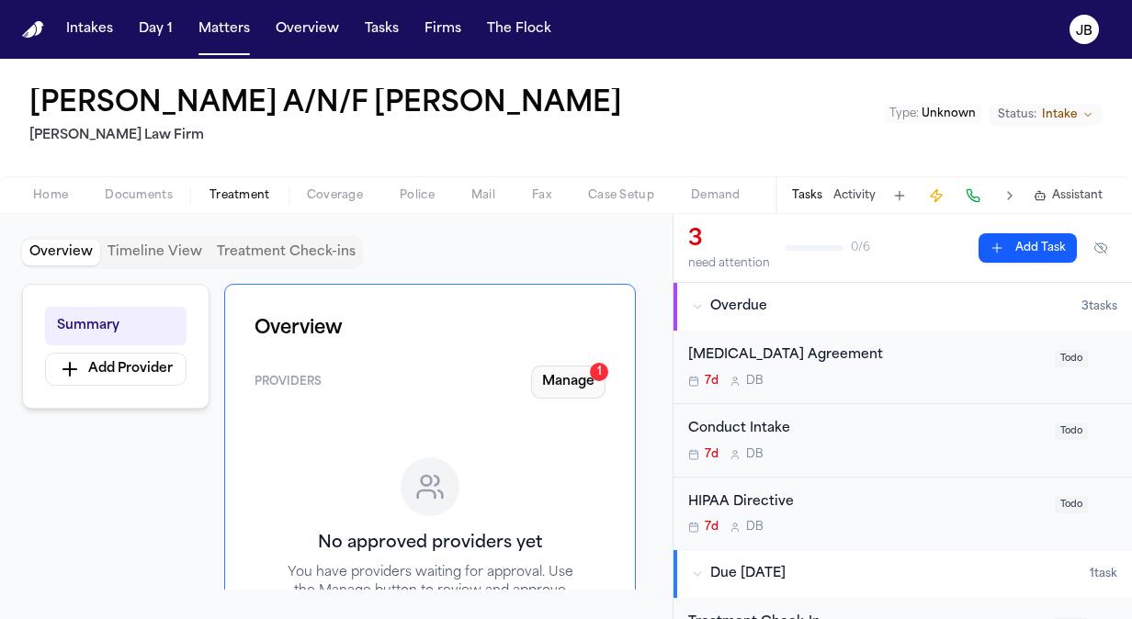
click at [578, 371] on button "Manage 1" at bounding box center [568, 382] width 74 height 33
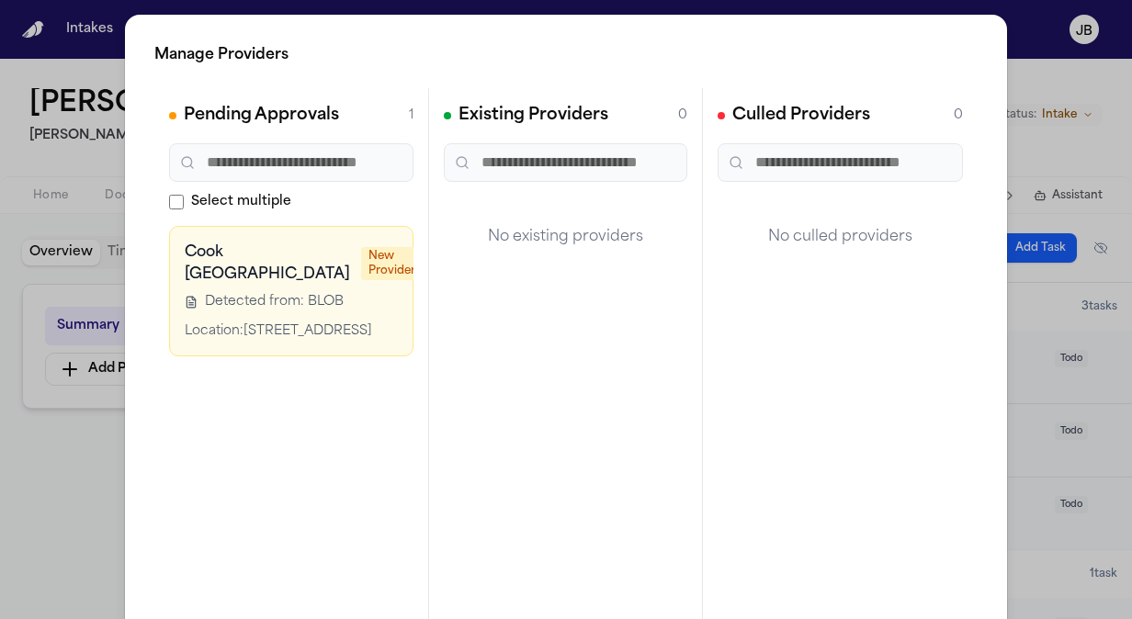
click at [423, 248] on link at bounding box center [441, 255] width 37 height 26
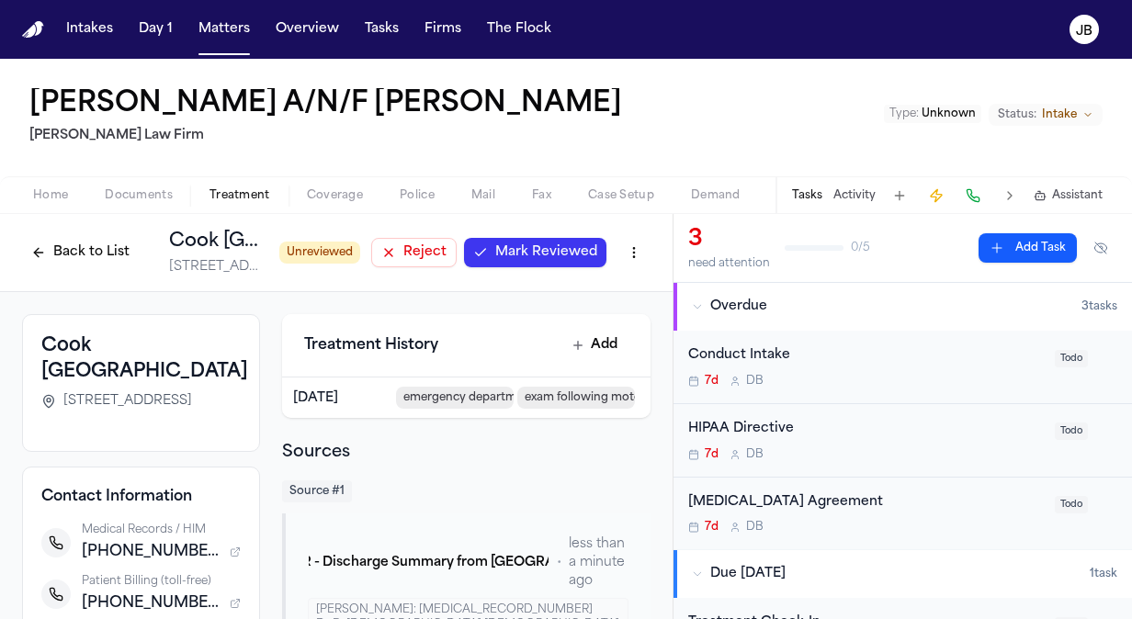
click at [533, 251] on span "Mark Reviewed" at bounding box center [546, 252] width 102 height 18
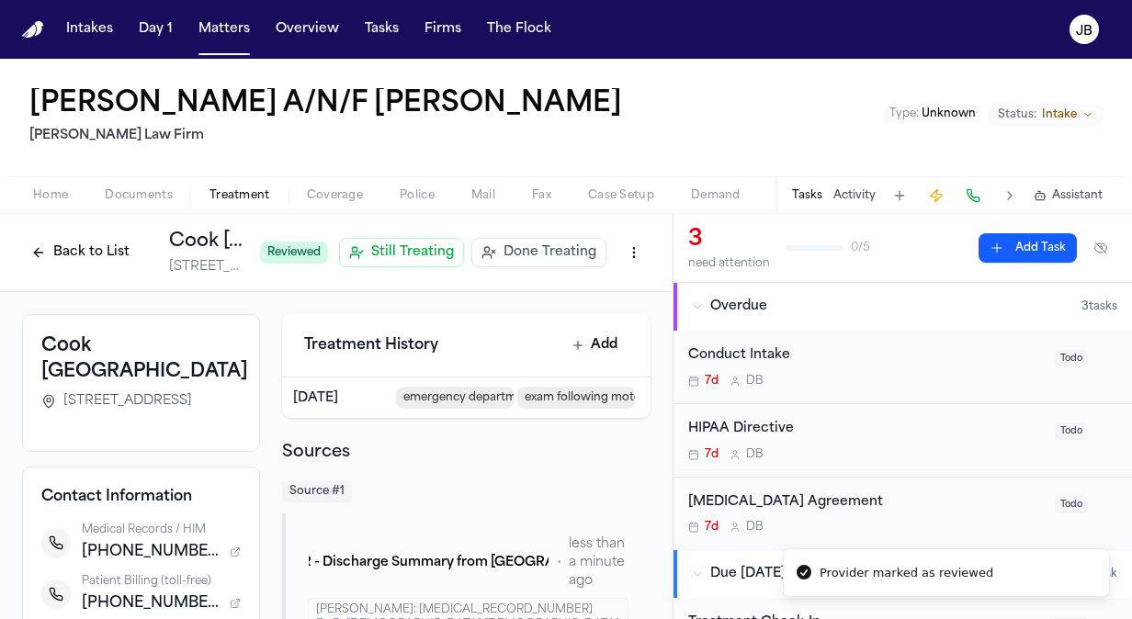
click at [568, 253] on span "Done Treating" at bounding box center [550, 252] width 93 height 18
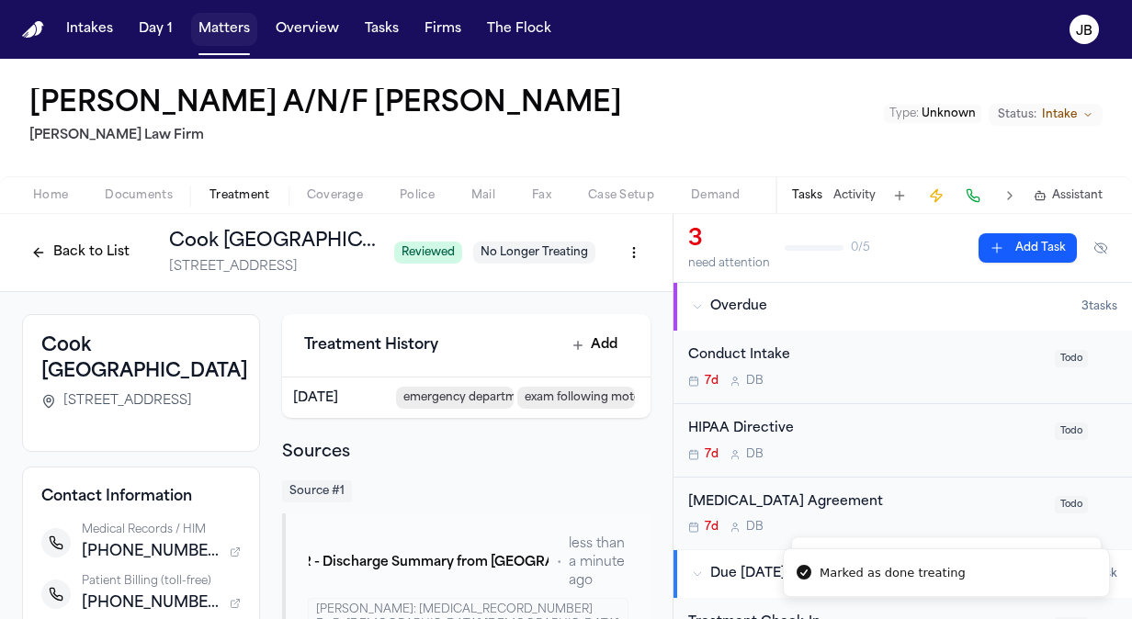
drag, startPoint x: 229, startPoint y: 31, endPoint x: 226, endPoint y: 47, distance: 15.9
click at [229, 31] on button "Matters" at bounding box center [224, 29] width 66 height 33
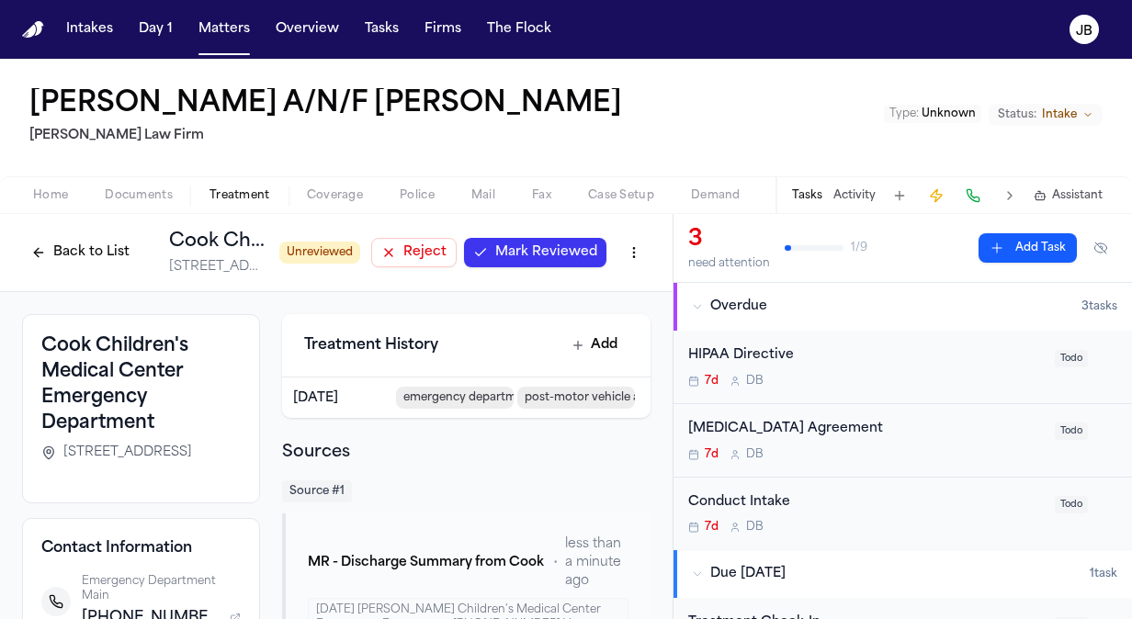
click at [506, 258] on span "Mark Reviewed" at bounding box center [546, 252] width 102 height 18
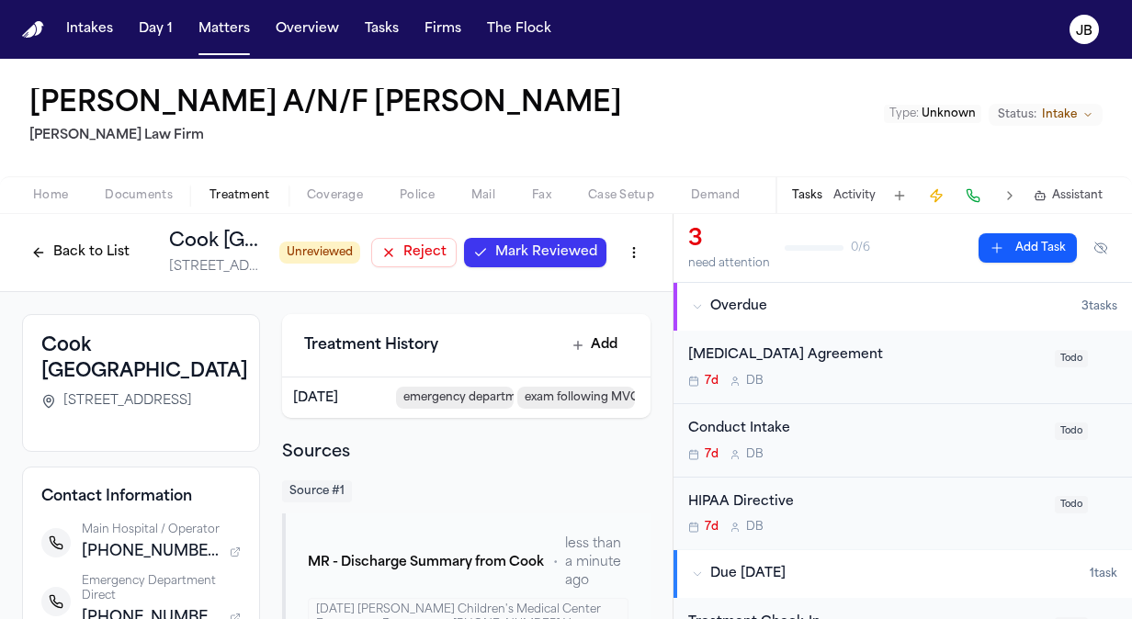
click at [531, 255] on span "Mark Reviewed" at bounding box center [546, 252] width 102 height 18
